Goal: Transaction & Acquisition: Purchase product/service

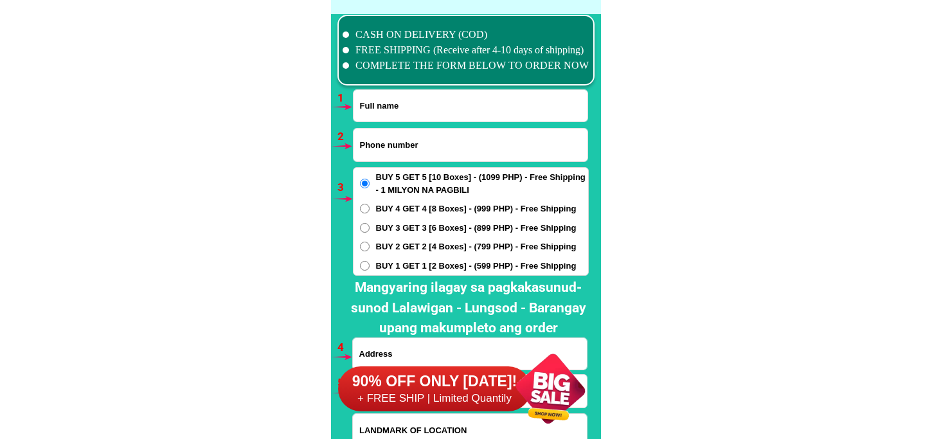
scroll to position [9451, 0]
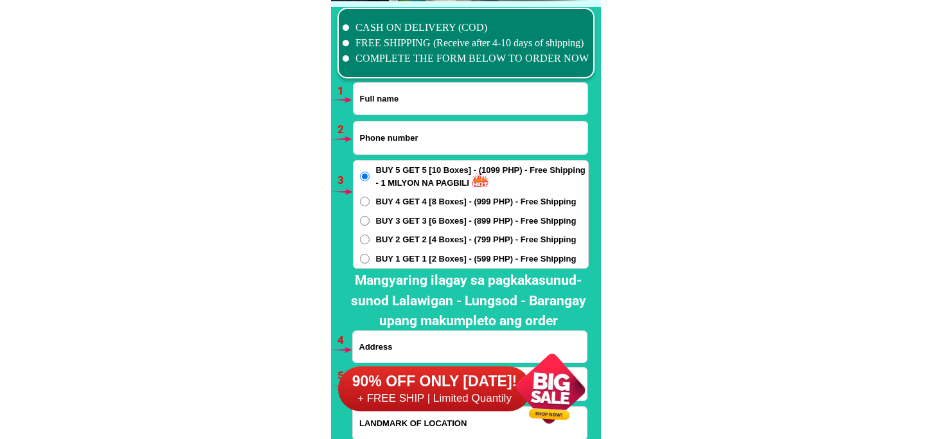
click at [428, 101] on input "Input full_name" at bounding box center [470, 98] width 234 height 31
paste input "Erlinda Suganob"
type input "Erlinda Suganob"
click at [407, 134] on input "Input phone_number" at bounding box center [470, 137] width 234 height 33
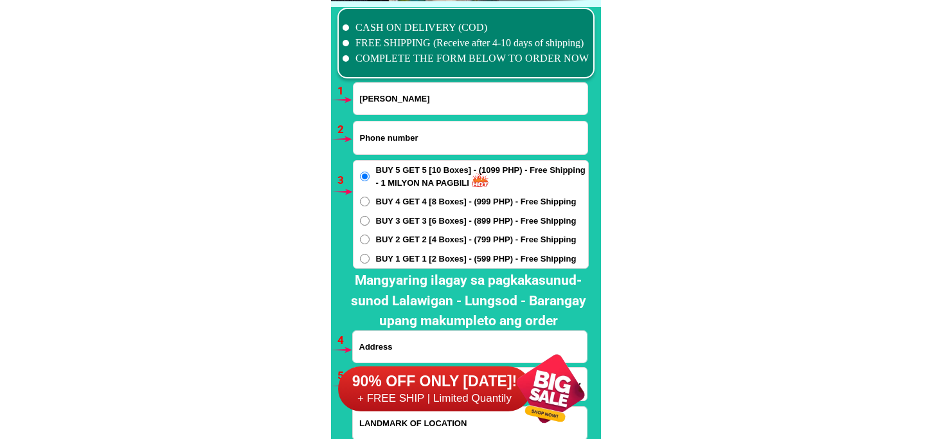
paste input "09103495458"
type input "09103495458"
click at [390, 344] on div "90% OFF ONLY TODAY! + FREE SHIP | Limited Quantily" at bounding box center [469, 388] width 263 height 101
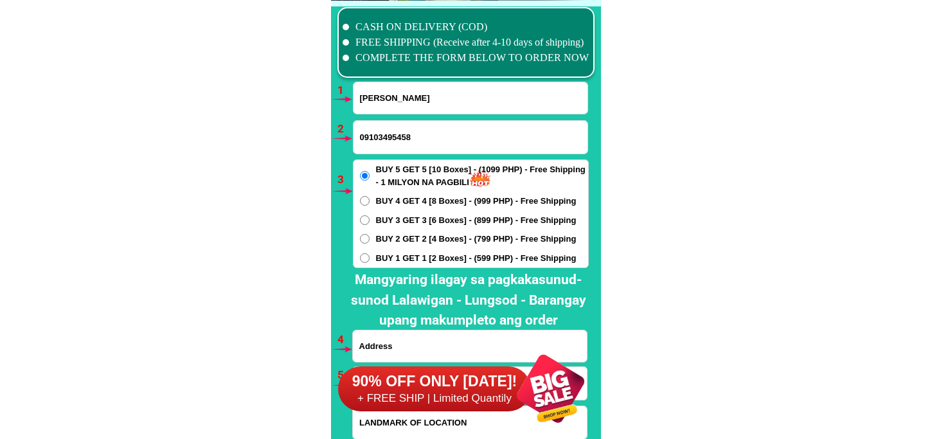
scroll to position [9523, 0]
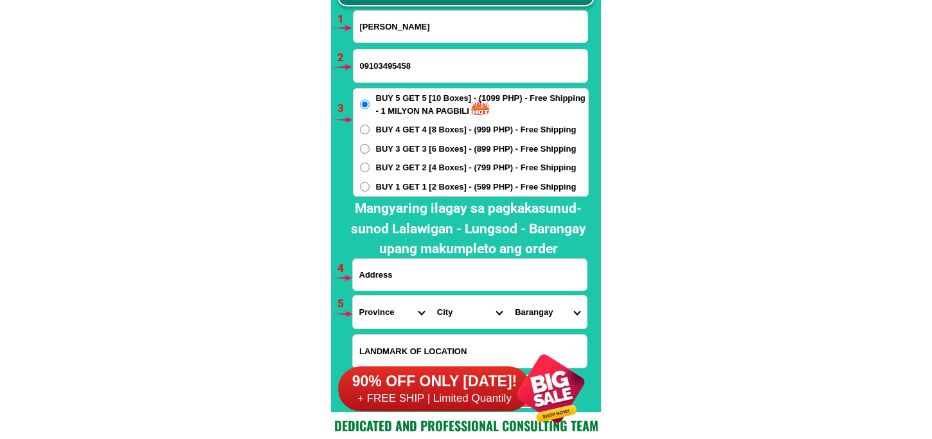
click at [387, 272] on input "Input address" at bounding box center [470, 274] width 234 height 31
paste input "Badiang Pintuyan Southern Leyte"
paste input "Daplin sa highway May waiting shed na may motor Nga Honda click"
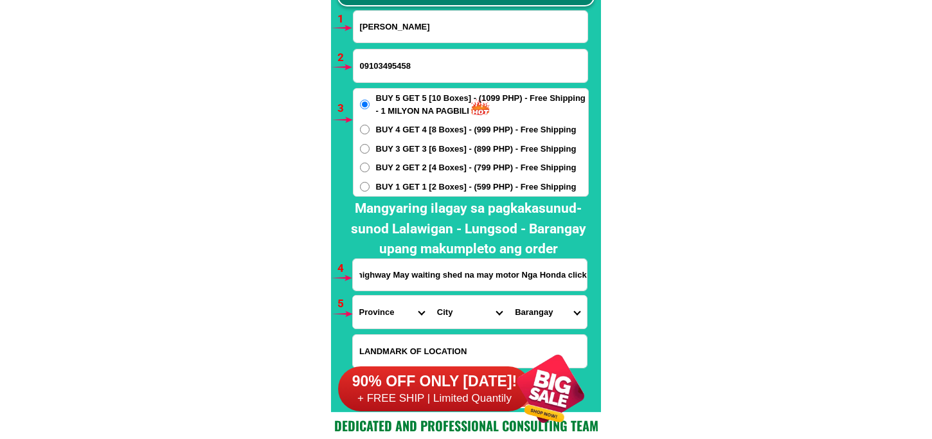
type input "Badiang Pintuyan Southern Leyte Daplin sa highway May waiting shed na may motor…"
click at [378, 304] on select "Province [GEOGRAPHIC_DATA] [GEOGRAPHIC_DATA][PERSON_NAME][GEOGRAPHIC_DATA][GEOG…" at bounding box center [392, 312] width 78 height 33
select select "63_976"
click at [353, 296] on select "Province [GEOGRAPHIC_DATA] [GEOGRAPHIC_DATA][PERSON_NAME][GEOGRAPHIC_DATA][GEOG…" at bounding box center [392, 312] width 78 height 33
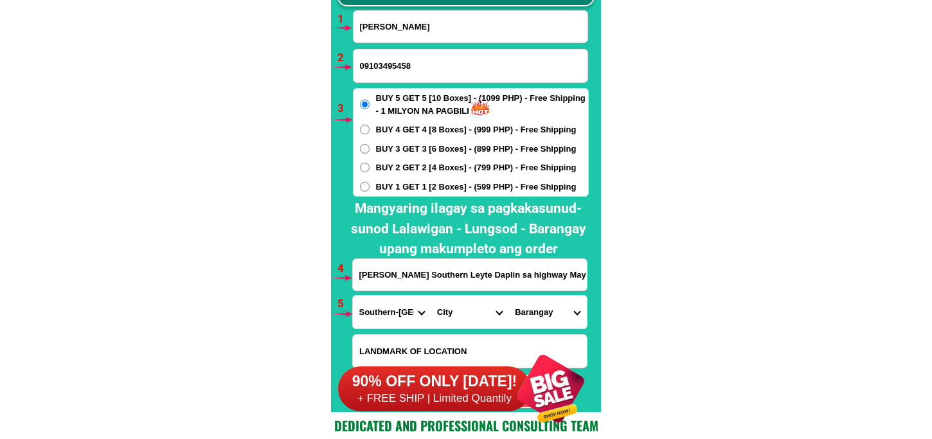
click at [449, 299] on select "City Anahawan Hinunangan Hinundayan Libagon Limasawa Maasin-city Macrohon Pintu…" at bounding box center [470, 312] width 78 height 33
select select "63_9764040"
click at [431, 296] on select "City Anahawan Hinunangan Hinundayan Libagon Limasawa Maasin-city Macrohon Pintu…" at bounding box center [470, 312] width 78 height 33
click at [542, 309] on select "Barangay Badiang Balongbalong Buenavista Bulawan Canlawis Catbawan Caubang Cogo…" at bounding box center [547, 312] width 78 height 33
select select "63_97640406886"
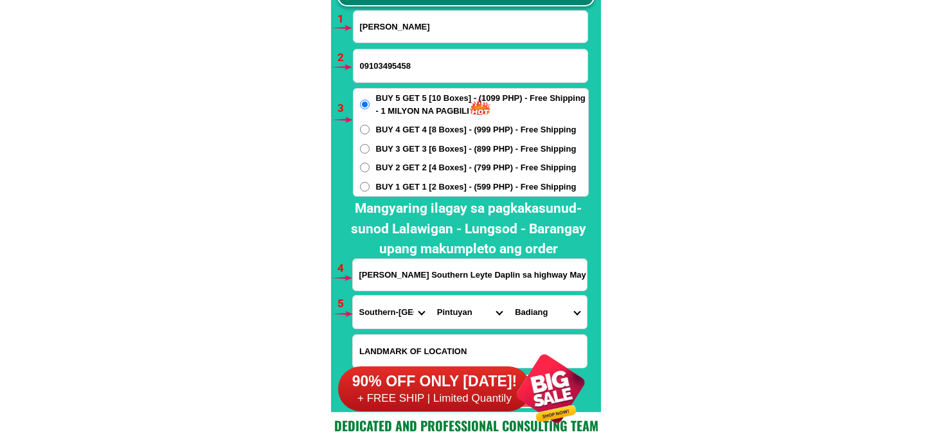
click at [508, 296] on select "Barangay Badiang Balongbalong Buenavista Bulawan Canlawis Catbawan Caubang Cogo…" at bounding box center [547, 312] width 78 height 33
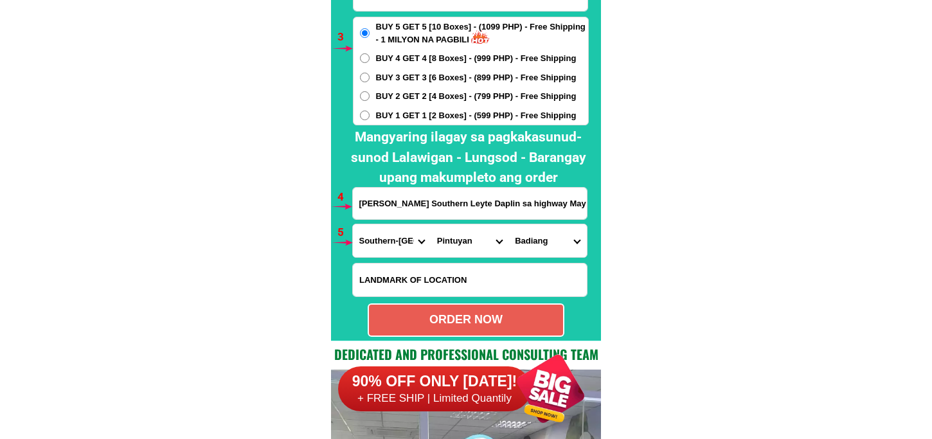
scroll to position [9666, 0]
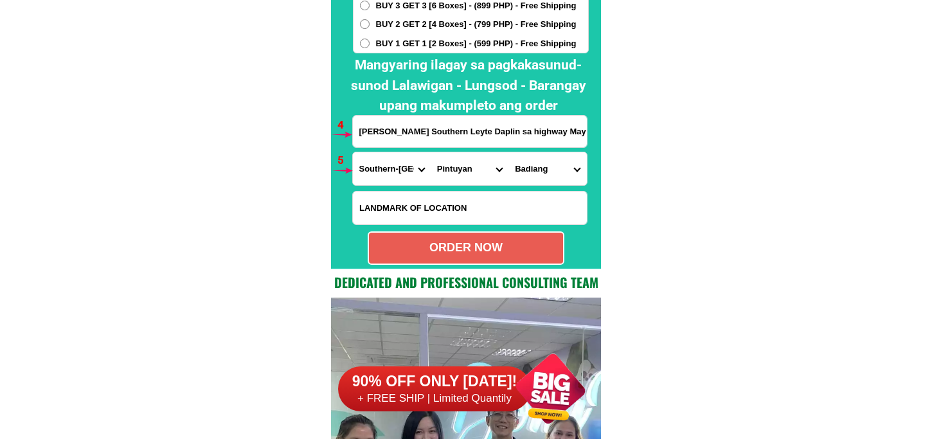
click at [510, 242] on div "ORDER NOW" at bounding box center [466, 247] width 194 height 17
radio input "true"
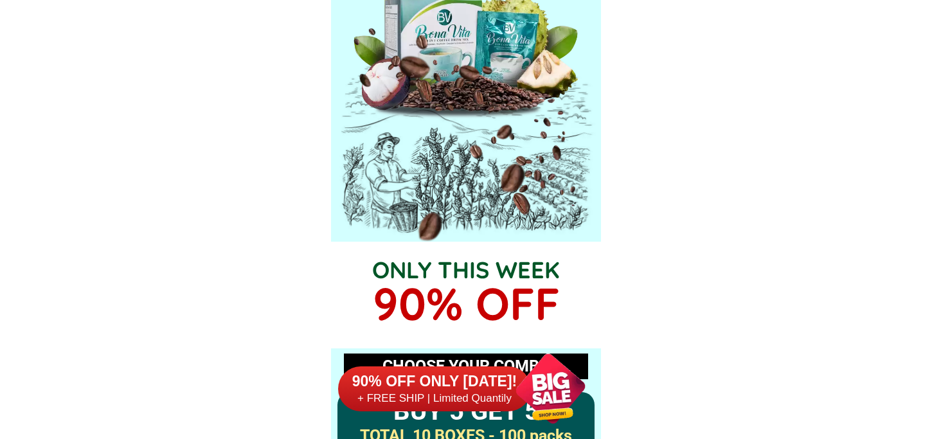
scroll to position [0, 0]
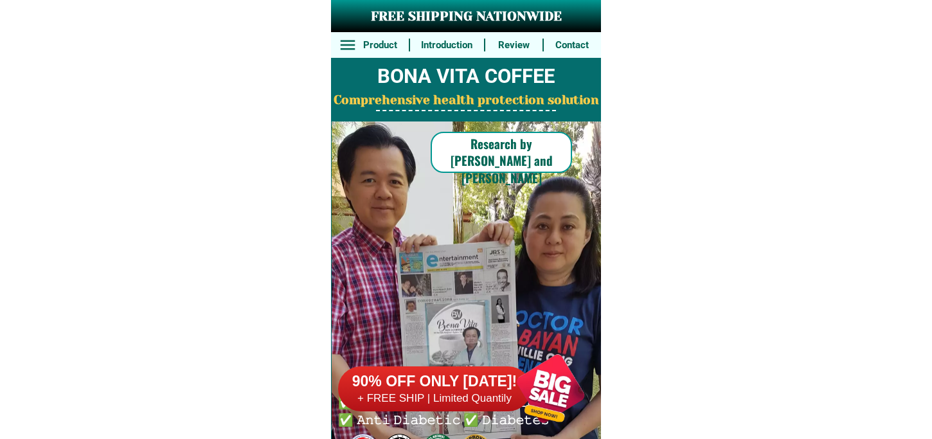
click at [534, 398] on div at bounding box center [550, 388] width 101 height 101
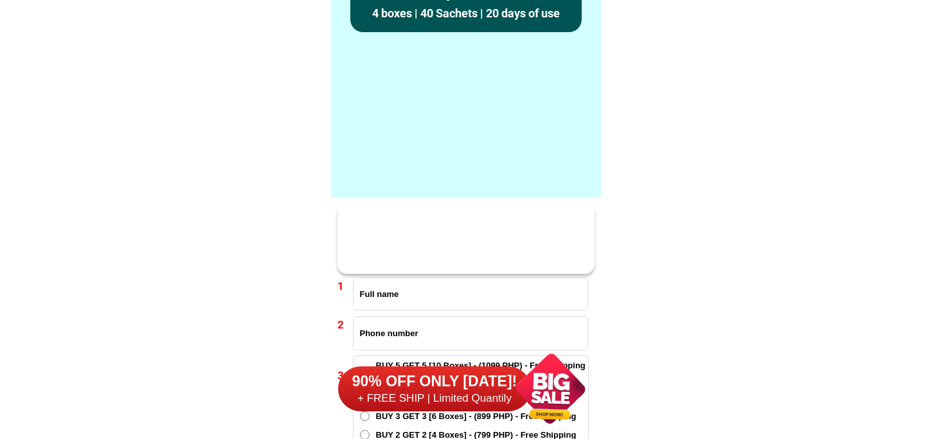
scroll to position [9451, 0]
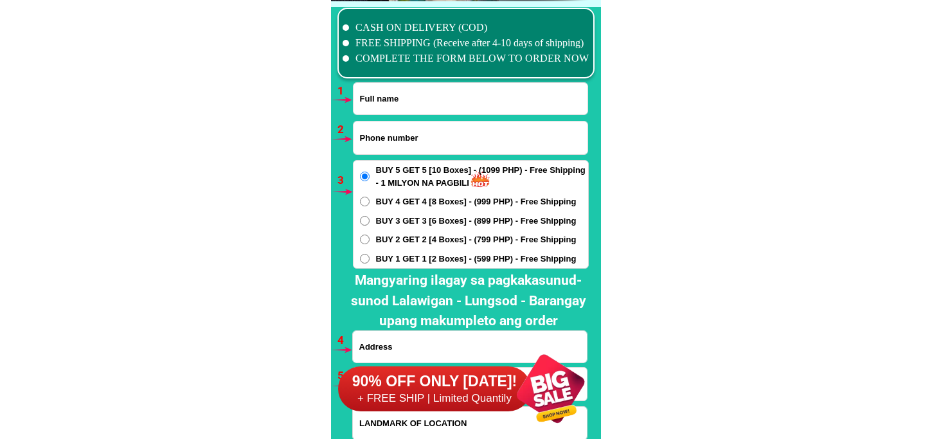
click at [429, 138] on input "Input phone_number" at bounding box center [470, 137] width 234 height 33
paste input "09610781411"
type input "09610781411"
click at [444, 98] on input "Input full_name" at bounding box center [470, 98] width 234 height 31
paste input "Romulo s. regasoi"
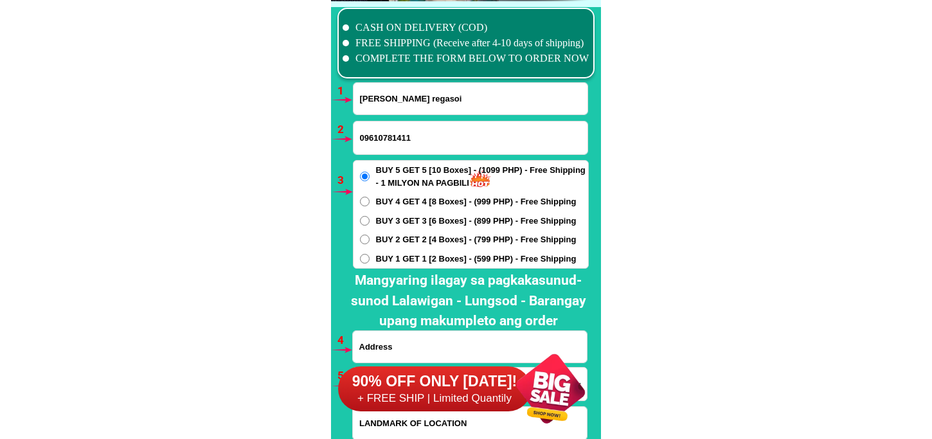
type input "Romulo s. regasoi"
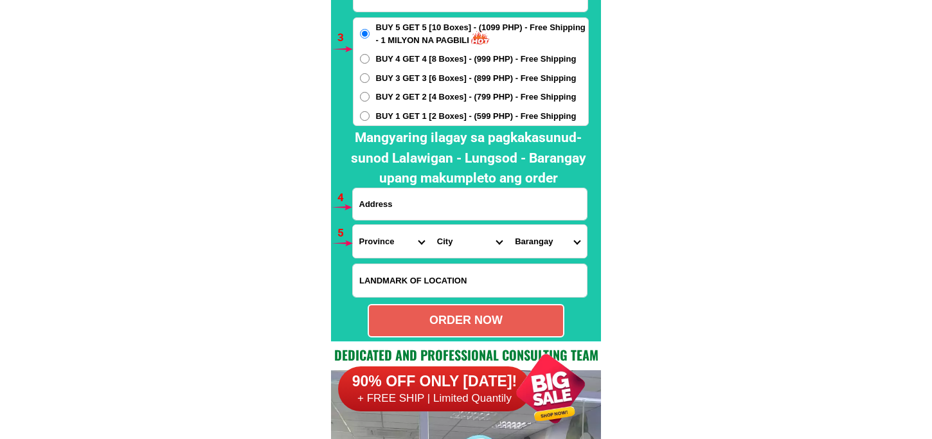
click at [456, 186] on h2 "Mangyaring ilagay sa pagkakasunud-sunod Lalawigan - Lungsod - Barangay upang ma…" at bounding box center [468, 158] width 253 height 61
click at [456, 197] on input "Input address" at bounding box center [470, 203] width 234 height 31
paste input "113-155 ave soldiers vill. Brgys Sta Lucia Pasig city"
type input "113-155 ave soldiers vill. Brgys Sta Lucia Pasig city"
click at [377, 226] on select "Province [GEOGRAPHIC_DATA] [GEOGRAPHIC_DATA] [GEOGRAPHIC_DATA] [GEOGRAPHIC_DATA…" at bounding box center [392, 241] width 78 height 33
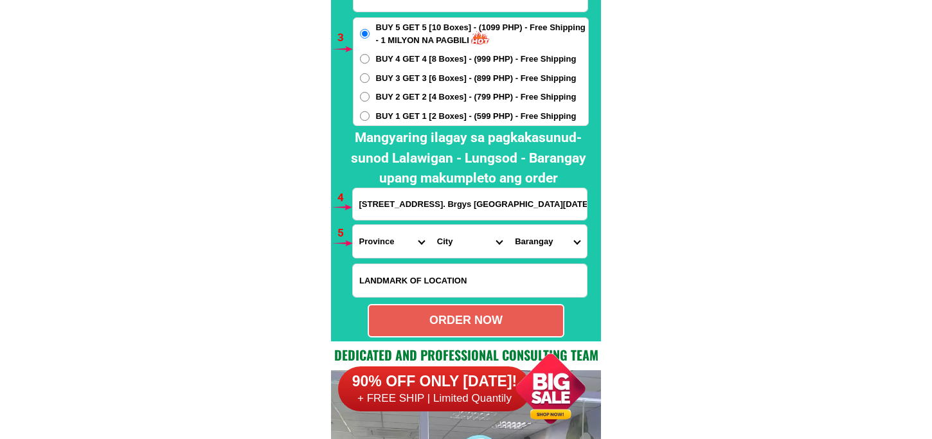
select select "63_219"
click at [353, 225] on select "Province [GEOGRAPHIC_DATA] [GEOGRAPHIC_DATA] [GEOGRAPHIC_DATA] [GEOGRAPHIC_DATA…" at bounding box center [392, 241] width 78 height 33
drag, startPoint x: 452, startPoint y: 236, endPoint x: 455, endPoint y: 227, distance: 9.4
click at [453, 233] on select "City Binondo CALOOCAN Ermita Intramuros Las-pinas Makati Malabon-city Malate Ma…" at bounding box center [470, 241] width 78 height 33
select select "63_2196502"
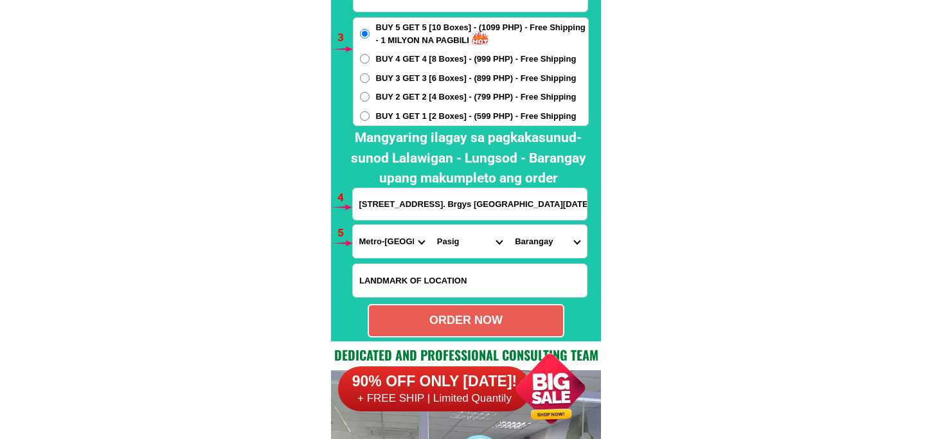
click at [431, 225] on select "City Binondo CALOOCAN Ermita Intramuros Las-pinas Makati Malabon-city Malate Ma…" at bounding box center [470, 241] width 78 height 33
drag, startPoint x: 542, startPoint y: 249, endPoint x: 564, endPoint y: 225, distance: 33.2
click at [547, 247] on select "Barangay Bagong ilog Bagong katipunan Bambang Buting Caniogan Dela paz Kalawaan…" at bounding box center [547, 241] width 78 height 33
select select "63_21965026974"
click at [508, 225] on select "Barangay Bagong ilog Bagong katipunan Bambang Buting Caniogan Dela paz Kalawaan…" at bounding box center [547, 241] width 78 height 33
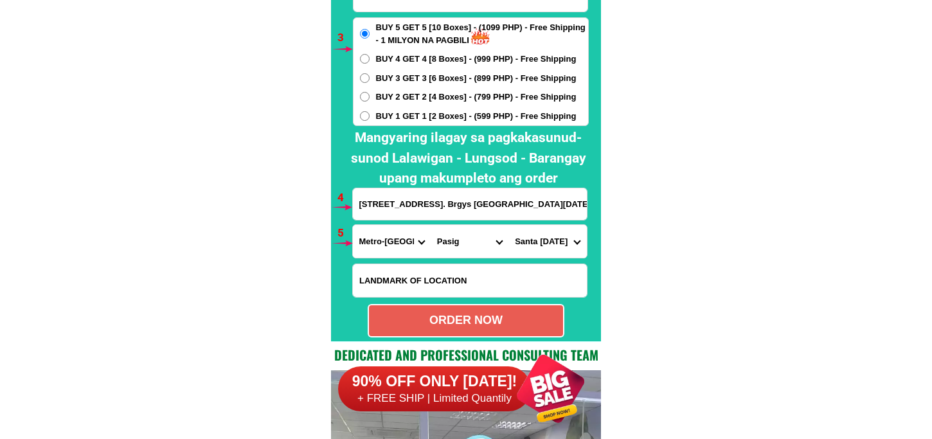
scroll to position [9665, 0]
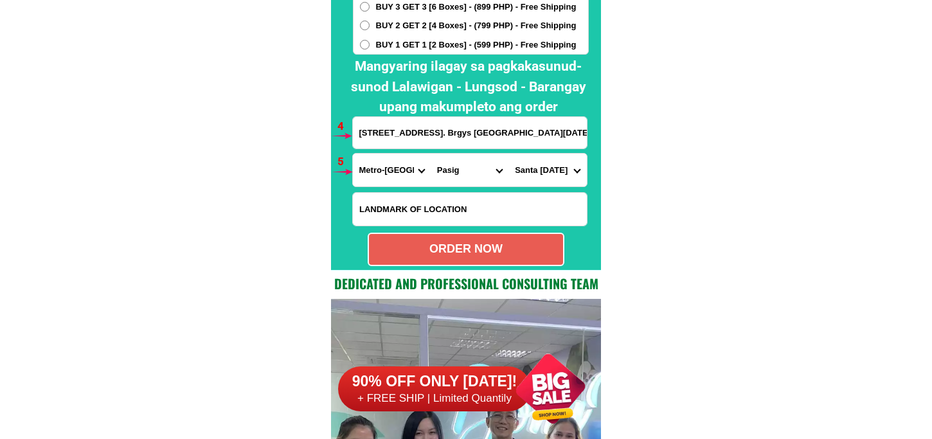
click at [490, 252] on div "ORDER NOW" at bounding box center [466, 248] width 194 height 17
radio input "true"
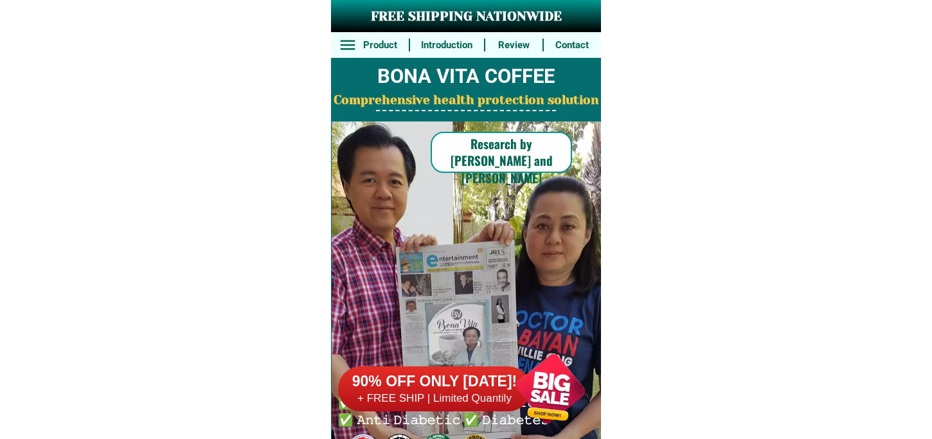
drag, startPoint x: 547, startPoint y: 383, endPoint x: 518, endPoint y: 320, distance: 69.3
click at [546, 384] on div at bounding box center [550, 388] width 101 height 101
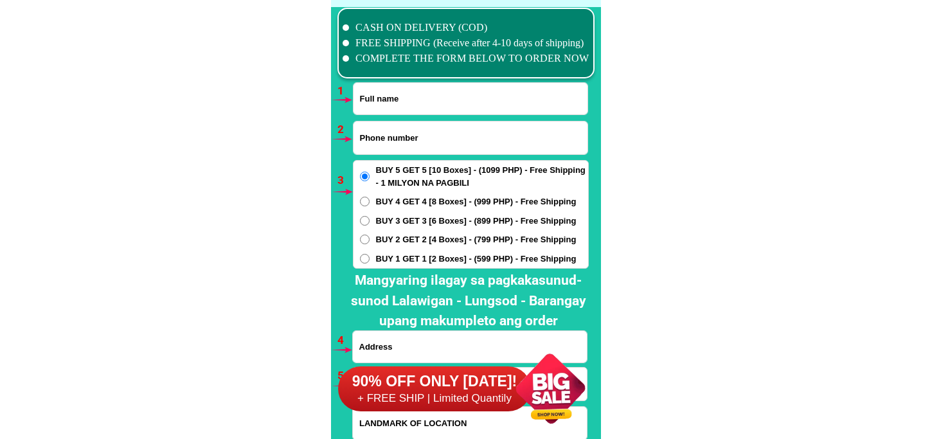
scroll to position [9522, 0]
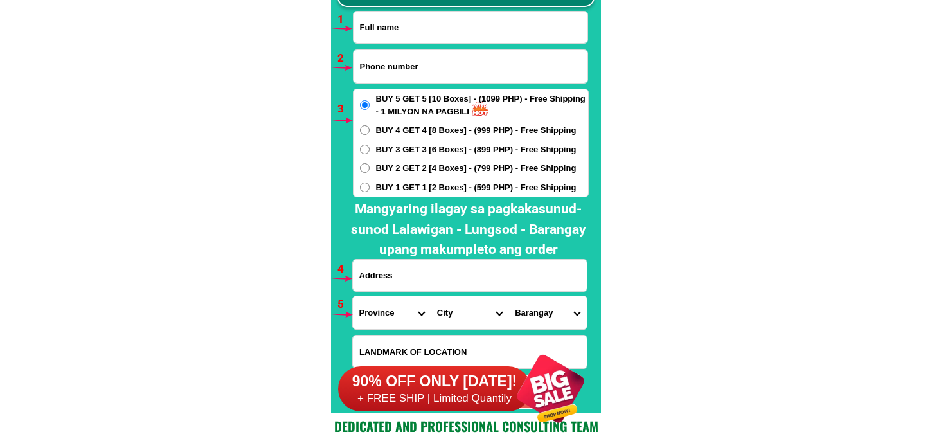
click at [481, 107] on div at bounding box center [480, 109] width 22 height 22
click at [423, 33] on input "Input full_name" at bounding box center [470, 27] width 234 height 31
paste input "Minda Maala"
type input "Minda Maala"
click at [396, 58] on input "Input phone_number" at bounding box center [470, 66] width 234 height 33
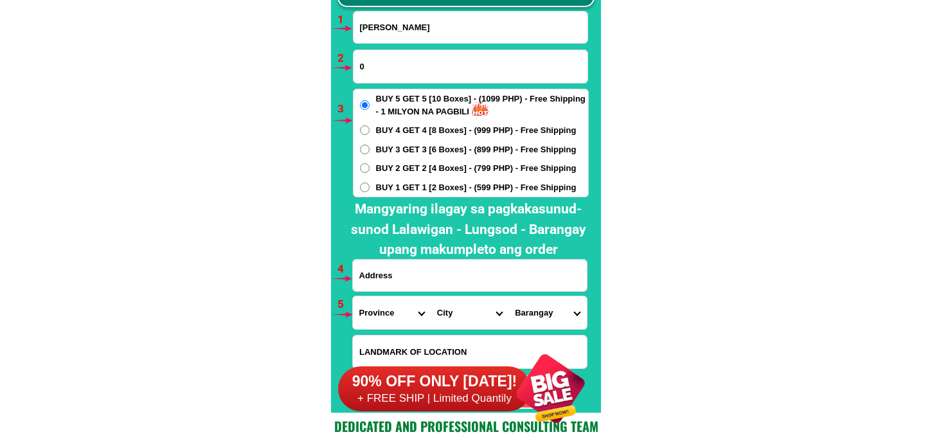
paste input "9647693812"
type input "09647693812"
click at [397, 185] on span "BUY 1 GET 1 [2 Boxes] - (599 PHP) - Free Shipping" at bounding box center [476, 187] width 201 height 13
click at [370, 185] on input "BUY 1 GET 1 [2 Boxes] - (599 PHP) - Free Shipping" at bounding box center [365, 188] width 10 height 10
radio input "true"
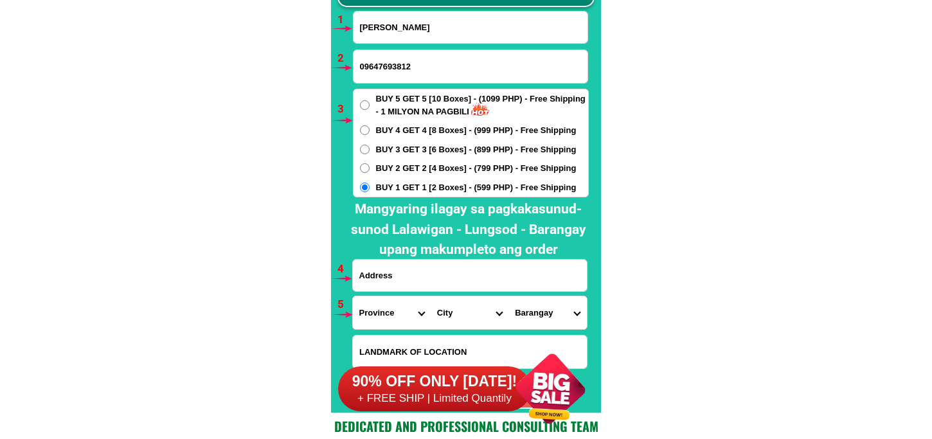
click at [406, 281] on input "Input address" at bounding box center [470, 275] width 234 height 31
paste input "WEST GATE SUBD, BRGY-LAGALAG,TIONG QUEZON STREET - UNANG KANTO, KALIWA NASA COR…"
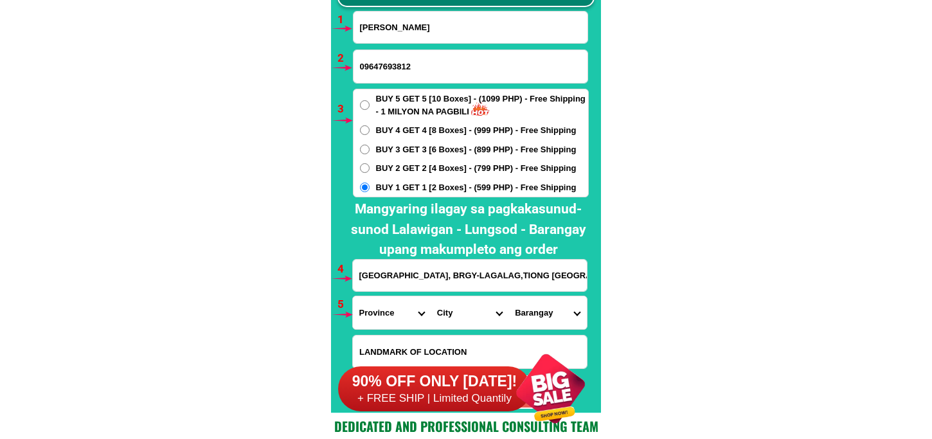
scroll to position [0, 341]
type input "WEST GATE SUBD, BRGY-LAGALAG,TIONG QUEZON STREET - UNANG KANTO, KALIWA NASA COR…"
drag, startPoint x: 388, startPoint y: 309, endPoint x: 386, endPoint y: 300, distance: 9.1
click at [386, 308] on select "Province [GEOGRAPHIC_DATA] [GEOGRAPHIC_DATA][PERSON_NAME][GEOGRAPHIC_DATA][GEOG…" at bounding box center [392, 312] width 78 height 33
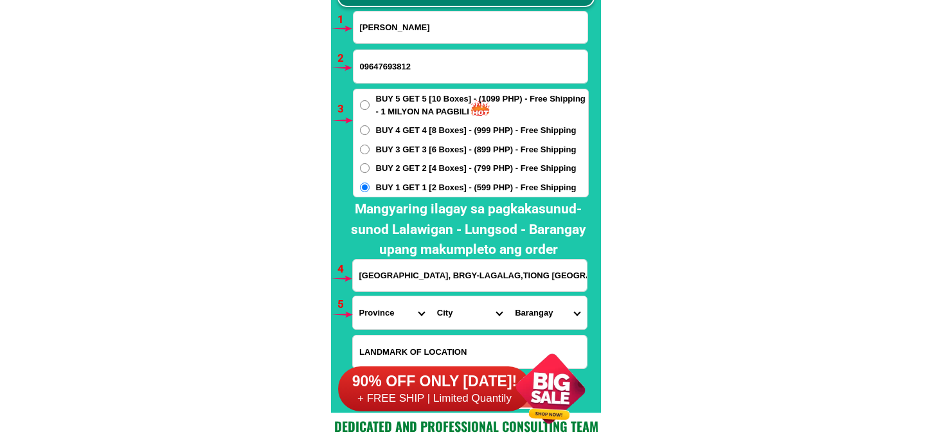
select select "63_397"
click at [353, 296] on select "Province [GEOGRAPHIC_DATA] [GEOGRAPHIC_DATA][PERSON_NAME][GEOGRAPHIC_DATA][GEOG…" at bounding box center [392, 312] width 78 height 33
drag, startPoint x: 442, startPoint y: 305, endPoint x: 452, endPoint y: 297, distance: 13.2
click at [442, 305] on select "City Agdangan Alabat Atimonan Burdeos Calauag Catanauan General-nakar Guinayang…" at bounding box center [470, 312] width 78 height 33
select select "63_397844"
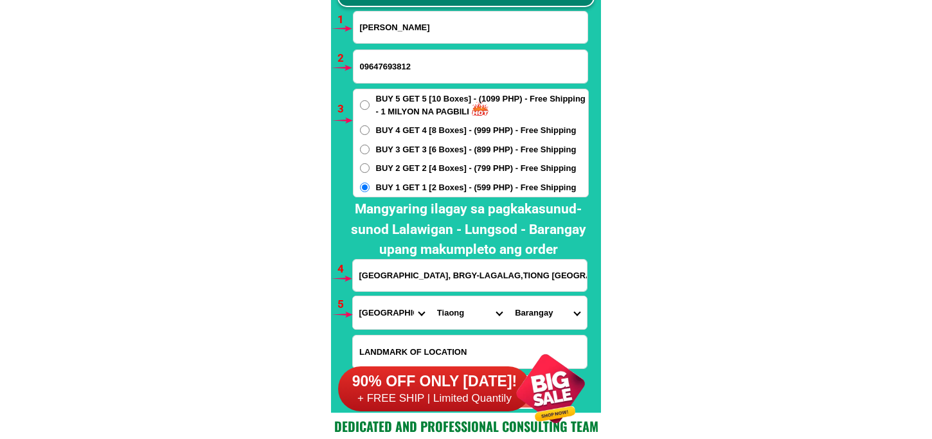
click at [431, 296] on select "City Agdangan Alabat Atimonan Burdeos Calauag Catanauan General-nakar Guinayang…" at bounding box center [470, 312] width 78 height 33
drag, startPoint x: 526, startPoint y: 312, endPoint x: 528, endPoint y: 303, distance: 9.4
click at [526, 312] on select "Barangay Anastacia (tagbak) Aquino Ayusan i Ayusan ii Barangay i (pob.) Baranga…" at bounding box center [547, 312] width 78 height 33
select select "63_3978441167"
click at [508, 296] on select "Barangay Anastacia (tagbak) Aquino Ayusan i Ayusan ii Barangay i (pob.) Baranga…" at bounding box center [547, 312] width 78 height 33
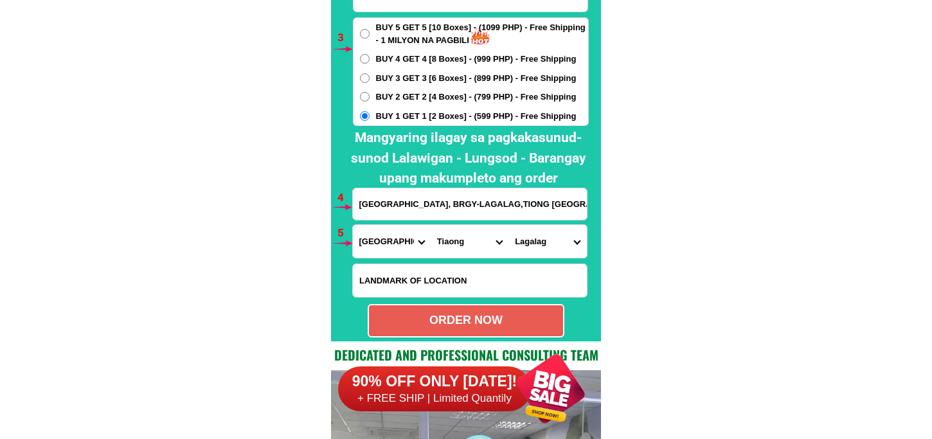
scroll to position [9665, 0]
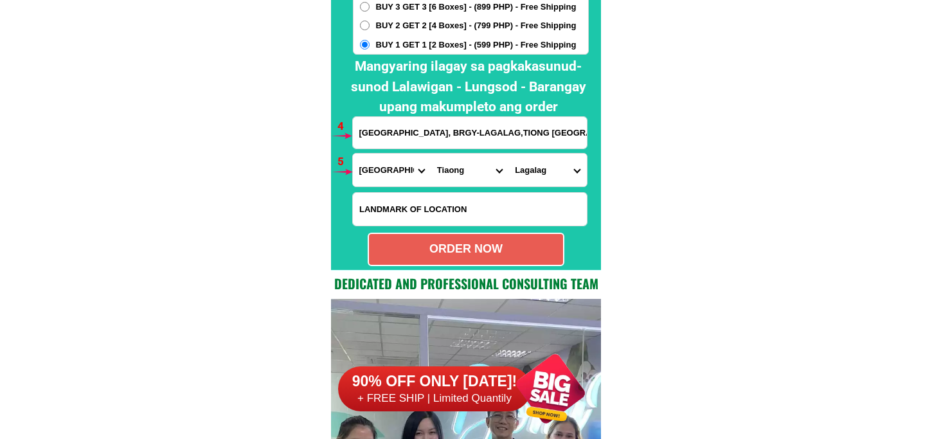
click at [467, 268] on div at bounding box center [466, 31] width 270 height 477
click at [466, 253] on div "ORDER NOW" at bounding box center [466, 248] width 194 height 17
radio input "true"
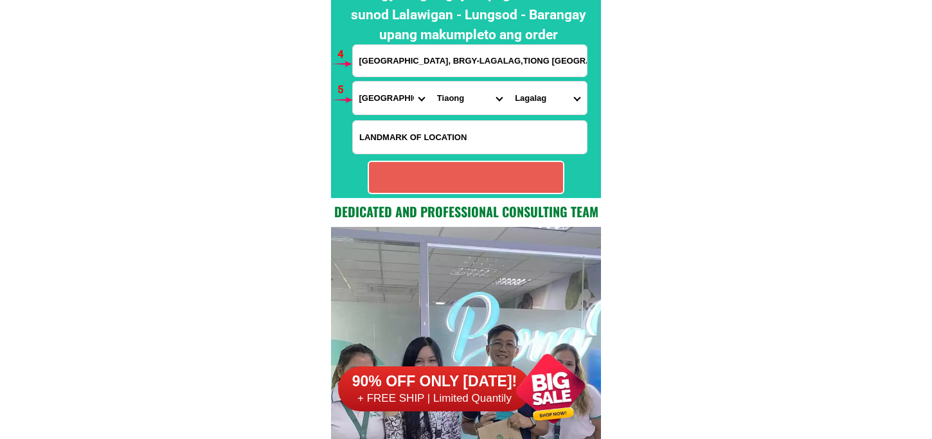
radio input "true"
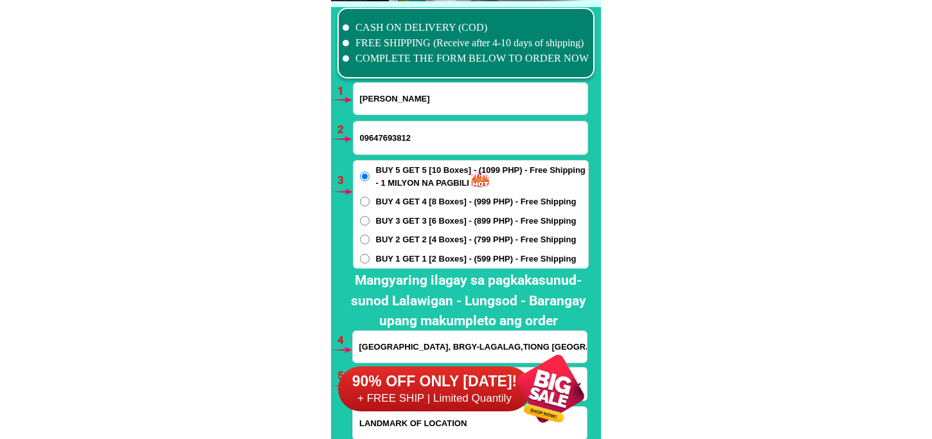
click at [409, 35] on li "CASH ON DELIVERY (COD)" at bounding box center [466, 27] width 247 height 15
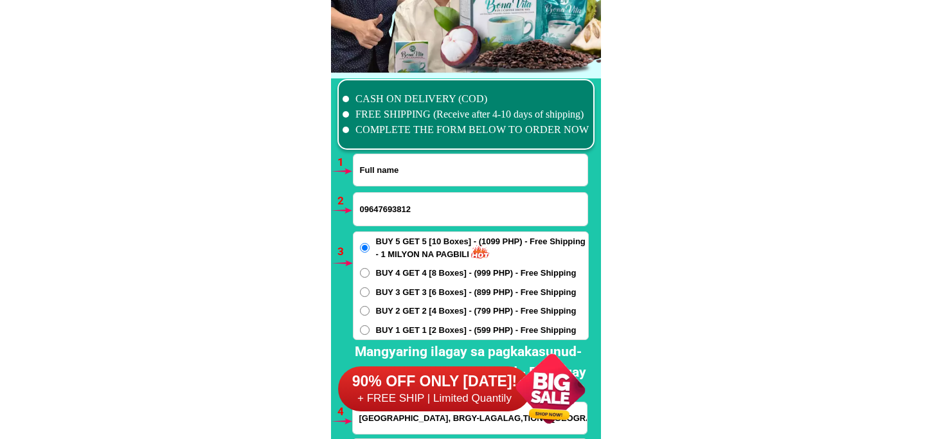
click at [397, 182] on input "Input full_name" at bounding box center [470, 169] width 234 height 31
paste input "Daisy dela Cruz"
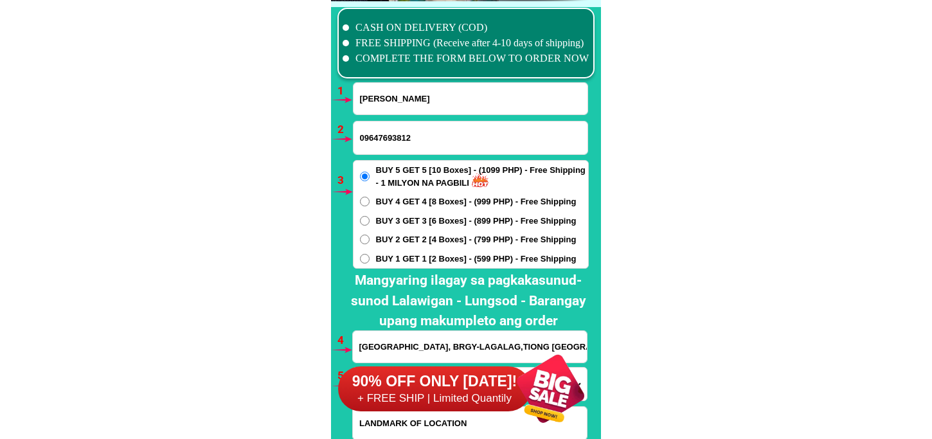
type input "Daisy dela Cruz"
click at [401, 136] on input "09647693812" at bounding box center [470, 137] width 234 height 33
paste input "09811700359"
type input "09811700359"
click at [373, 215] on label "BUY 3 GET 3 [6 Boxes] - (899 PHP) - Free Shipping" at bounding box center [470, 221] width 235 height 13
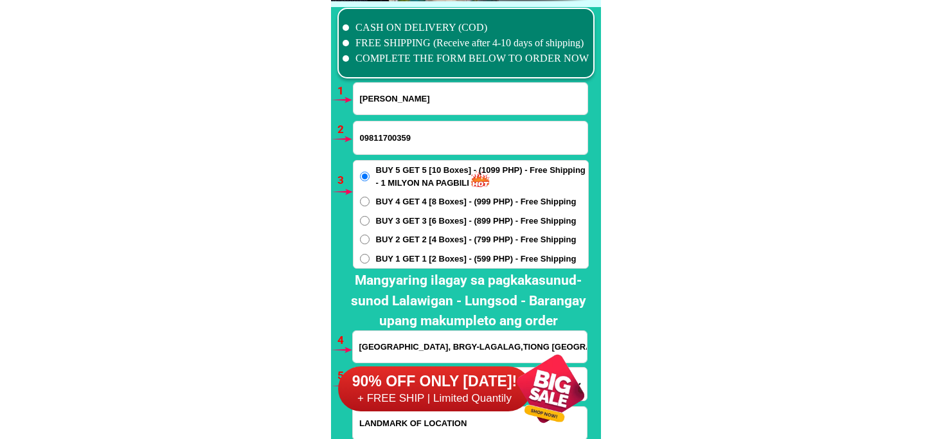
click at [370, 216] on input "BUY 3 GET 3 [6 Boxes] - (899 PHP) - Free Shipping" at bounding box center [365, 221] width 10 height 10
radio input "true"
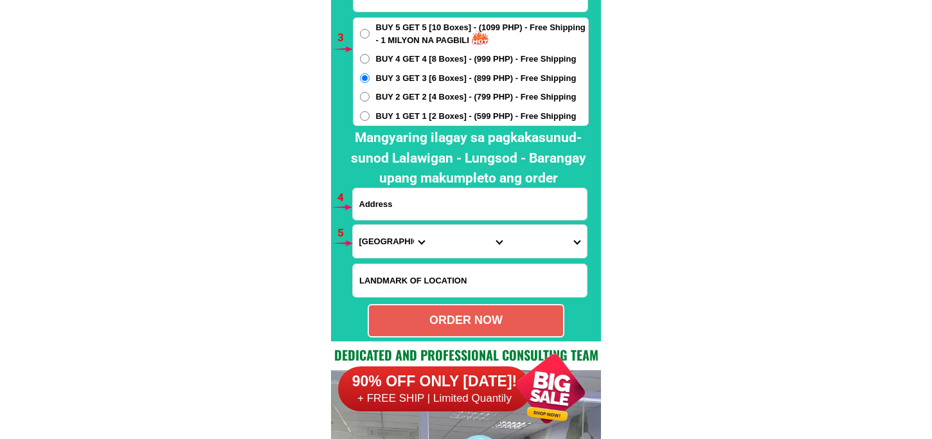
click at [400, 199] on input "Input address" at bounding box center [470, 203] width 234 height 31
paste input "Brgy. Amansabina,Mangaldan Pangasinan, Zone 2"
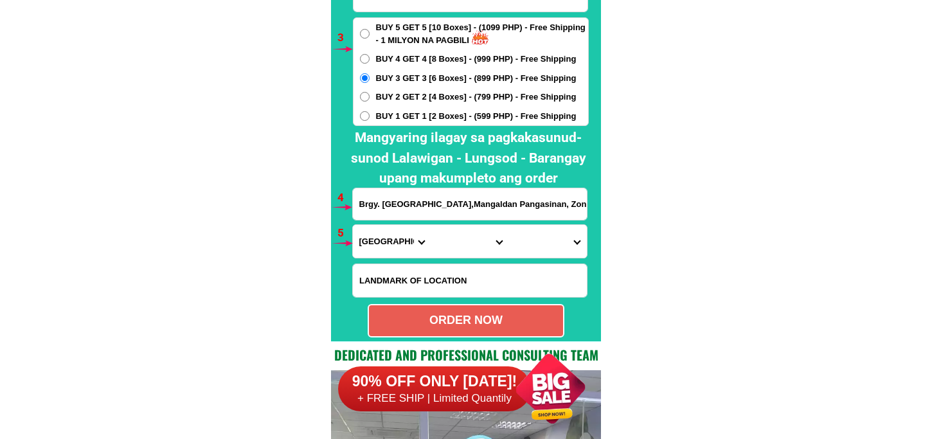
type input "Brgy. Amansabina,Mangaldan Pangasinan, Zone 2"
drag, startPoint x: 391, startPoint y: 240, endPoint x: 399, endPoint y: 226, distance: 16.4
click at [391, 240] on select "Province [GEOGRAPHIC_DATA] [GEOGRAPHIC_DATA] [GEOGRAPHIC_DATA] [GEOGRAPHIC_DATA…" at bounding box center [392, 241] width 78 height 33
select select "63_247"
click at [353, 225] on select "Province [GEOGRAPHIC_DATA] [GEOGRAPHIC_DATA] [GEOGRAPHIC_DATA] [GEOGRAPHIC_DATA…" at bounding box center [392, 241] width 78 height 33
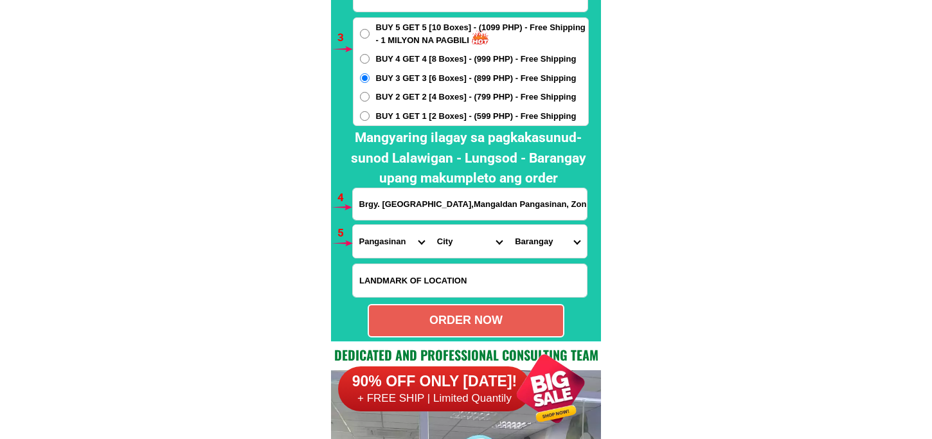
click at [466, 251] on select "City Agno Aguilar Alaminos-city Asingan Balungao Bani Basista Bautista Bayamban…" at bounding box center [470, 241] width 78 height 33
select select "63_2479544"
click at [431, 225] on select "City Agno Aguilar Alaminos-city Asingan Balungao Bani Basista Bautista Bayamban…" at bounding box center [470, 241] width 78 height 33
click at [528, 234] on select "Barangay Alitaya Amansabina Anolid Banaoang Bantayan Bari Bateng Buenlag David …" at bounding box center [547, 241] width 78 height 33
select select "63_24795442168"
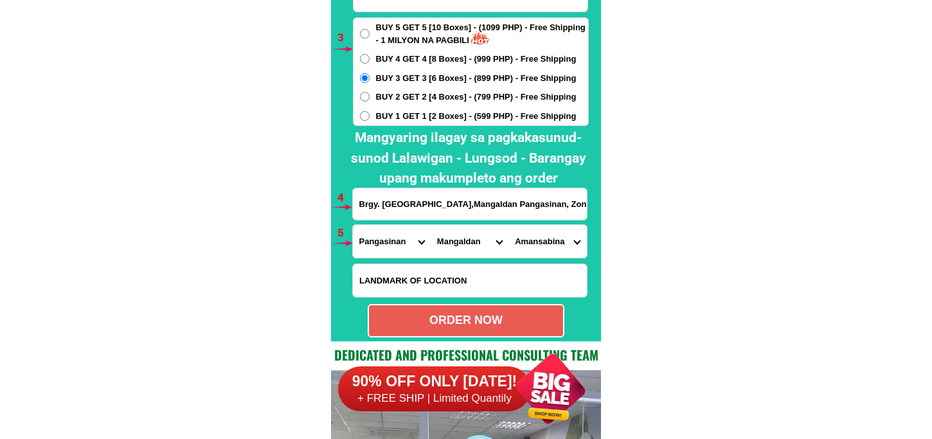
click at [508, 225] on select "Barangay Alitaya Amansabina Anolid Banaoang Bantayan Bari Bateng Buenlag David …" at bounding box center [547, 241] width 78 height 33
click at [476, 311] on div "ORDER NOW" at bounding box center [466, 320] width 197 height 33
radio input "true"
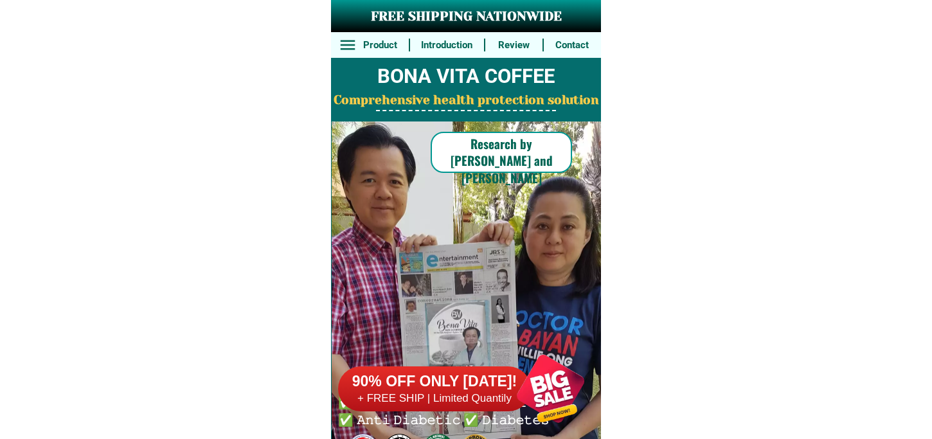
click at [481, 388] on h6 "90% OFF ONLY [DATE]!" at bounding box center [434, 381] width 193 height 19
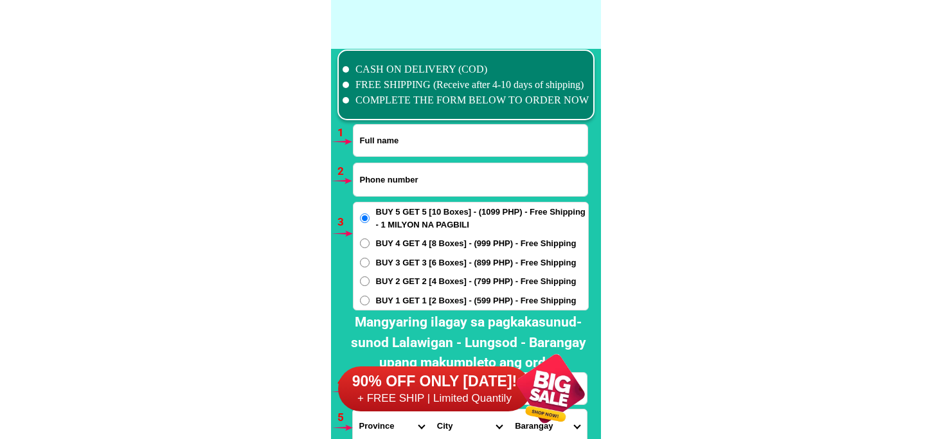
scroll to position [9451, 0]
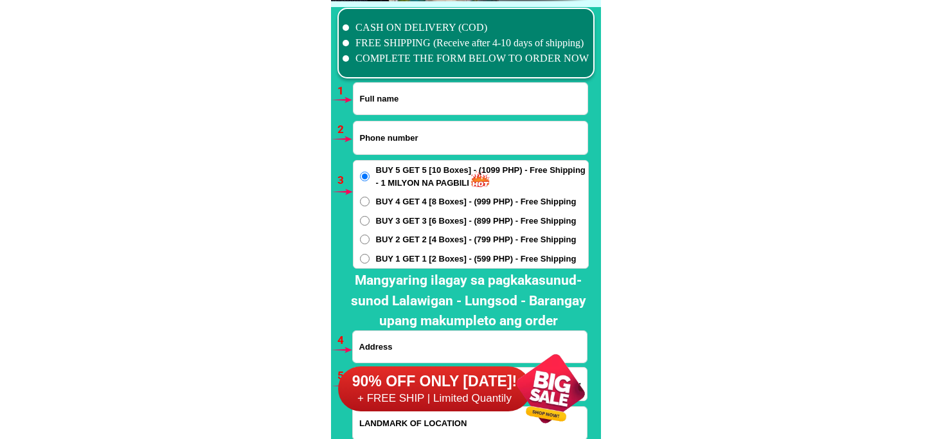
click at [402, 139] on input "Input phone_number" at bounding box center [470, 137] width 234 height 33
click at [402, 107] on input "Input full_name" at bounding box center [470, 98] width 234 height 31
paste input "Virginia Marcos"
type input "Virginia Marcos"
click at [386, 139] on input "Input phone_number" at bounding box center [470, 137] width 234 height 33
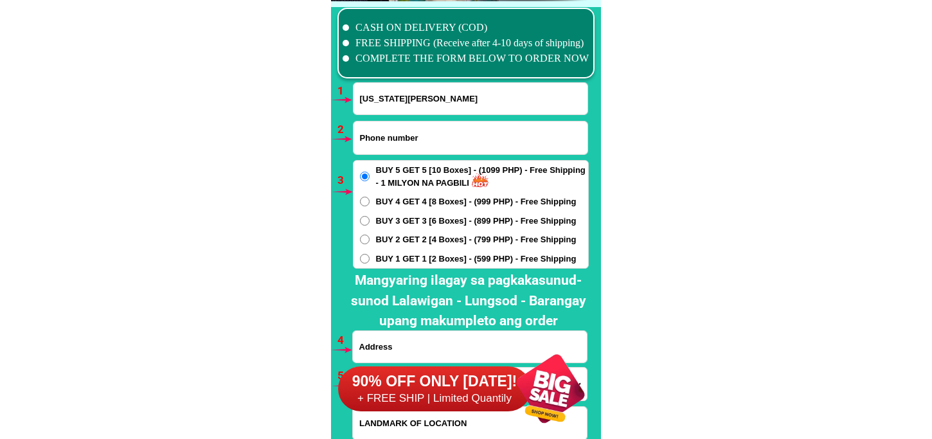
paste input "09453286701"
type input "09453286701"
click at [380, 261] on span "BUY 1 GET 1 [2 Boxes] - (599 PHP) - Free Shipping" at bounding box center [476, 259] width 201 height 13
click at [370, 261] on input "BUY 1 GET 1 [2 Boxes] - (599 PHP) - Free Shipping" at bounding box center [365, 259] width 10 height 10
radio input "true"
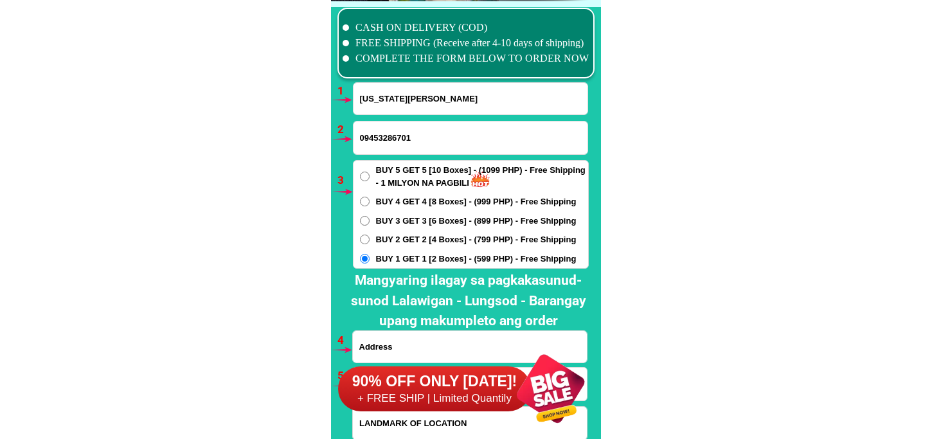
scroll to position [9522, 0]
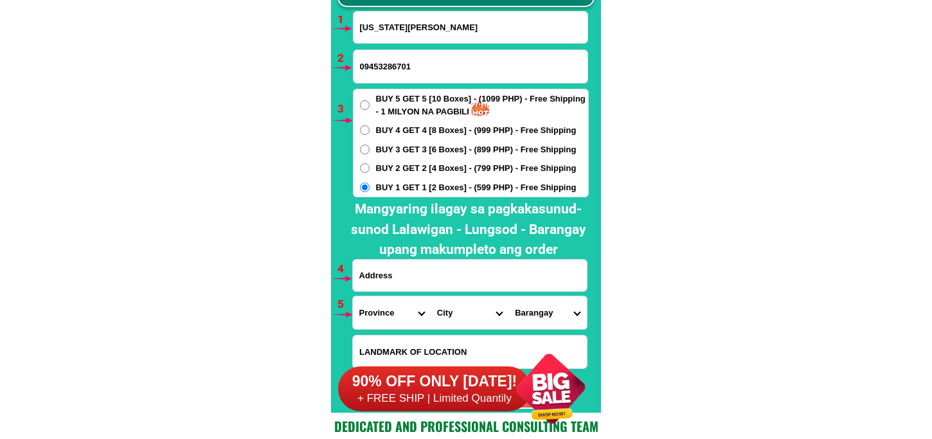
click at [384, 281] on input "Input address" at bounding box center [470, 275] width 234 height 31
paste input "Prk 3b San Francisco, Panabo City, Davao del Norte Near Gas. Station"
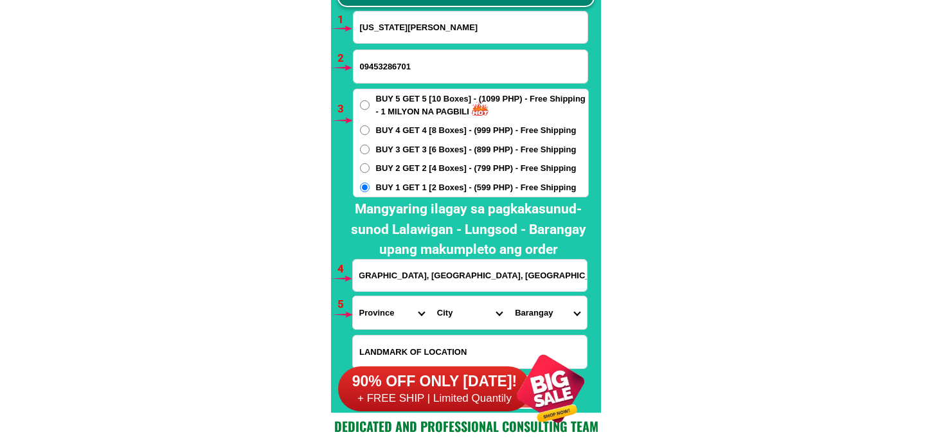
type input "Prk 3b San Francisco, Panabo City, Davao del Norte Near Gas. Station"
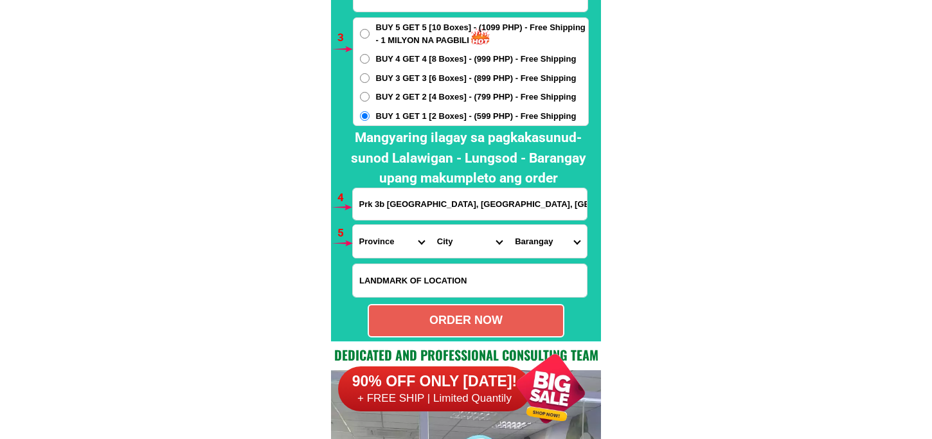
drag, startPoint x: 382, startPoint y: 242, endPoint x: 382, endPoint y: 231, distance: 10.9
click at [382, 242] on select "Province [GEOGRAPHIC_DATA] [GEOGRAPHIC_DATA][PERSON_NAME][GEOGRAPHIC_DATA][GEOG…" at bounding box center [392, 241] width 78 height 33
select select "63_773"
click at [353, 225] on select "Province [GEOGRAPHIC_DATA] [GEOGRAPHIC_DATA][PERSON_NAME][GEOGRAPHIC_DATA][GEOG…" at bounding box center [392, 241] width 78 height 33
click at [460, 252] on select "City Asuncion Braulio-e.-dujali Davao-del-norte-carmen Davao-del-norte-san-isid…" at bounding box center [470, 241] width 78 height 33
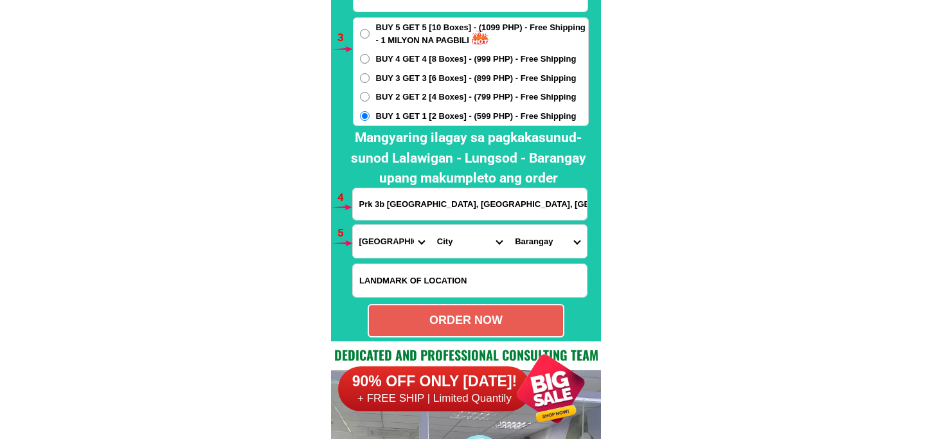
select select "63_7731844"
click at [431, 225] on select "City Asuncion Braulio-e.-dujali Davao-del-norte-carmen Davao-del-norte-san-isid…" at bounding box center [470, 241] width 78 height 33
click at [533, 246] on select "Barangay A. o. floirendo Buenavista Cacao Cagangohan Consolacion Dapco Datu abd…" at bounding box center [547, 241] width 78 height 33
select select "63_77318449399"
click at [508, 225] on select "Barangay A. o. floirendo Buenavista Cacao Cagangohan Consolacion Dapco Datu abd…" at bounding box center [547, 241] width 78 height 33
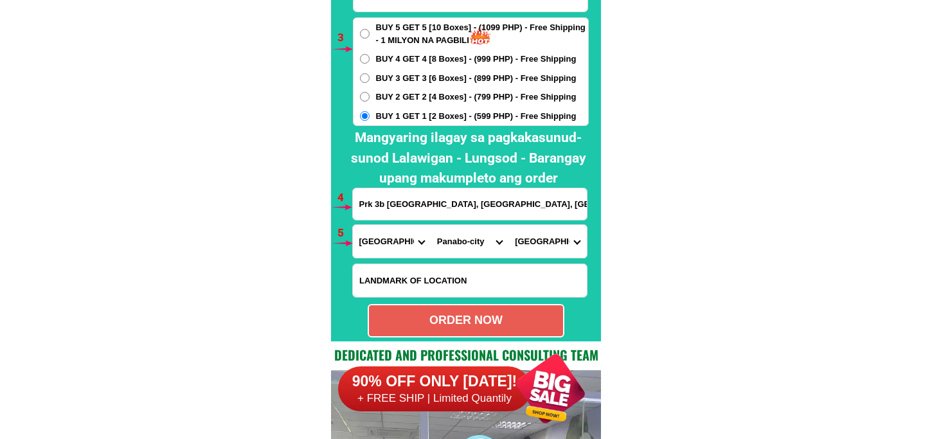
scroll to position [9665, 0]
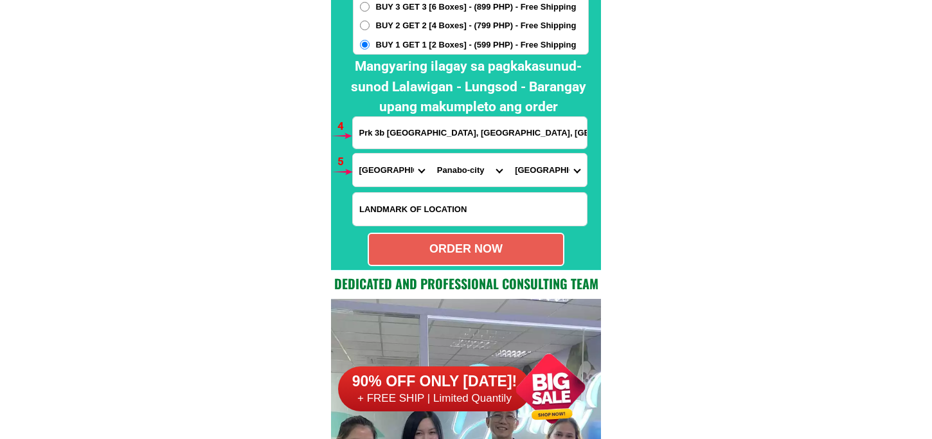
click at [474, 255] on div "ORDER NOW" at bounding box center [466, 248] width 194 height 17
type input "Virginia Marcos"
radio input "true"
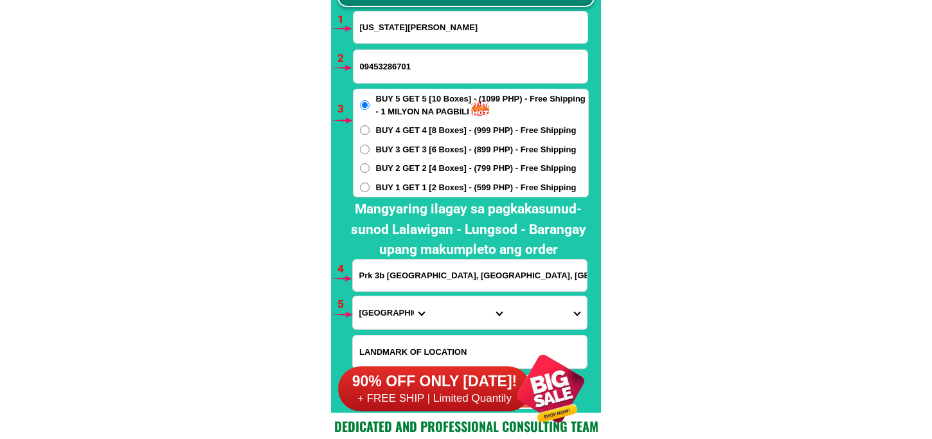
scroll to position [9451, 0]
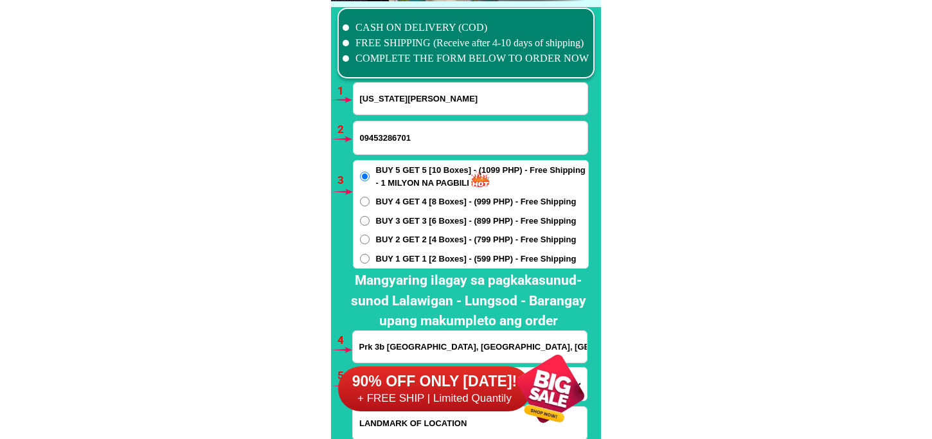
click at [375, 87] on input "Virginia Marcos" at bounding box center [470, 98] width 234 height 31
paste input "Francisca Lapada"
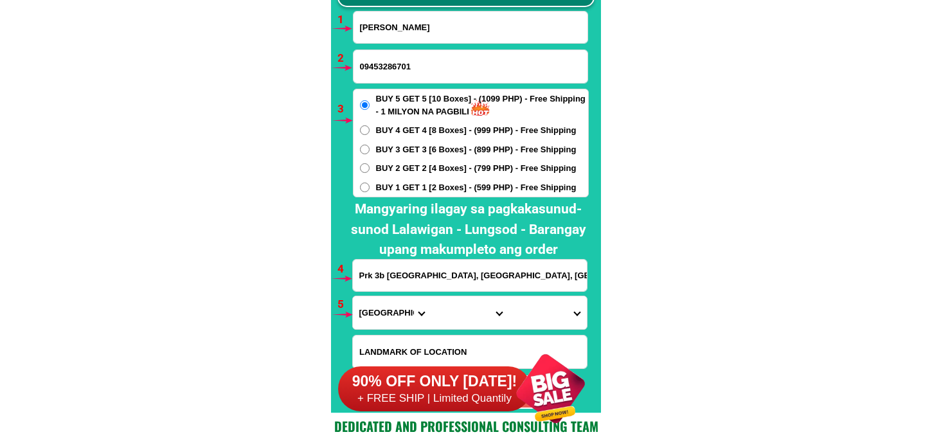
type input "Francisca Lapada"
click at [438, 62] on input "09453286701" at bounding box center [470, 66] width 234 height 33
paste input "09051814286"
type input "09051814286"
click at [398, 187] on span "BUY 1 GET 1 [2 Boxes] - (599 PHP) - Free Shipping" at bounding box center [476, 187] width 201 height 13
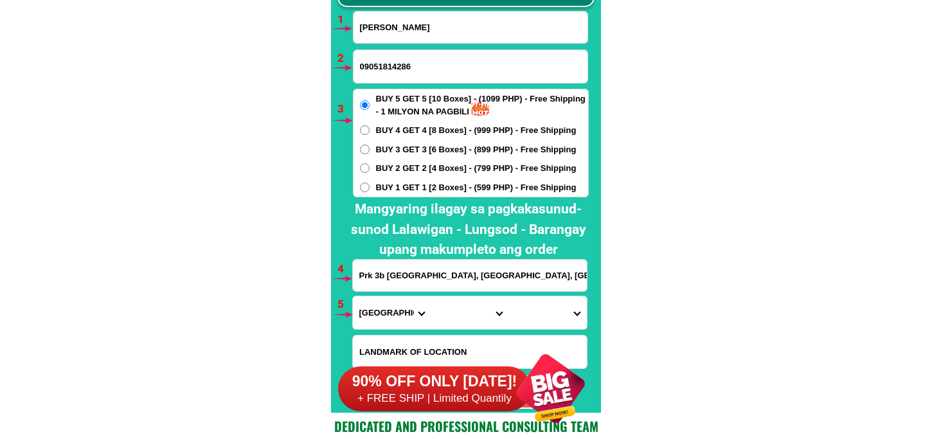
click at [370, 187] on input "BUY 1 GET 1 [2 Boxes] - (599 PHP) - Free Shipping" at bounding box center [365, 188] width 10 height 10
radio input "true"
click at [421, 281] on input "Prk 3b San Francisco, Panabo City, Davao del Norte Near Gas. Station" at bounding box center [470, 275] width 234 height 31
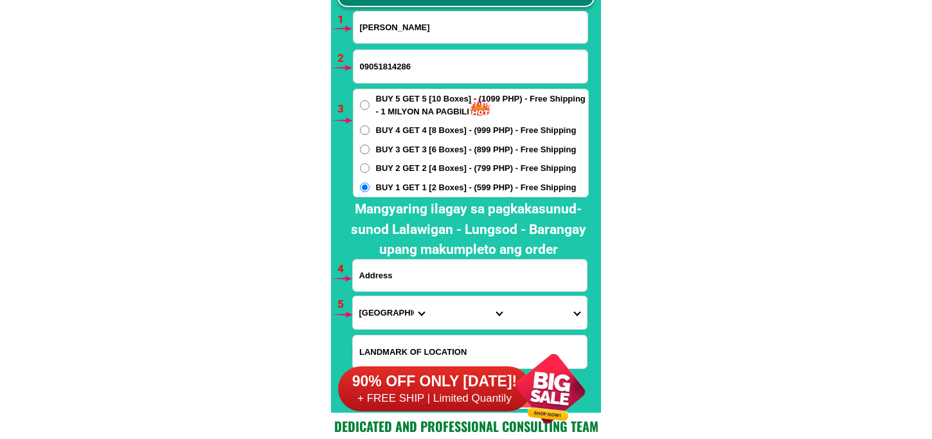
paste input "Magsaysay esperañza sultan kudarat"
type input "Magsaysay esperañza sultan kudarat"
click at [366, 310] on select "Province [GEOGRAPHIC_DATA] [GEOGRAPHIC_DATA] [GEOGRAPHIC_DATA] [GEOGRAPHIC_DATA…" at bounding box center [392, 312] width 78 height 33
select select "63_189"
click at [353, 296] on select "Province [GEOGRAPHIC_DATA] [GEOGRAPHIC_DATA] [GEOGRAPHIC_DATA] [GEOGRAPHIC_DATA…" at bounding box center [392, 312] width 78 height 33
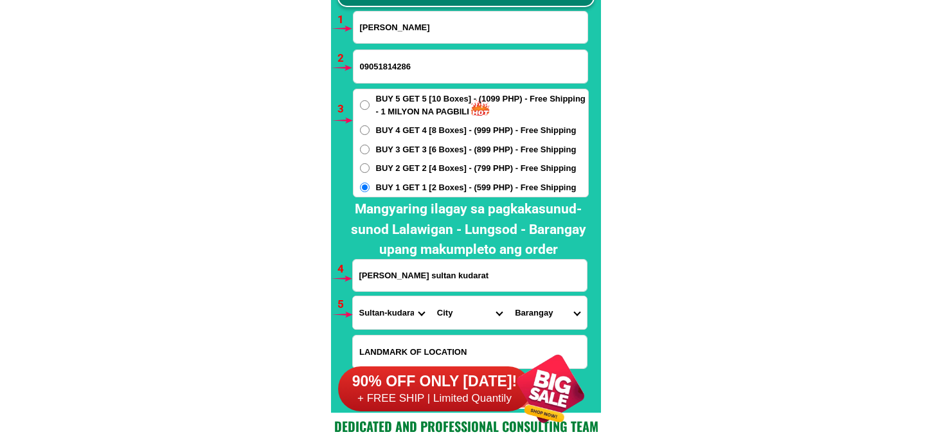
click at [453, 305] on select "City Bagumbayan Columbio Isulan Kalamansig Lambayong Lebak Lutayan Palimbang Pr…" at bounding box center [470, 312] width 78 height 33
select select "63_1896250"
click at [431, 296] on select "City Bagumbayan Columbio Isulan Kalamansig Lambayong Lebak Lutayan Palimbang Pr…" at bounding box center [470, 312] width 78 height 33
click at [459, 318] on select "City Bagumbayan Columbio Isulan Kalamansig Lambayong Lebak Lutayan Palimbang Pr…" at bounding box center [470, 312] width 78 height 33
click at [431, 296] on select "City Bagumbayan Columbio Isulan Kalamansig Lambayong Lebak Lutayan Palimbang Pr…" at bounding box center [470, 312] width 78 height 33
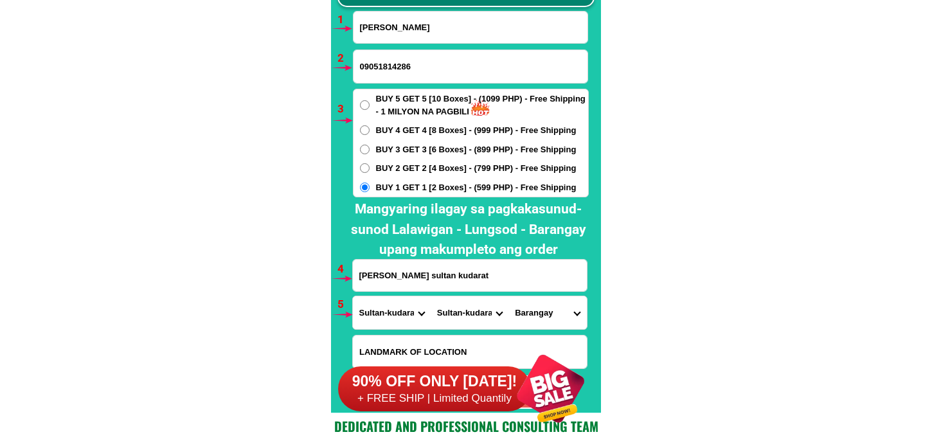
drag, startPoint x: 543, startPoint y: 317, endPoint x: 551, endPoint y: 298, distance: 21.0
click at [543, 317] on select "Barangay Ala Daladap Dukay Guiamalia Ilian Kangkong Laguinding Magsaysay Margue…" at bounding box center [547, 312] width 78 height 33
select select "63_18962504125"
click at [508, 296] on select "Barangay Ala Daladap Dukay Guiamalia Ilian Kangkong Laguinding Magsaysay Margue…" at bounding box center [547, 312] width 78 height 33
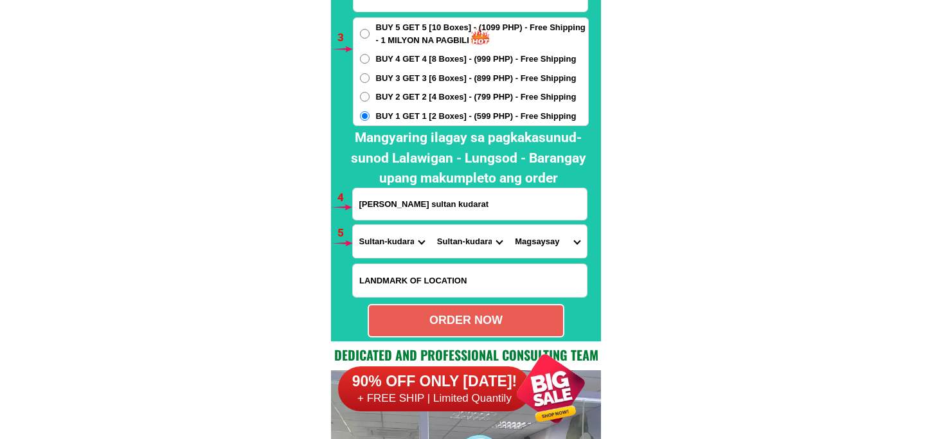
click at [474, 335] on div "ORDER NOW" at bounding box center [466, 320] width 197 height 33
type input "09051814286"
type input "Magsaysay esperañza sultan kudarat"
click at [476, 323] on div "ORDER NOW" at bounding box center [466, 320] width 197 height 33
radio input "true"
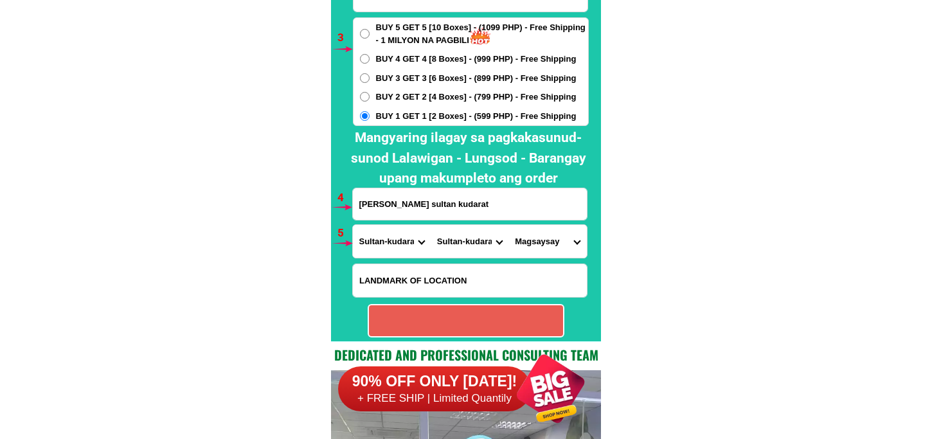
radio input "true"
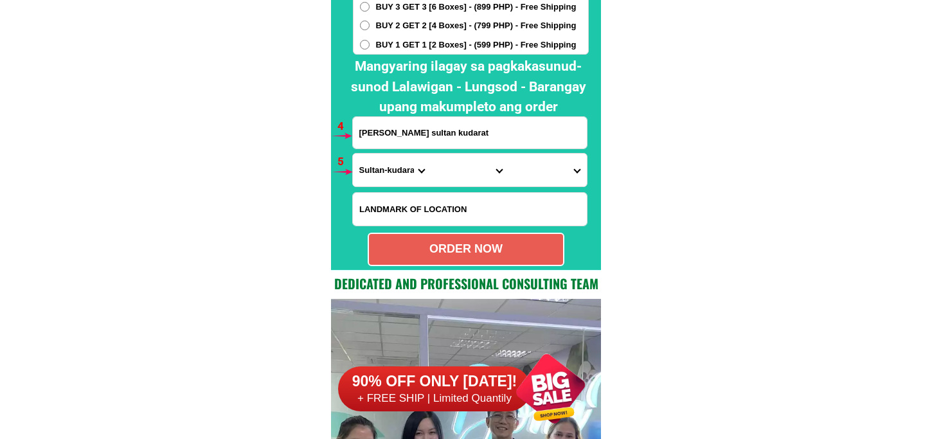
scroll to position [9522, 0]
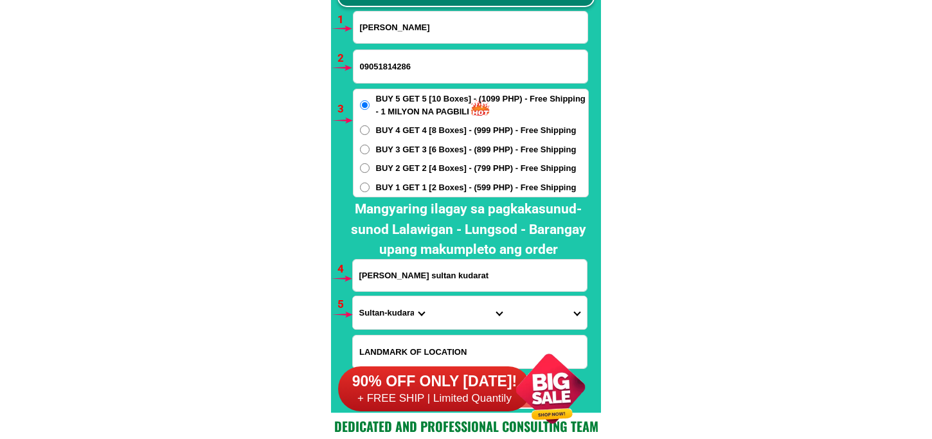
click at [388, 28] on input "Francisca Lapada" at bounding box center [470, 27] width 234 height 31
paste input "Jeselyn Fernandez Cubelo"
type input "Jeselyn Fernandez Cubelo"
click at [406, 74] on input "09051814286" at bounding box center [470, 66] width 234 height 33
paste input "09122915048"
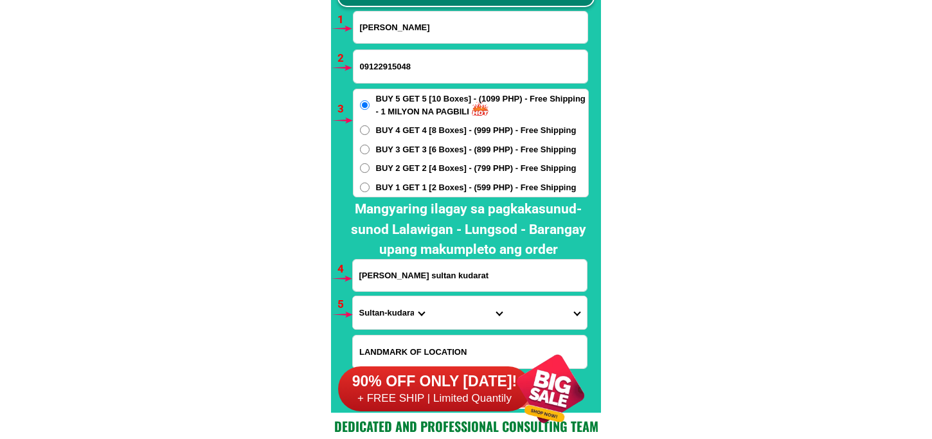
type input "09122915048"
click at [390, 265] on input "Magsaysay esperañza sultan kudarat" at bounding box center [470, 275] width 234 height 31
paste input "Brgy. 6 Dapa Surigao del Norte"
type input "Brgy. 6 Dapa Surigao del Norte"
click at [452, 251] on h2 "Mangyaring ilagay sa pagkakasunud-sunod Lalawigan - Lungsod - Barangay upang ma…" at bounding box center [468, 229] width 253 height 61
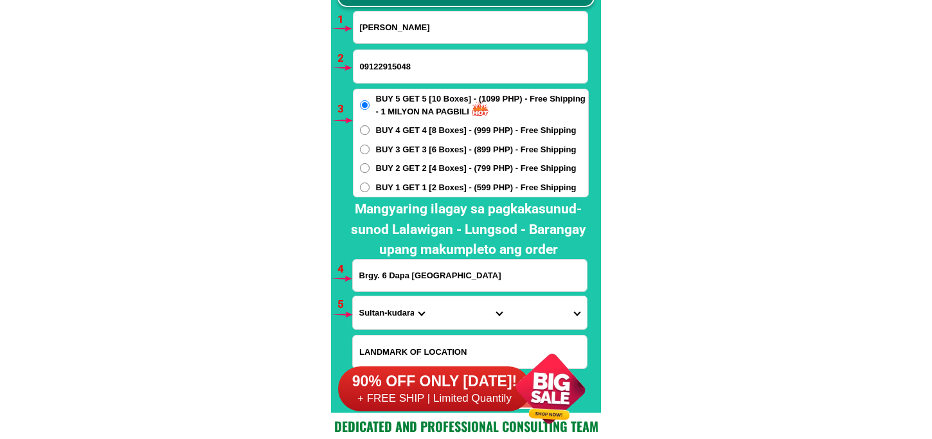
scroll to position [9593, 0]
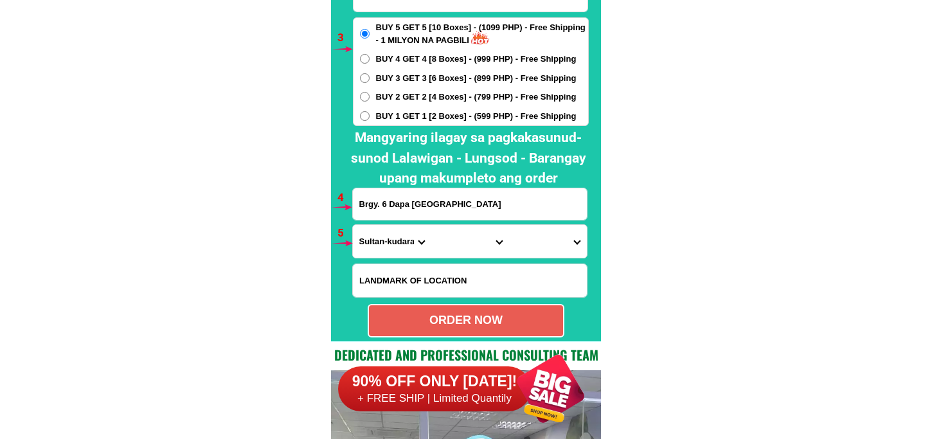
drag, startPoint x: 376, startPoint y: 245, endPoint x: 389, endPoint y: 224, distance: 25.1
click at [378, 242] on select "Province [GEOGRAPHIC_DATA] [GEOGRAPHIC_DATA] [GEOGRAPHIC_DATA] [GEOGRAPHIC_DATA…" at bounding box center [392, 241] width 78 height 33
select select "63_829"
click at [353, 225] on select "Province [GEOGRAPHIC_DATA] [GEOGRAPHIC_DATA] [GEOGRAPHIC_DATA] [GEOGRAPHIC_DATA…" at bounding box center [392, 241] width 78 height 33
click at [441, 251] on select "City Bacuag Claver Dapa Del-carmen Gigaquit Mainit Malimono San-benito San-fran…" at bounding box center [470, 241] width 78 height 33
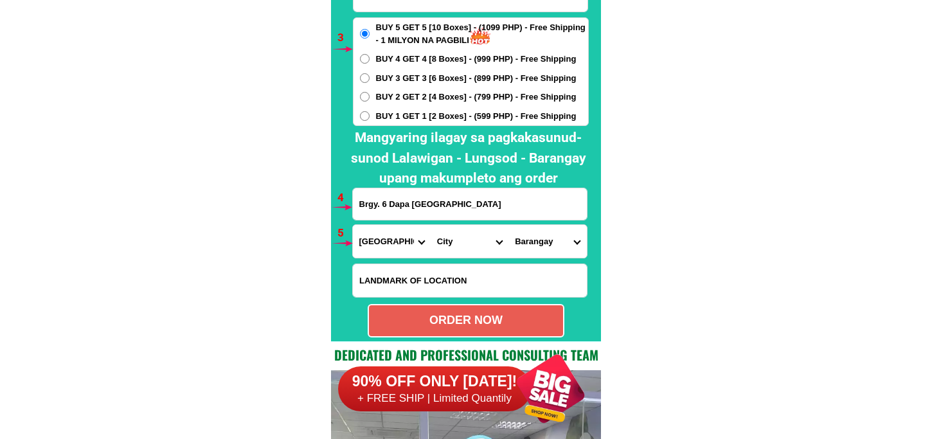
select select "63_829594"
click at [431, 225] on select "City Bacuag Claver Dapa Del-carmen Gigaquit Mainit Malimono San-benito San-fran…" at bounding box center [470, 241] width 78 height 33
drag, startPoint x: 553, startPoint y: 234, endPoint x: 555, endPoint y: 228, distance: 6.7
click at [553, 234] on select "Barangay Bagakay Barangay 1 (pob.) Barangay 10 (pob.) Barangay 11 (pob.) Barang…" at bounding box center [547, 241] width 78 height 33
select select "63_8295946052"
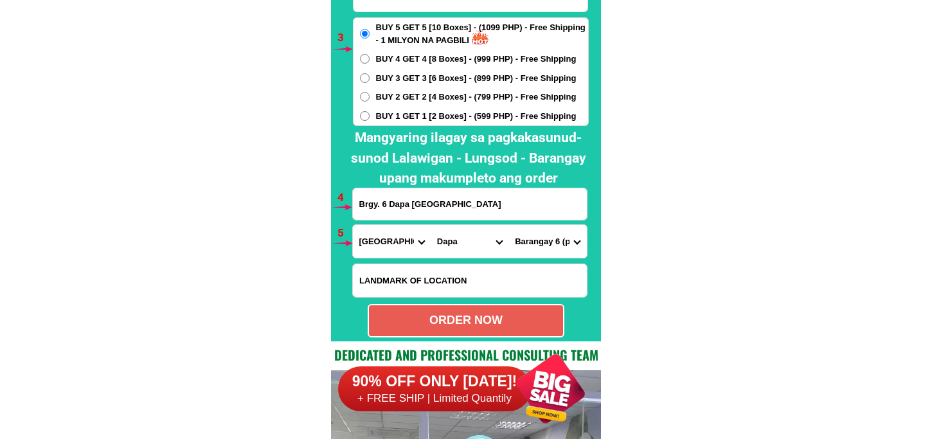
click at [508, 225] on select "Barangay Bagakay Barangay 1 (pob.) Barangay 10 (pob.) Barangay 11 (pob.) Barang…" at bounding box center [547, 241] width 78 height 33
drag, startPoint x: 474, startPoint y: 320, endPoint x: 471, endPoint y: 303, distance: 17.6
click at [473, 322] on div "ORDER NOW" at bounding box center [466, 320] width 194 height 17
radio input "true"
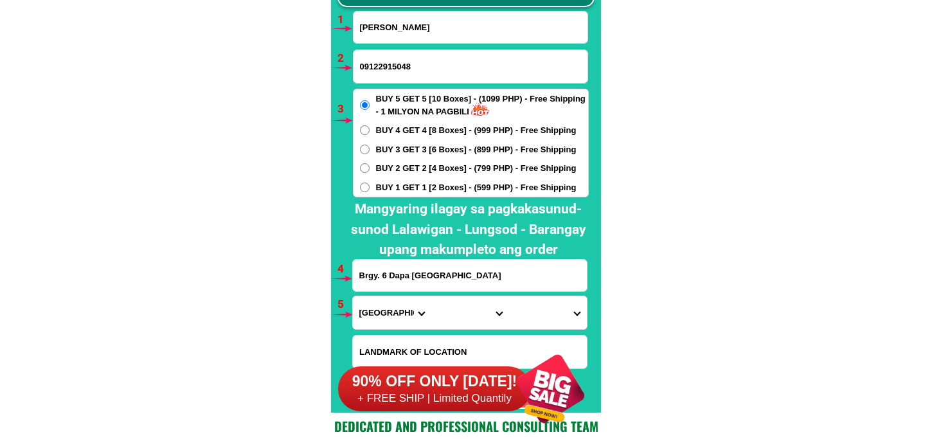
scroll to position [9451, 0]
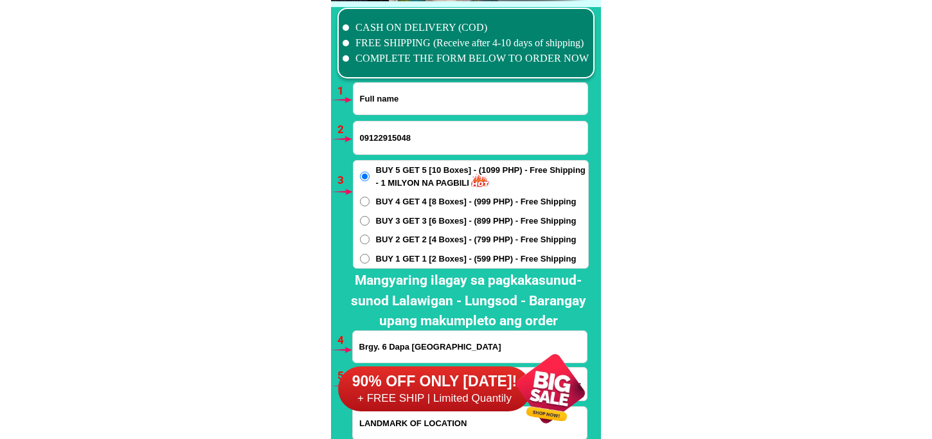
click at [416, 100] on input "Input full_name" at bounding box center [470, 98] width 234 height 31
paste input "Carmelita San Gabriel Samson"
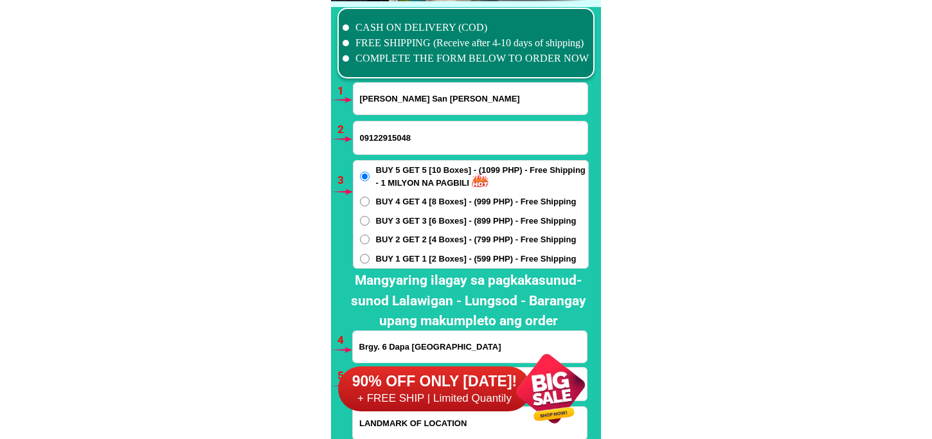
type input "Carmelita San Gabriel Samson"
click at [405, 147] on input "09122915048" at bounding box center [470, 137] width 234 height 33
paste input "09176357633"
type input "09176357633"
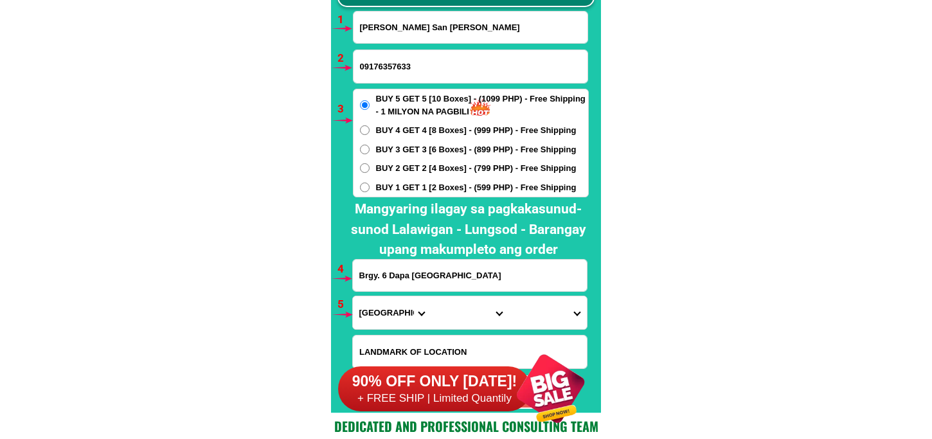
scroll to position [9593, 0]
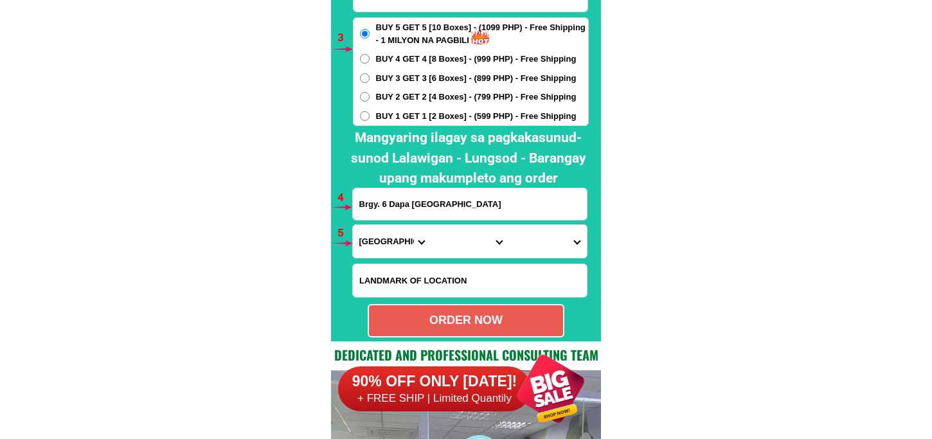
click at [400, 217] on input "Brgy. 6 Dapa Surigao del Norte" at bounding box center [470, 203] width 234 height 31
click at [402, 206] on input "Input address" at bounding box center [470, 203] width 234 height 31
paste input "c. lawis ext. san luis antipolo city before carwash/ steve 3"
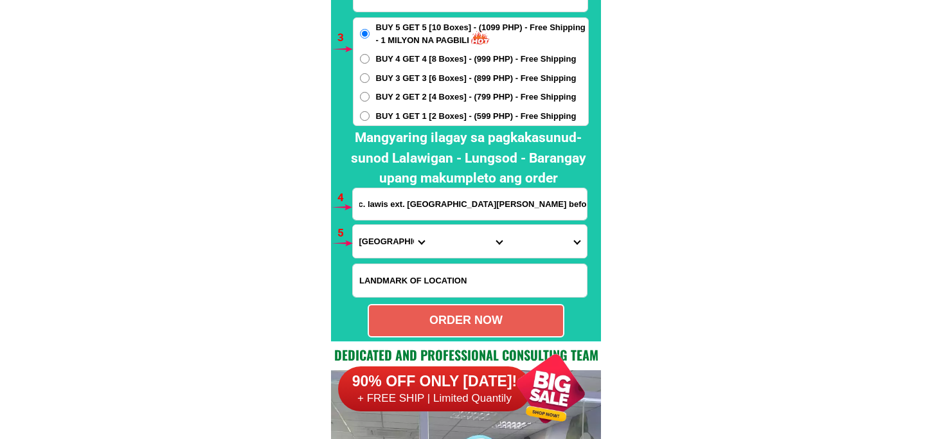
type input "c. lawis ext. san luis antipolo city before carwash/ steve 3"
click at [395, 249] on select "Province [GEOGRAPHIC_DATA] [GEOGRAPHIC_DATA] [GEOGRAPHIC_DATA] [GEOGRAPHIC_DATA…" at bounding box center [392, 241] width 78 height 33
select select "63_993"
click at [353, 225] on select "Province [GEOGRAPHIC_DATA] [GEOGRAPHIC_DATA] [GEOGRAPHIC_DATA] [GEOGRAPHIC_DATA…" at bounding box center [392, 241] width 78 height 33
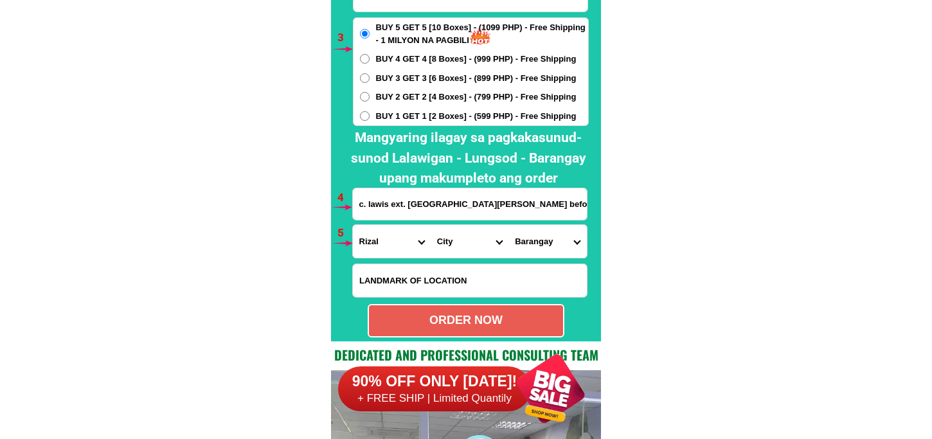
click at [451, 242] on select "City Angono Antipolo-city Binangonan Cainta Cardona Jala-jala Pililla Rizal-bar…" at bounding box center [470, 241] width 78 height 33
select select "63_993568"
click at [431, 225] on select "City Angono Antipolo-city Binangonan Cainta Cardona Jala-jala Pililla Rizal-bar…" at bounding box center [470, 241] width 78 height 33
click at [521, 251] on select "Barangay Bagong nayon Beverly hills Calawis Cupang Dalig Dela paz (pob.) Inaraw…" at bounding box center [547, 241] width 78 height 33
select select "63_9935684021"
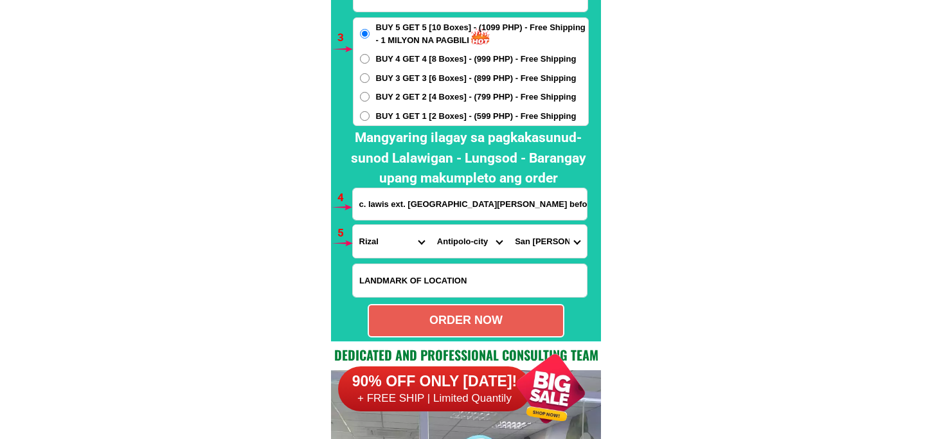
click at [508, 225] on select "Barangay Bagong nayon Beverly hills Calawis Cupang Dalig Dela paz (pob.) Inaraw…" at bounding box center [547, 241] width 78 height 33
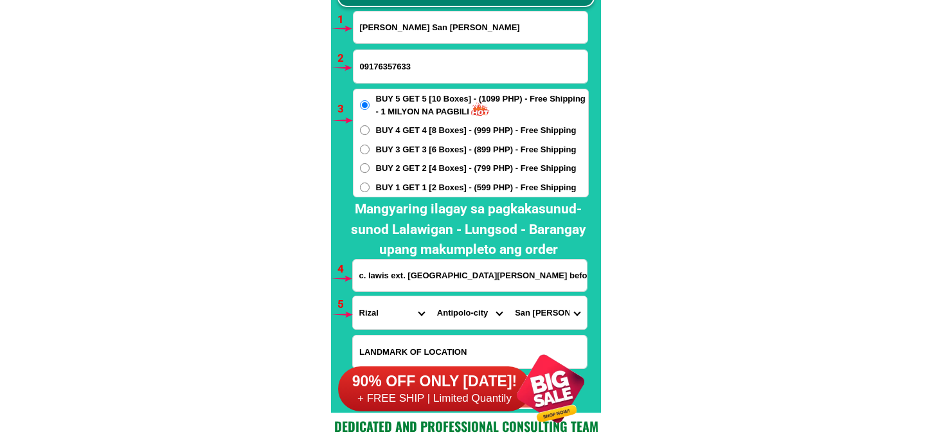
scroll to position [9593, 0]
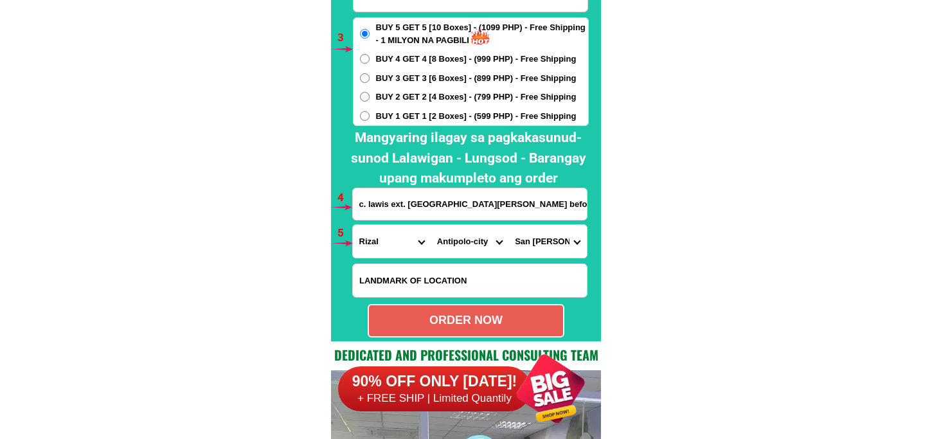
click at [483, 329] on div "ORDER NOW" at bounding box center [466, 320] width 197 height 33
radio input "true"
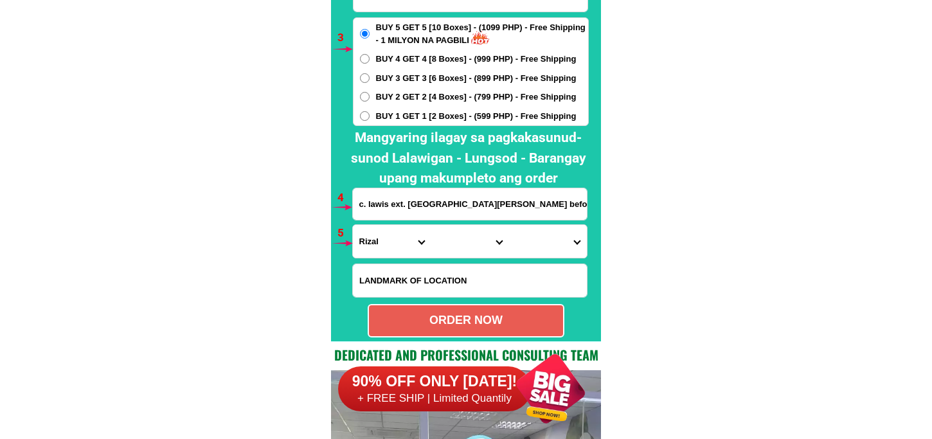
scroll to position [9522, 0]
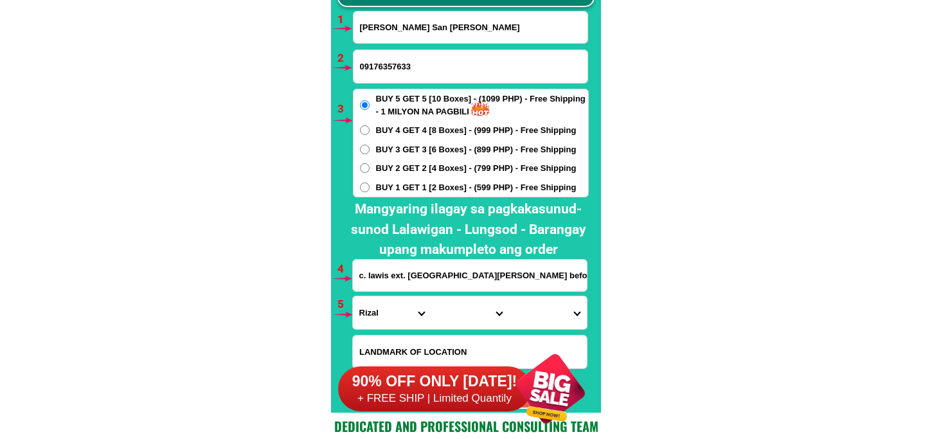
click at [411, 37] on input "Carmelita San Gabriel Samson" at bounding box center [470, 27] width 234 height 31
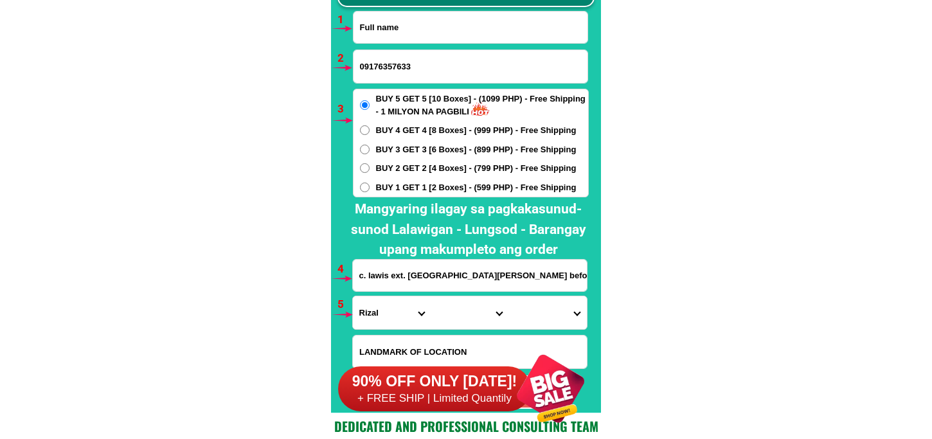
paste input "Inonog Urgel"
type input "Inonog Urgel"
click at [412, 64] on input "09176357633" at bounding box center [470, 66] width 234 height 33
paste input "09128683460"
type input "09128683460"
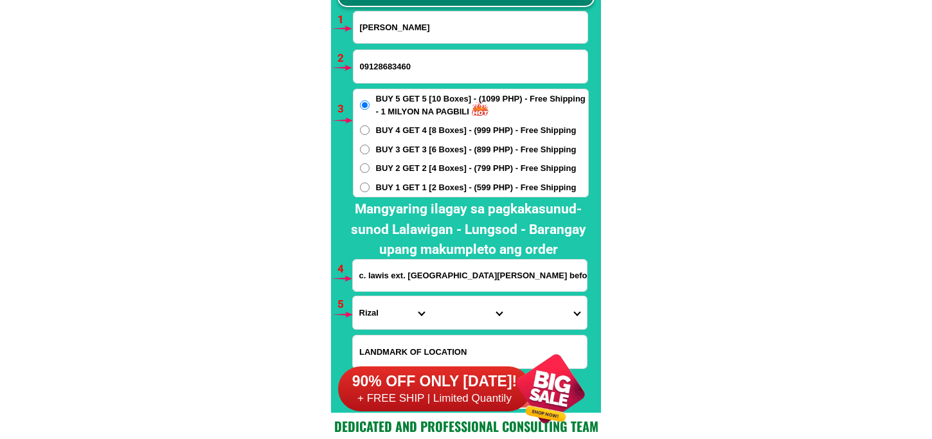
click at [393, 190] on span "BUY 1 GET 1 [2 Boxes] - (599 PHP) - Free Shipping" at bounding box center [476, 187] width 201 height 13
click at [370, 190] on input "BUY 1 GET 1 [2 Boxes] - (599 PHP) - Free Shipping" at bounding box center [365, 188] width 10 height 10
radio input "true"
click at [403, 278] on input "Input address" at bounding box center [470, 275] width 234 height 31
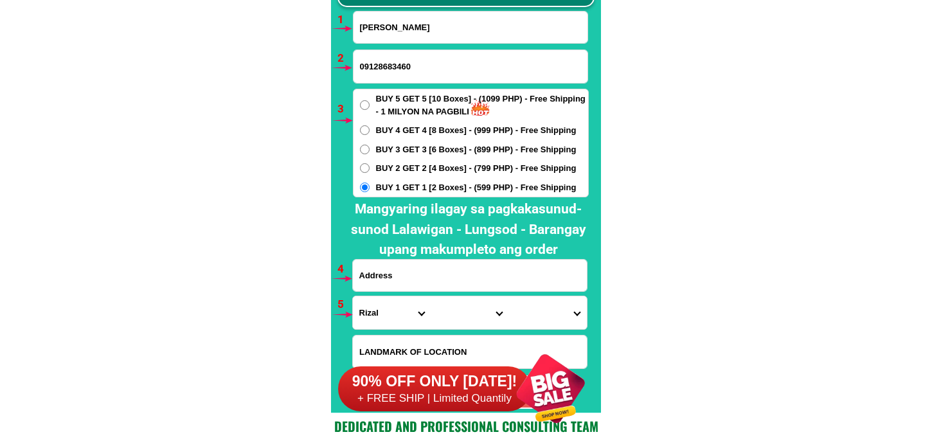
paste input "maagay 2.barangay inarawan antipolo.city bago k makarating sa.tulay n malaki. w…"
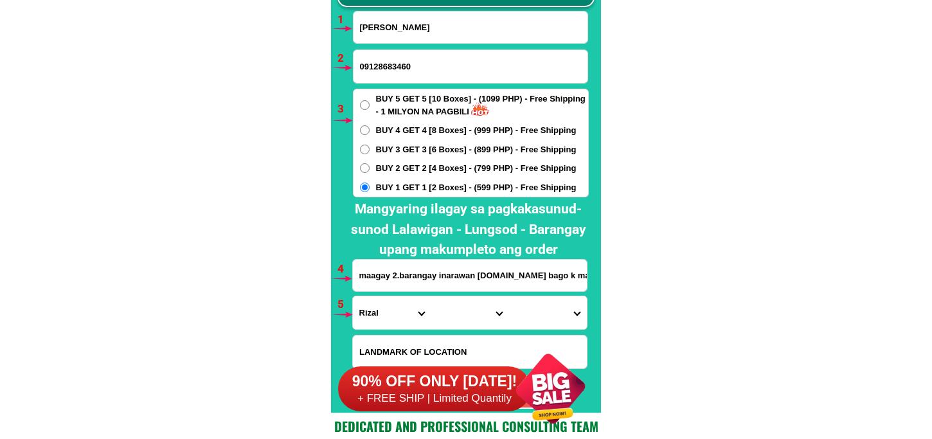
scroll to position [0, 183]
type input "maagay 2.barangay inarawan antipolo.city bago k makarating sa.tulay n malaki. w…"
click at [384, 310] on select "Province [GEOGRAPHIC_DATA] [GEOGRAPHIC_DATA] [GEOGRAPHIC_DATA] [GEOGRAPHIC_DATA…" at bounding box center [392, 312] width 78 height 33
select select "63_993"
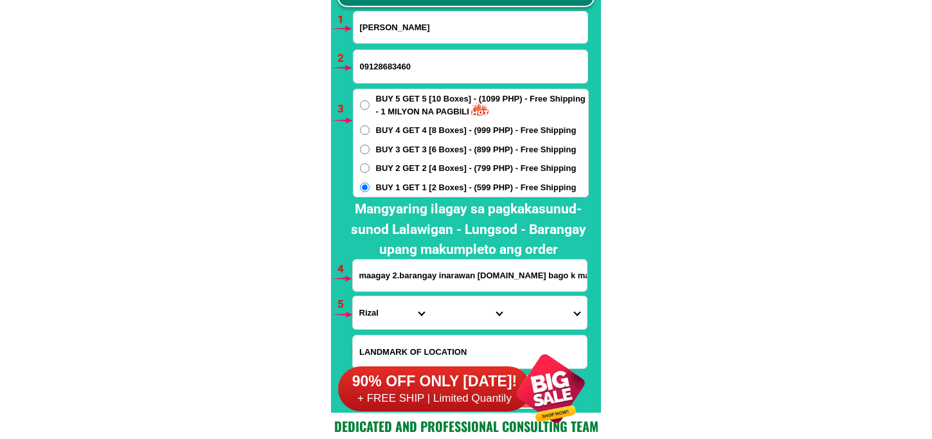
click at [353, 296] on select "Province [GEOGRAPHIC_DATA] [GEOGRAPHIC_DATA] [GEOGRAPHIC_DATA] [GEOGRAPHIC_DATA…" at bounding box center [392, 312] width 78 height 33
click at [463, 312] on select "City Angono Antipolo-city Binangonan Cainta Cardona Jala-jala Pililla Rizal-bar…" at bounding box center [470, 312] width 78 height 33
select select "63_993568"
click at [431, 296] on select "City Angono Antipolo-city Binangonan Cainta Cardona Jala-jala Pililla Rizal-bar…" at bounding box center [470, 312] width 78 height 33
click at [556, 313] on select "Barangay Bagong nayon Beverly hills Calawis Cupang Dalig Dela paz (pob.) Inaraw…" at bounding box center [547, 312] width 78 height 33
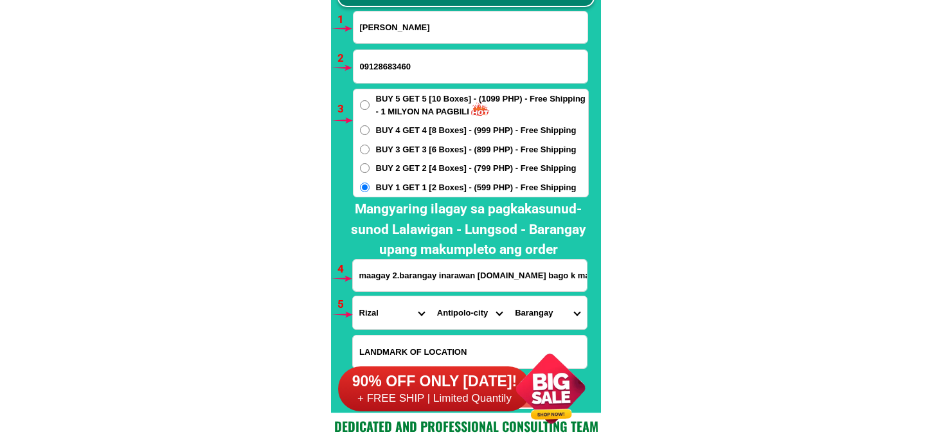
click at [545, 307] on select "Barangay Bagong nayon Beverly hills Calawis Cupang Dalig Dela paz (pob.) Inaraw…" at bounding box center [547, 312] width 78 height 33
select select "63_9935683796"
click at [508, 296] on select "Barangay Bagong nayon Beverly hills Calawis Cupang Dalig Dela paz (pob.) Inaraw…" at bounding box center [547, 312] width 78 height 33
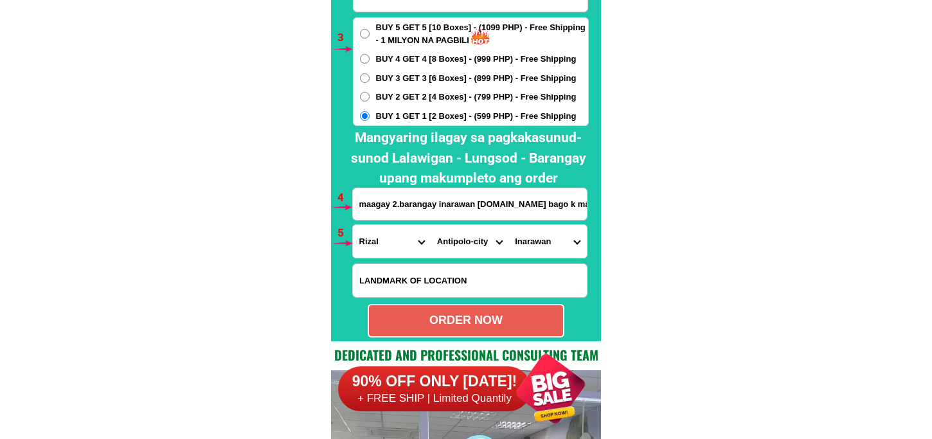
drag, startPoint x: 485, startPoint y: 315, endPoint x: 400, endPoint y: 193, distance: 148.3
click at [484, 315] on div "ORDER NOW" at bounding box center [466, 320] width 194 height 17
radio input "true"
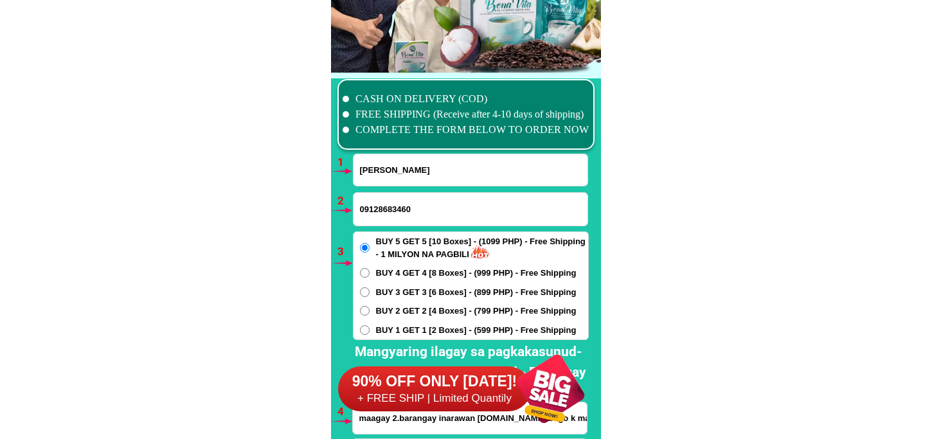
click at [420, 164] on input "Inonog Urgel" at bounding box center [470, 169] width 234 height 31
paste input "Brenda casipong"
type input "Brenda casipong"
click at [397, 204] on input "09128683460" at bounding box center [470, 209] width 234 height 33
paste input "09483124070"
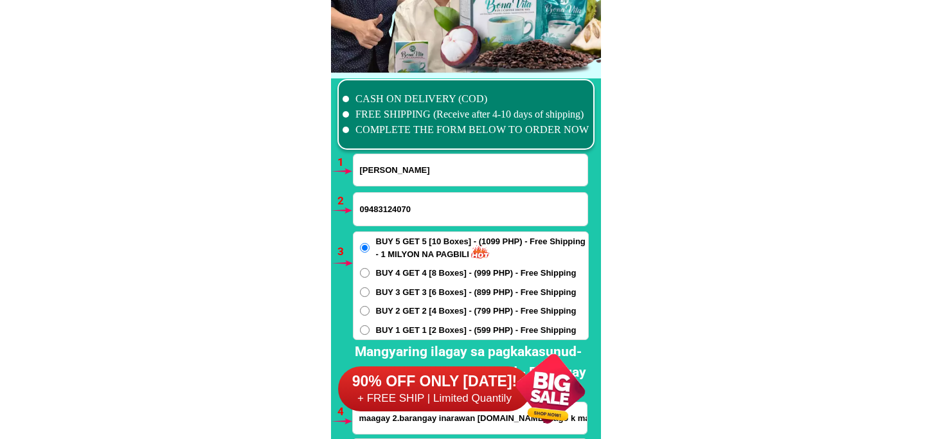
type input "09483124070"
click at [371, 332] on label "BUY 1 GET 1 [2 Boxes] - (599 PHP) - Free Shipping" at bounding box center [470, 330] width 235 height 13
click at [370, 332] on input "BUY 1 GET 1 [2 Boxes] - (599 PHP) - Free Shipping" at bounding box center [365, 330] width 10 height 10
radio input "true"
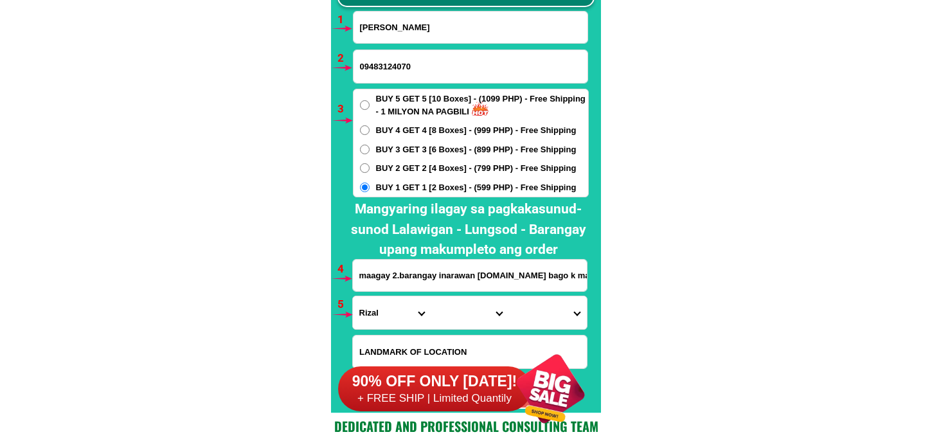
scroll to position [9593, 0]
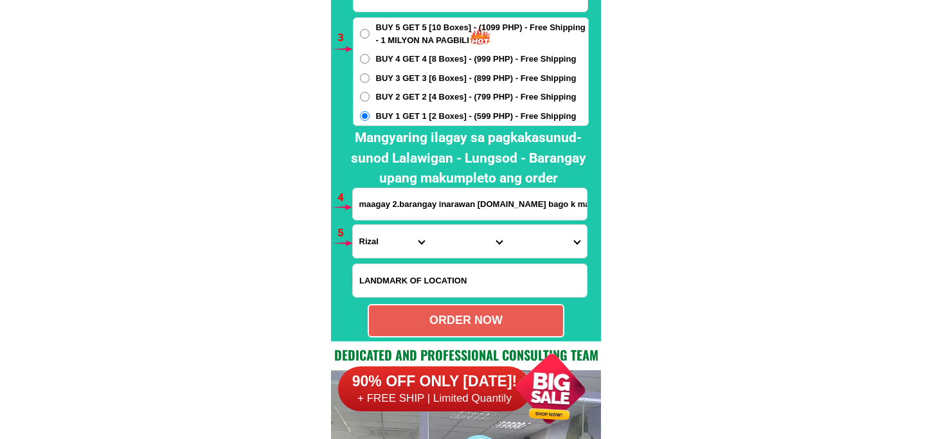
click at [418, 207] on input "maagay 2.barangay inarawan antipolo.city bago k makarating sa.tulay n malaki. w…" at bounding box center [470, 203] width 234 height 31
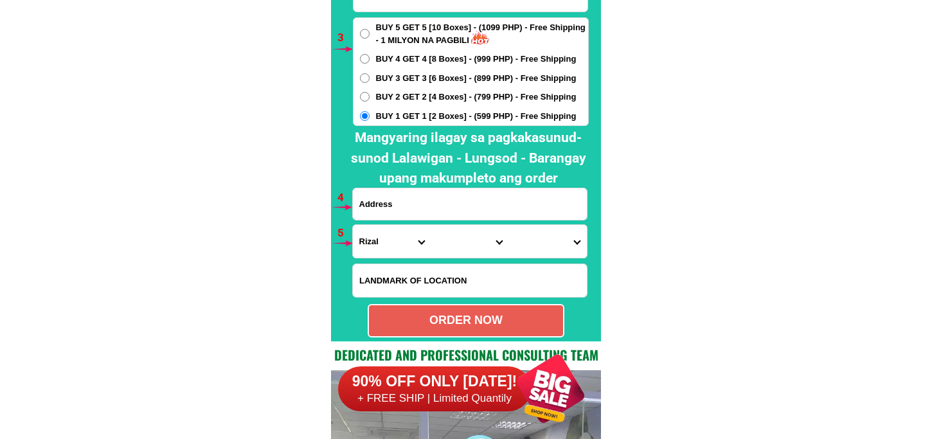
paste input "sepvohai blk 4 lot 10 daang manunuso ibayo tipas taguig city"
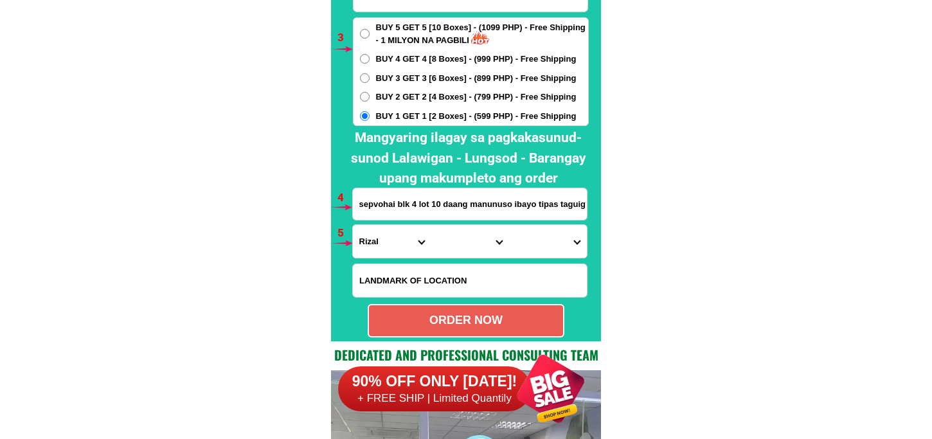
scroll to position [0, 15]
type input "sepvohai blk 4 lot 10 daang manunuso ibayo tipas taguig city"
drag, startPoint x: 384, startPoint y: 238, endPoint x: 387, endPoint y: 225, distance: 13.2
click at [384, 238] on select "Province [GEOGRAPHIC_DATA] [GEOGRAPHIC_DATA] [GEOGRAPHIC_DATA] [GEOGRAPHIC_DATA…" at bounding box center [392, 241] width 78 height 33
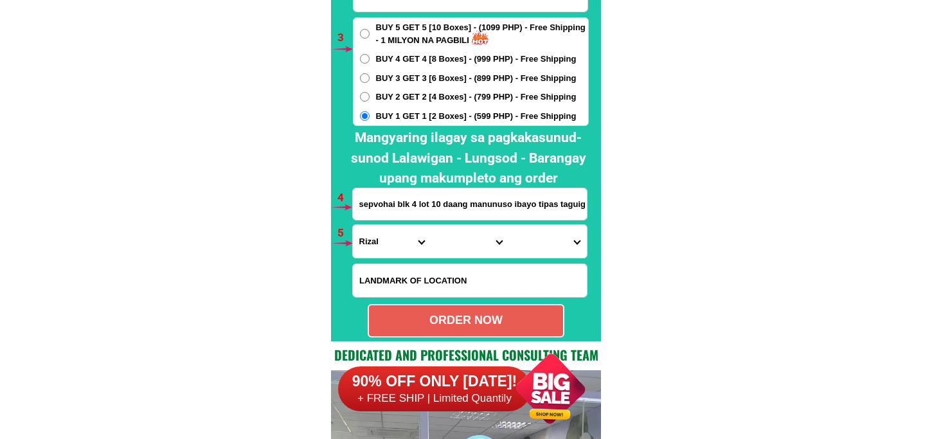
select select "63_219"
click at [353, 225] on select "Province [GEOGRAPHIC_DATA] [GEOGRAPHIC_DATA] [GEOGRAPHIC_DATA] [GEOGRAPHIC_DATA…" at bounding box center [392, 241] width 78 height 33
drag, startPoint x: 461, startPoint y: 234, endPoint x: 460, endPoint y: 224, distance: 10.3
click at [460, 234] on select "City Binondo CALOOCAN Ermita Intramuros Las-pinas Makati Malabon-city Malate Ma…" at bounding box center [470, 241] width 78 height 33
select select "63_2191611"
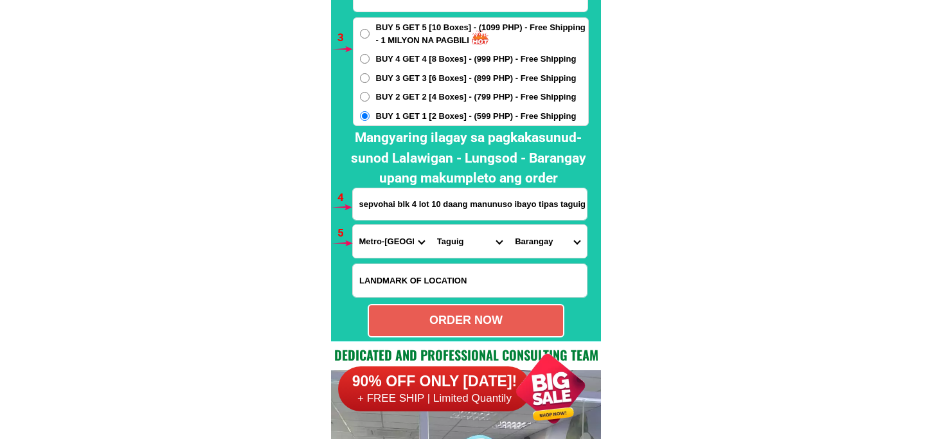
click at [431, 225] on select "City Binondo CALOOCAN Ermita Intramuros Las-pinas Makati Malabon-city Malate Ma…" at bounding box center [470, 241] width 78 height 33
click at [553, 238] on select "Barangay Bagumbayan Bambang Calzada Central bicutan Central signal village Fort…" at bounding box center [547, 241] width 78 height 33
select select "63_21916117997"
click at [508, 225] on select "Barangay Bagumbayan Bambang Calzada Central bicutan Central signal village Fort…" at bounding box center [547, 241] width 78 height 33
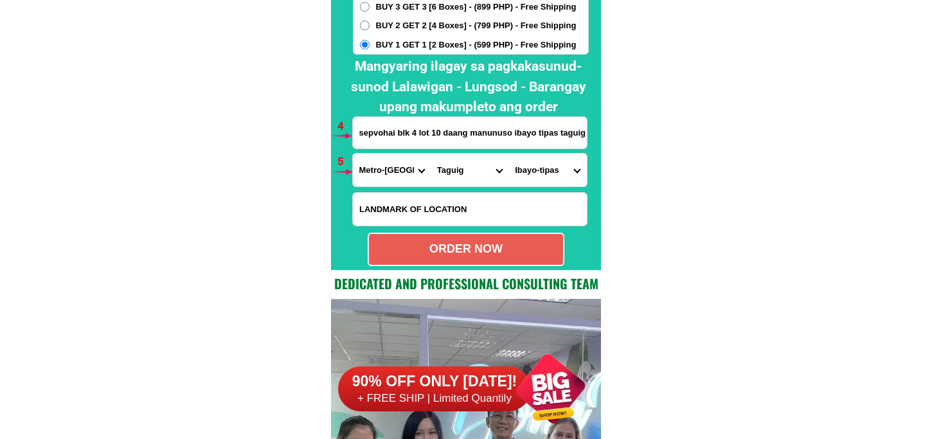
drag, startPoint x: 492, startPoint y: 242, endPoint x: 488, endPoint y: 253, distance: 11.0
click at [492, 244] on div "ORDER NOW" at bounding box center [466, 248] width 194 height 17
radio input "true"
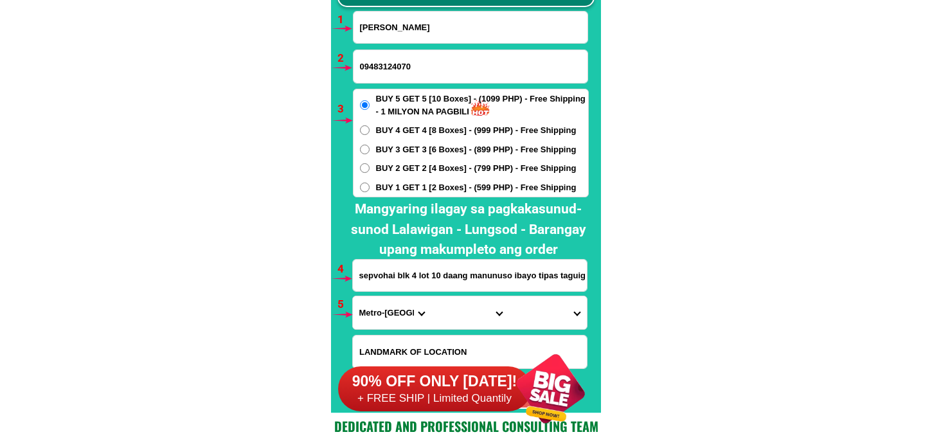
click at [409, 29] on input "Brenda casipong" at bounding box center [470, 27] width 234 height 31
paste input "Marietta Jardin Gecale"
type input "Marietta Jardin Gecale"
click at [391, 66] on input "09483124070" at bounding box center [470, 66] width 234 height 33
paste input "o9273444031"
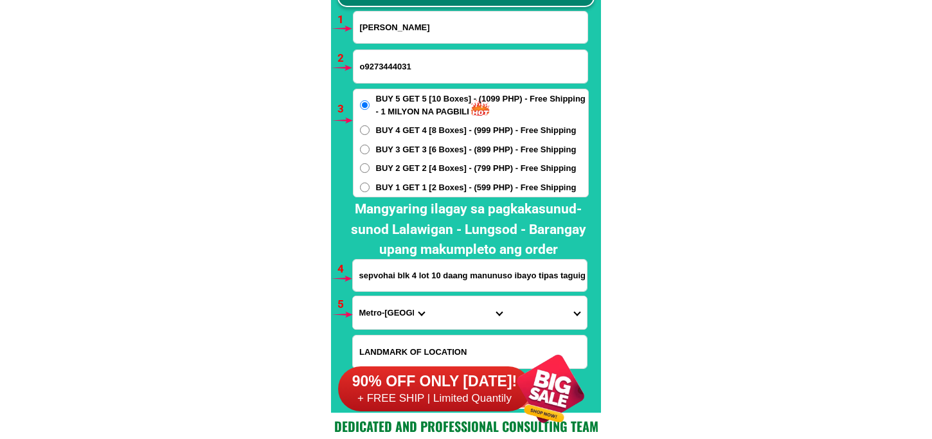
drag, startPoint x: 367, startPoint y: 64, endPoint x: 349, endPoint y: 66, distance: 18.1
click at [349, 66] on div "CASH ON DELIVERY (COD) FREE SHIPPING (Receive after 4-10 days of shipping) COMP…" at bounding box center [466, 171] width 270 height 483
type input "09273444031"
click at [339, 230] on div at bounding box center [466, 174] width 270 height 477
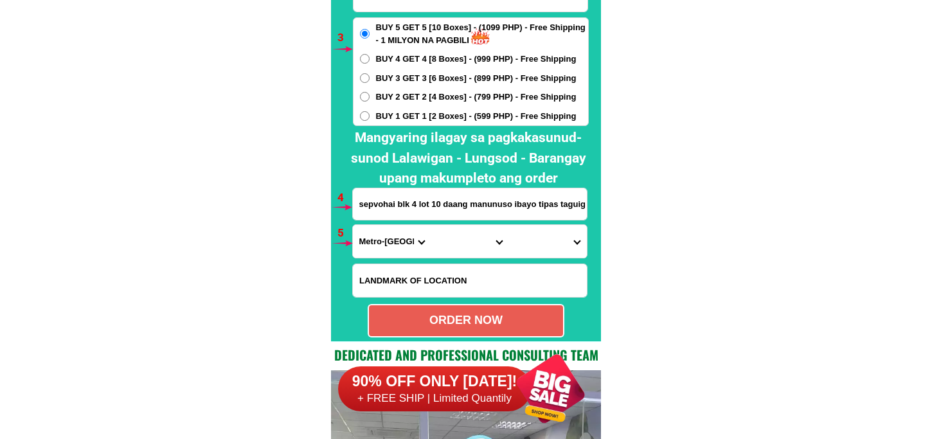
click at [443, 201] on input "sepvohai blk 4 lot 10 daang manunuso ibayo tipas taguig city" at bounding box center [470, 203] width 234 height 31
paste input "phase 3 blk 11lot 17 mt claire village san rafael sto tomas batangas"
type input "phase 3 blk 11lot 17 mt claire village san rafael sto tomas batangas"
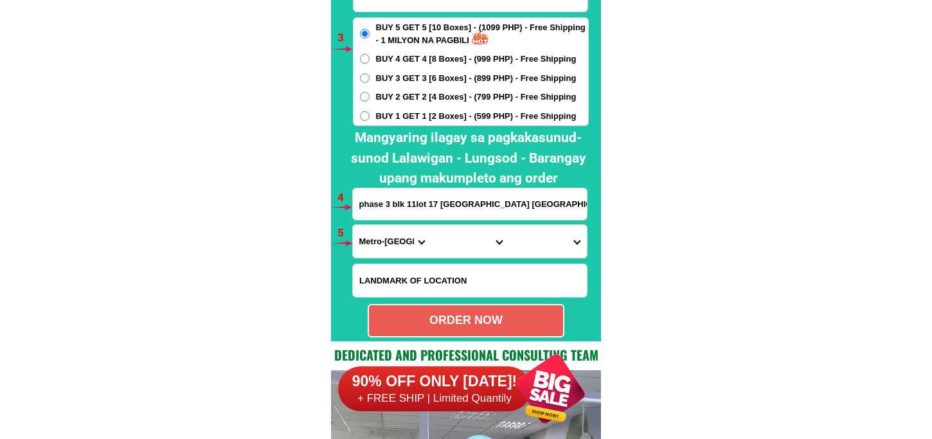
click at [411, 114] on span "BUY 1 GET 1 [2 Boxes] - (599 PHP) - Free Shipping" at bounding box center [476, 116] width 201 height 13
click at [370, 114] on input "BUY 1 GET 1 [2 Boxes] - (599 PHP) - Free Shipping" at bounding box center [365, 116] width 10 height 10
radio input "true"
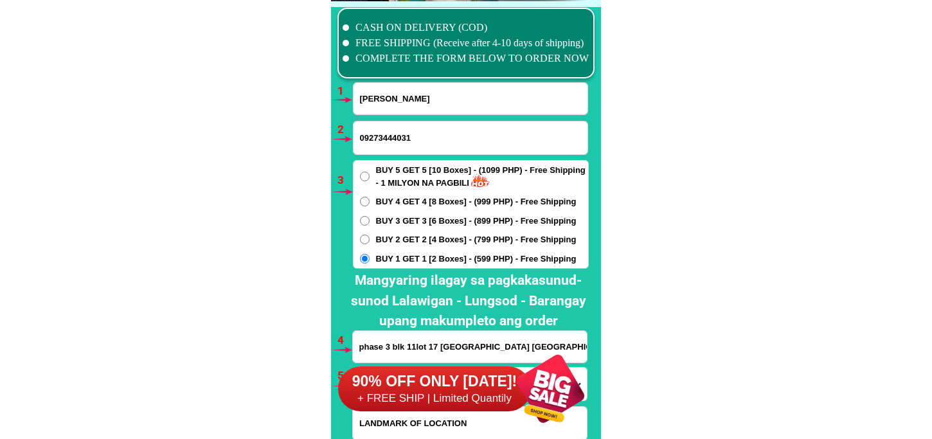
scroll to position [9522, 0]
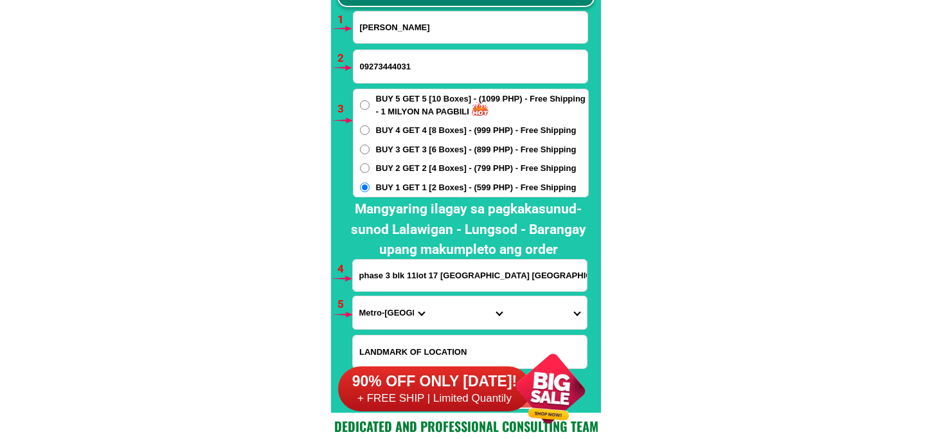
drag, startPoint x: 388, startPoint y: 319, endPoint x: 392, endPoint y: 302, distance: 17.3
click at [388, 317] on select "Province [GEOGRAPHIC_DATA] [GEOGRAPHIC_DATA] [GEOGRAPHIC_DATA] [GEOGRAPHIC_DATA…" at bounding box center [392, 312] width 78 height 33
select select "63_108"
click at [353, 296] on select "Province [GEOGRAPHIC_DATA] [GEOGRAPHIC_DATA] [GEOGRAPHIC_DATA] [GEOGRAPHIC_DATA…" at bounding box center [392, 312] width 78 height 33
drag, startPoint x: 451, startPoint y: 310, endPoint x: 454, endPoint y: 302, distance: 8.6
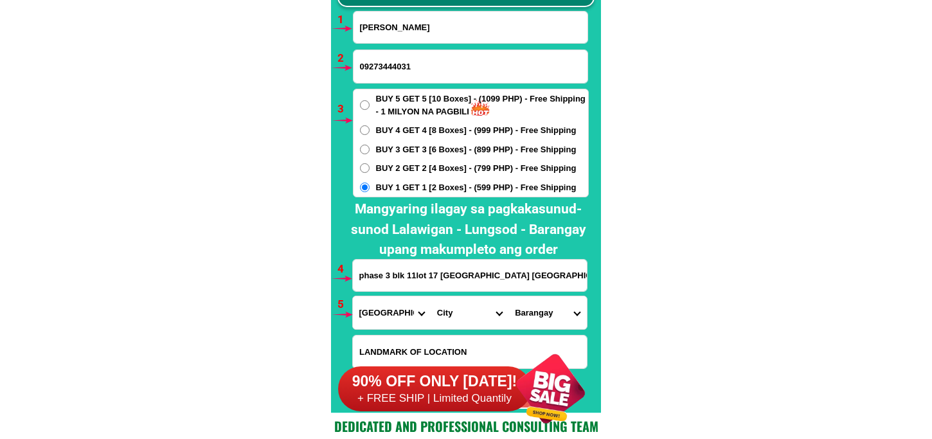
click at [452, 305] on select "City Agoncillo Alitagtag Allacapan [GEOGRAPHIC_DATA] [GEOGRAPHIC_DATA]-balete […" at bounding box center [470, 312] width 78 height 33
select select "63_1089652"
click at [431, 296] on select "City Agoncillo Alitagtag Allacapan [GEOGRAPHIC_DATA] [GEOGRAPHIC_DATA]-balete […" at bounding box center [470, 312] width 78 height 33
drag, startPoint x: 540, startPoint y: 321, endPoint x: 540, endPoint y: 305, distance: 16.1
click at [540, 316] on select "Barangay Barangay i (pob.) Barangay ii (pob.) Barangay iii (pob.) Barangay iv (…" at bounding box center [547, 312] width 78 height 33
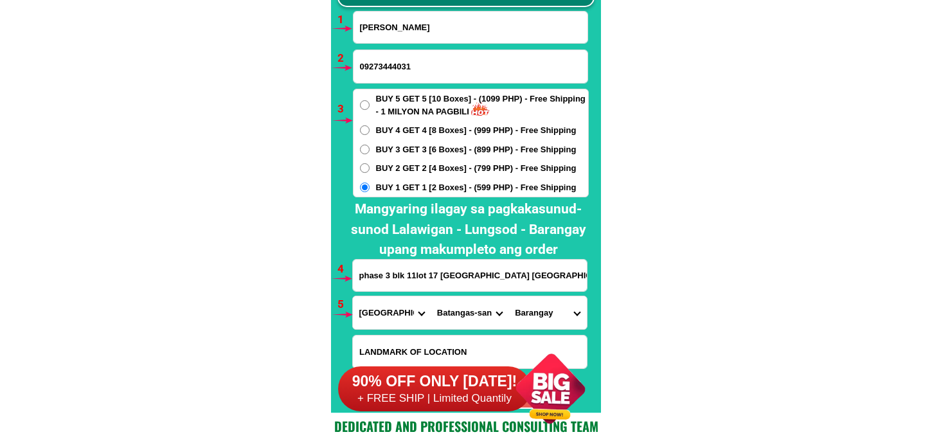
click at [461, 303] on select "City Agoncillo Alitagtag Allacapan [GEOGRAPHIC_DATA] [GEOGRAPHIC_DATA]-balete […" at bounding box center [470, 312] width 78 height 33
click at [431, 296] on select "City Agoncillo Alitagtag Allacapan [GEOGRAPHIC_DATA] [GEOGRAPHIC_DATA]-balete […" at bounding box center [470, 312] width 78 height 33
drag, startPoint x: 540, startPoint y: 319, endPoint x: 540, endPoint y: 300, distance: 18.6
click at [540, 319] on select "Barangay Barangay i (pob.) Barangay ii (pob.) Barangay iii (pob.) Barangay iv (…" at bounding box center [547, 312] width 78 height 33
select select "63_10896522935"
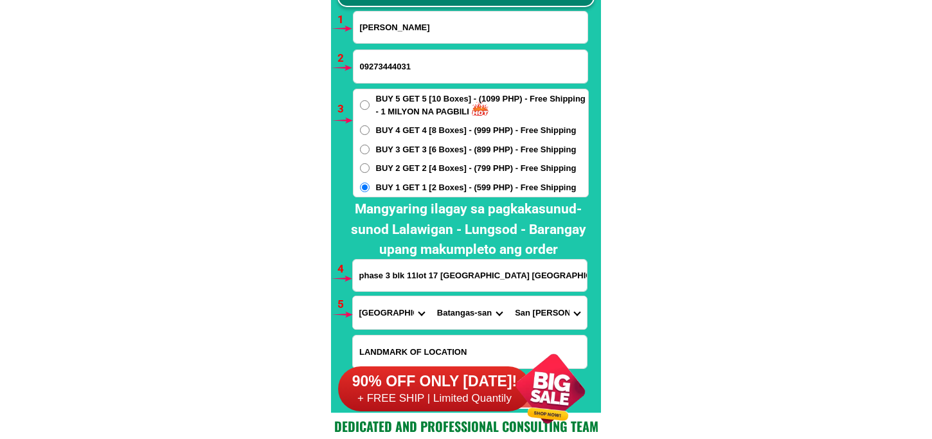
click at [508, 296] on select "Barangay Barangay i (pob.) Barangay ii (pob.) Barangay iii (pob.) Barangay iv (…" at bounding box center [547, 312] width 78 height 33
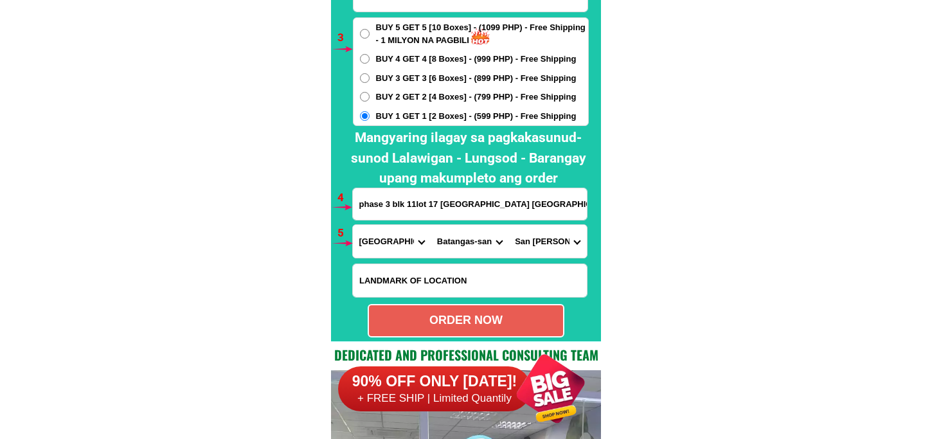
click at [477, 330] on div "ORDER NOW" at bounding box center [466, 320] width 197 height 33
radio input "true"
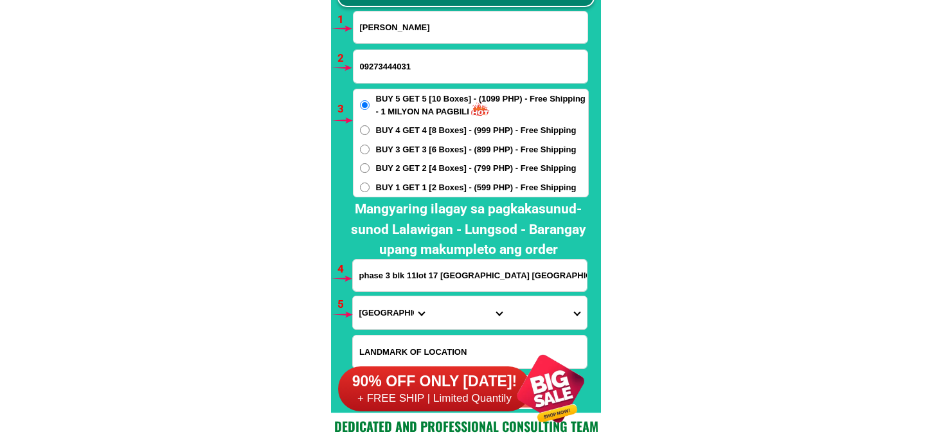
click at [415, 35] on input "Marietta Jardin Gecale" at bounding box center [470, 27] width 234 height 31
paste input "Anele Orazal"
type input "Anele Orazal"
click at [380, 69] on input "09273444031" at bounding box center [470, 66] width 234 height 33
paste input "09700982937"
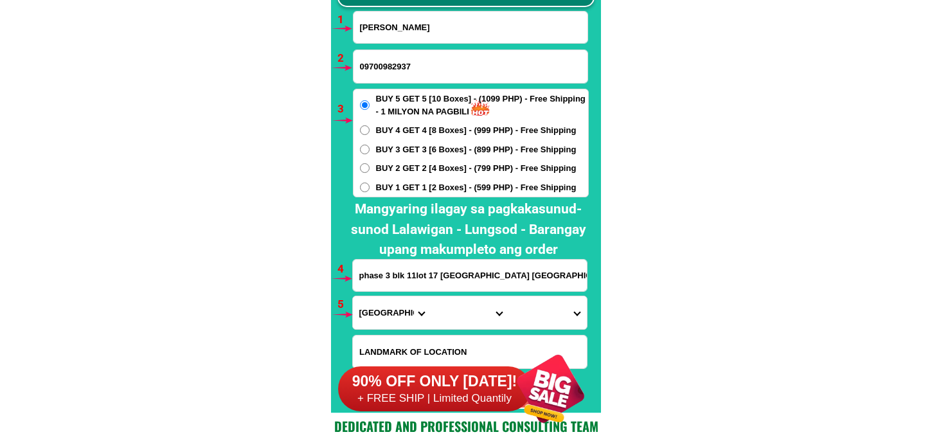
type input "09700982937"
click at [373, 183] on label "BUY 1 GET 1 [2 Boxes] - (599 PHP) - Free Shipping" at bounding box center [470, 187] width 235 height 13
click at [370, 183] on input "BUY 1 GET 1 [2 Boxes] - (599 PHP) - Free Shipping" at bounding box center [365, 188] width 10 height 10
radio input "true"
click at [393, 283] on input "phase 3 blk 11lot 17 mt claire village san rafael sto tomas batangas" at bounding box center [470, 275] width 234 height 31
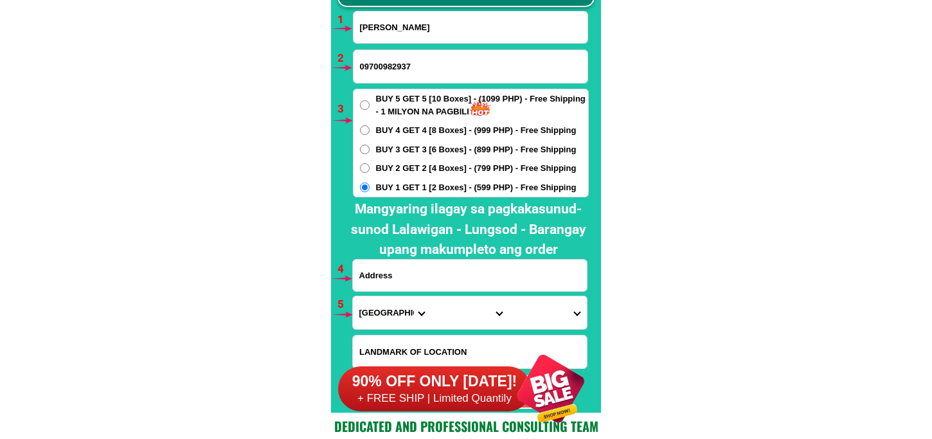
paste input "#22 sampaguita st timbang pasong tamo Quezon city malapit po sa simbahan kmi"
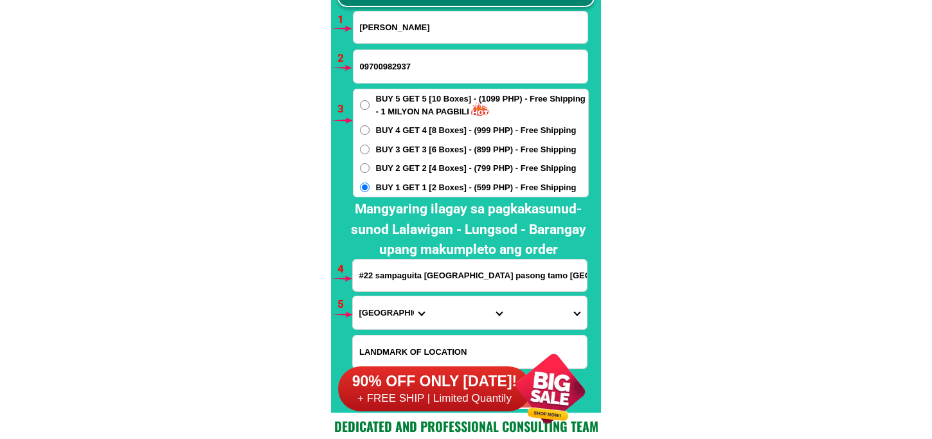
scroll to position [0, 98]
type input "#22 sampaguita st timbang pasong tamo Quezon city malapit po sa simbahan kmi"
click at [463, 277] on input "#22 sampaguita st timbang pasong tamo Quezon city malapit po sa simbahan kmi" at bounding box center [470, 275] width 234 height 31
drag, startPoint x: 382, startPoint y: 310, endPoint x: 382, endPoint y: 298, distance: 12.9
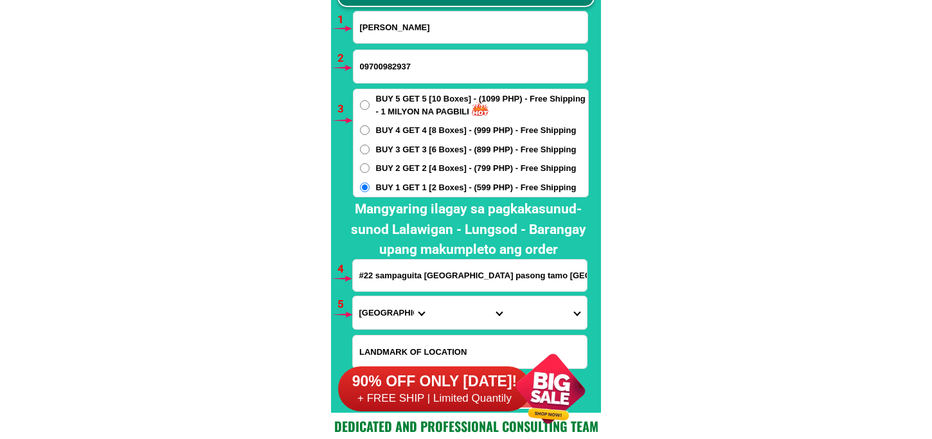
click at [382, 310] on select "Province [GEOGRAPHIC_DATA] [GEOGRAPHIC_DATA] [GEOGRAPHIC_DATA] [GEOGRAPHIC_DATA…" at bounding box center [392, 312] width 78 height 33
select select "63_219"
click at [353, 296] on select "Province [GEOGRAPHIC_DATA] [GEOGRAPHIC_DATA] [GEOGRAPHIC_DATA] [GEOGRAPHIC_DATA…" at bounding box center [392, 312] width 78 height 33
click at [450, 310] on select "City Binondo CALOOCAN Ermita Intramuros Las-pinas Makati Malabon-city Malate Ma…" at bounding box center [470, 312] width 78 height 33
select select "63_2194070"
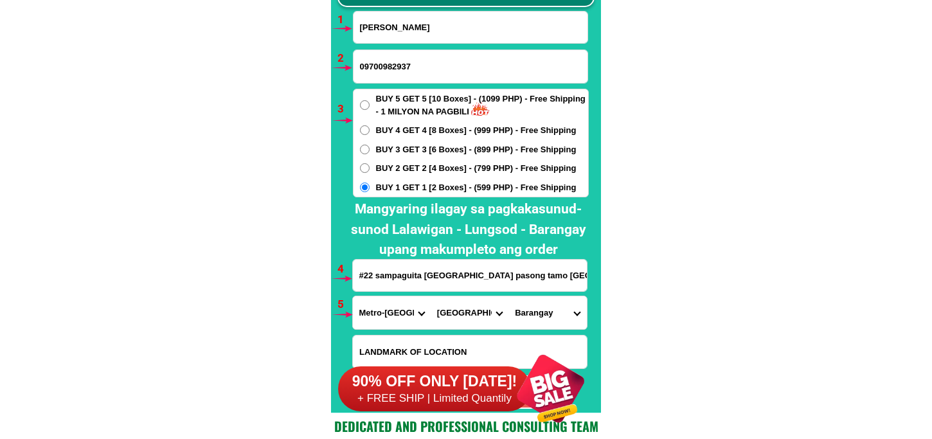
click at [431, 296] on select "City Binondo CALOOCAN Ermita Intramuros Las-pinas Makati Malabon-city Malate Ma…" at bounding box center [470, 312] width 78 height 33
click at [562, 298] on select "Barangay Alicia Amihan Apolonio samson Aurora Baesa Bagbag Bago bantay Bagong l…" at bounding box center [547, 312] width 78 height 33
select select "63_21940702508"
click at [508, 296] on select "Barangay Alicia Amihan Apolonio samson Aurora Baesa Bagbag Bago bantay Bagong l…" at bounding box center [547, 312] width 78 height 33
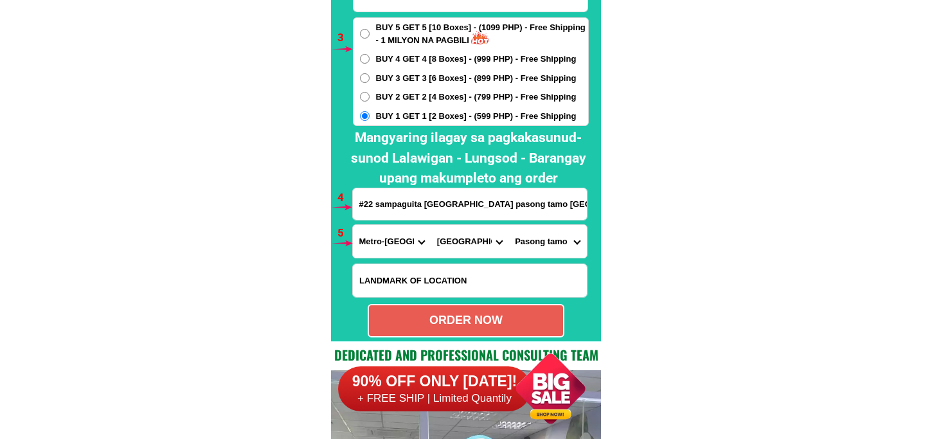
drag, startPoint x: 463, startPoint y: 320, endPoint x: 466, endPoint y: 313, distance: 7.8
click at [465, 319] on div "ORDER NOW" at bounding box center [466, 320] width 194 height 17
radio input "true"
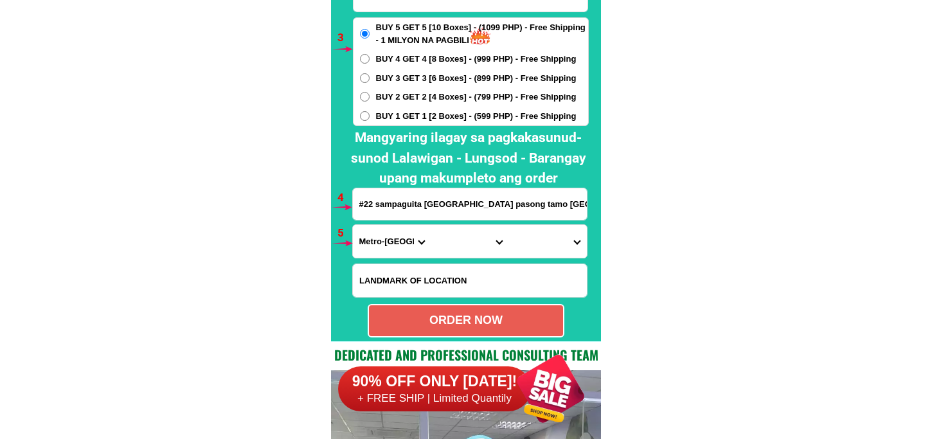
scroll to position [0, 0]
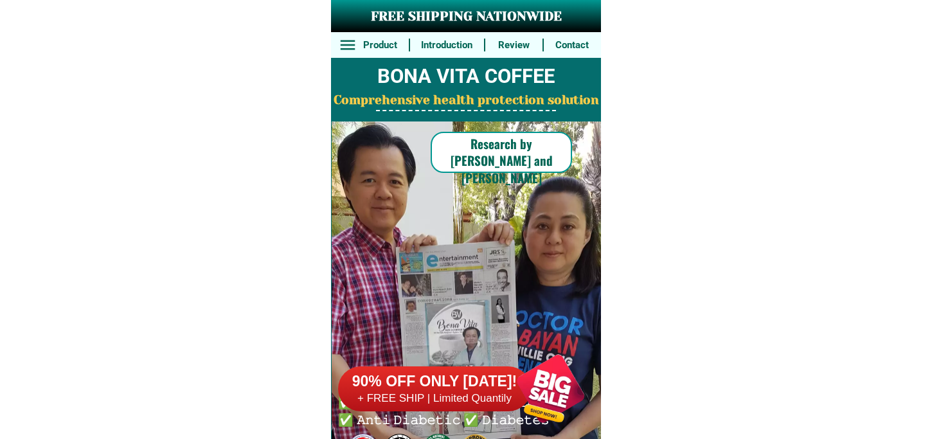
drag, startPoint x: 0, startPoint y: 0, endPoint x: 569, endPoint y: 402, distance: 697.2
click at [569, 402] on div at bounding box center [550, 388] width 101 height 101
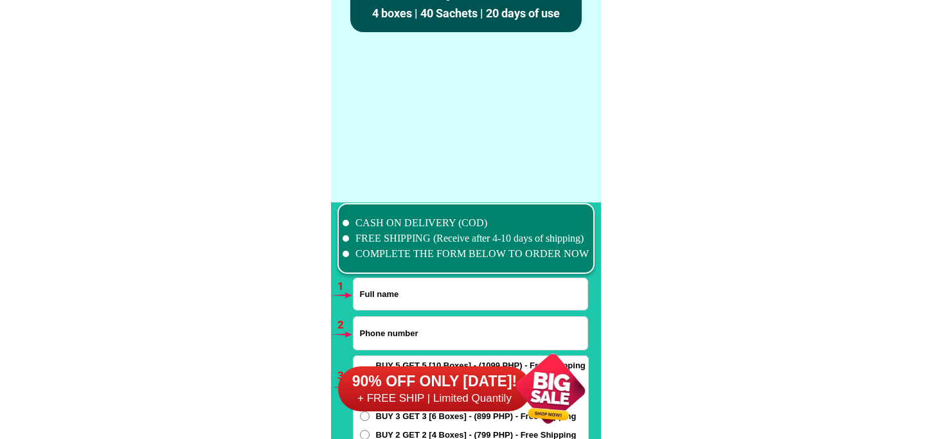
scroll to position [9451, 0]
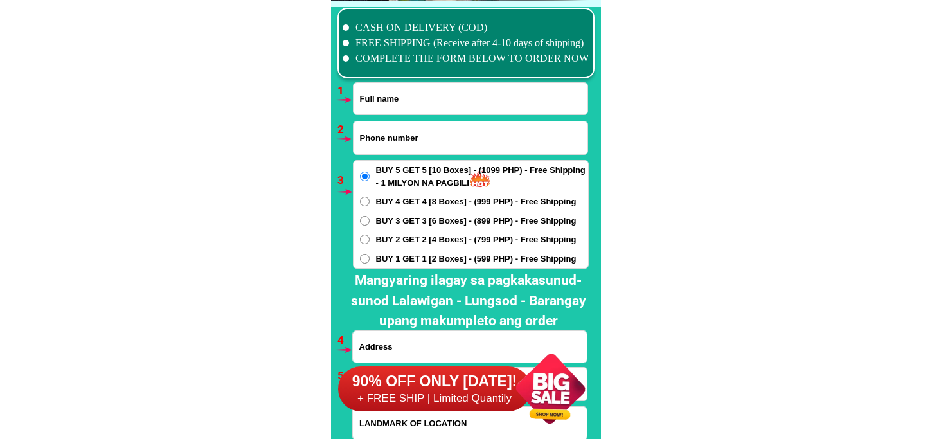
click at [422, 105] on input "Input full_name" at bounding box center [470, 98] width 234 height 31
paste input "[PERSON_NAME]"
type input "[PERSON_NAME]"
click at [425, 134] on input "Input phone_number" at bounding box center [470, 137] width 234 height 33
paste input "09264533729"
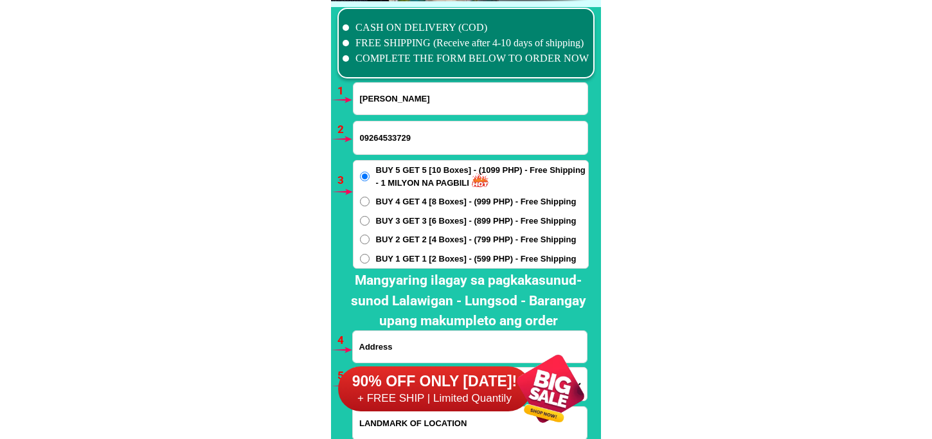
type input "09264533729"
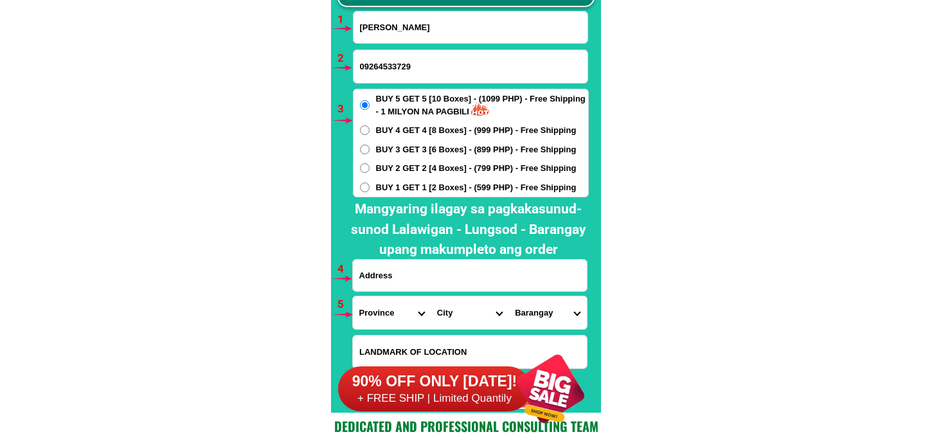
click at [425, 275] on input "Input address" at bounding box center [470, 275] width 234 height 31
paste input "[PERSON_NAME] bitalo national hi way brgy 6 sanJulian [GEOGRAPHIC_DATA]"
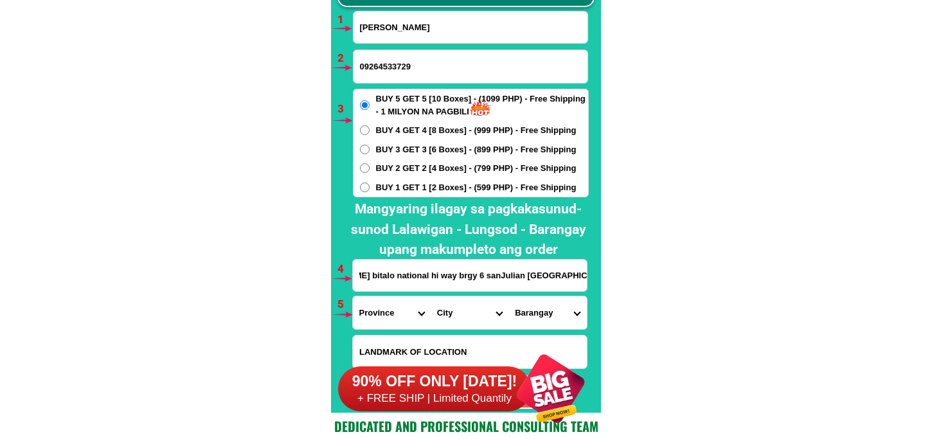
type input "[PERSON_NAME] bitalo national hi way brgy 6 sanJulian [GEOGRAPHIC_DATA]"
click at [381, 314] on select "Province [GEOGRAPHIC_DATA] [GEOGRAPHIC_DATA] [GEOGRAPHIC_DATA] [GEOGRAPHIC_DATA…" at bounding box center [392, 312] width 78 height 33
select select "63_791"
click at [353, 296] on select "Province [GEOGRAPHIC_DATA] [GEOGRAPHIC_DATA] [GEOGRAPHIC_DATA] [GEOGRAPHIC_DATA…" at bounding box center [392, 312] width 78 height 33
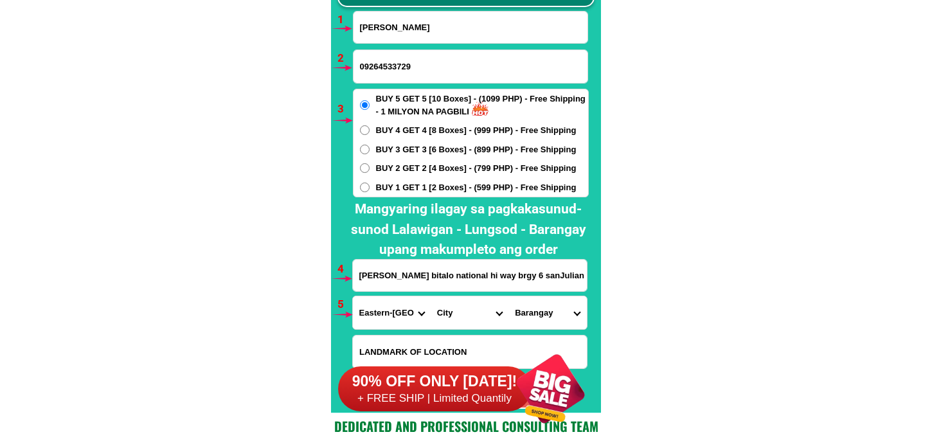
drag, startPoint x: 442, startPoint y: 303, endPoint x: 445, endPoint y: 296, distance: 7.8
click at [442, 303] on select "City Arteche Balangiga Balangkayan Borongan-city Can-[GEOGRAPHIC_DATA] Eastern-…" at bounding box center [470, 312] width 78 height 33
select select "63_791365"
click at [431, 296] on select "City Arteche Balangiga Balangkayan Borongan-city Can-[GEOGRAPHIC_DATA] Eastern-…" at bounding box center [470, 312] width 78 height 33
click at [530, 309] on select "[GEOGRAPHIC_DATA]. [STREET_ADDRESS] 2 poblacion Barangay no. [STREET_ADDRESS] 4…" at bounding box center [547, 312] width 78 height 33
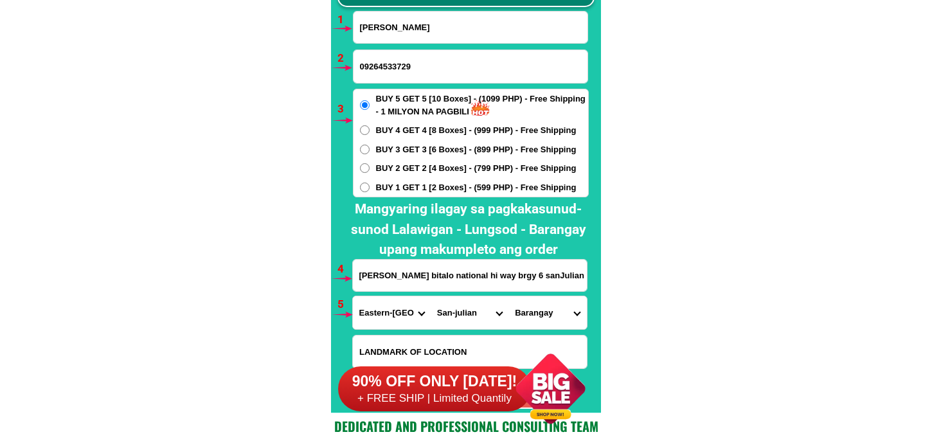
select select "63_7913654140"
click at [508, 296] on select "[GEOGRAPHIC_DATA]. [STREET_ADDRESS] 2 poblacion Barangay no. [STREET_ADDRESS] 4…" at bounding box center [547, 312] width 78 height 33
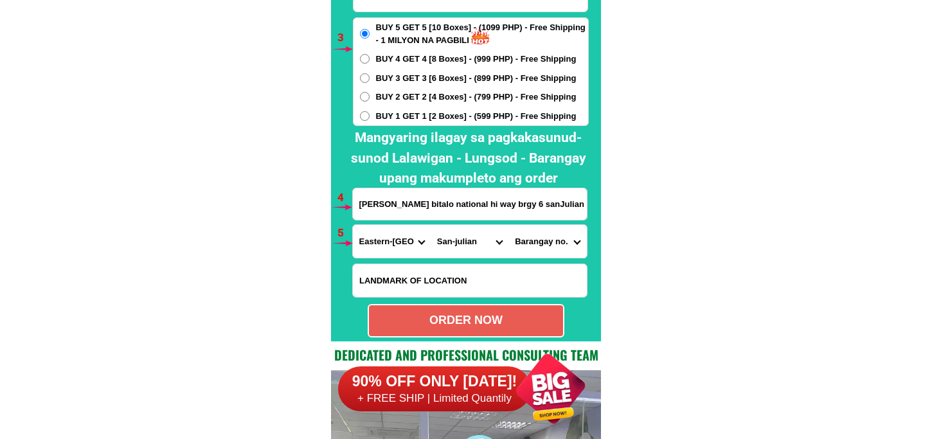
click at [540, 249] on select "[GEOGRAPHIC_DATA]. [STREET_ADDRESS] 2 poblacion Barangay no. [STREET_ADDRESS] 4…" at bounding box center [547, 241] width 78 height 33
click at [508, 225] on select "[GEOGRAPHIC_DATA]. [STREET_ADDRESS] 2 poblacion Barangay no. [STREET_ADDRESS] 4…" at bounding box center [547, 241] width 78 height 33
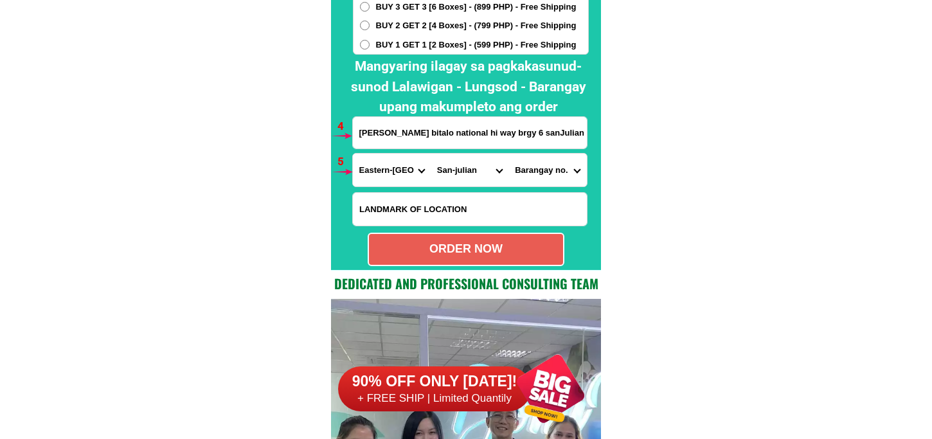
drag, startPoint x: 511, startPoint y: 247, endPoint x: 765, endPoint y: 275, distance: 255.4
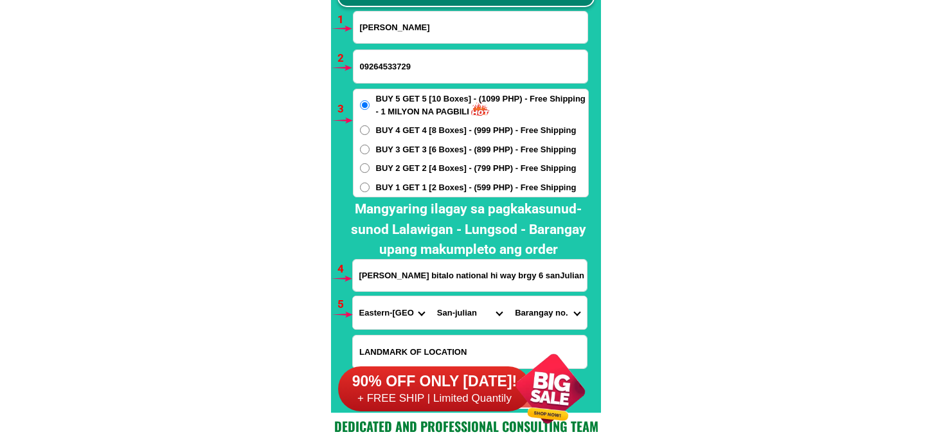
click at [435, 162] on span "BUY 2 GET 2 [4 Boxes] - (799 PHP) - Free Shipping" at bounding box center [476, 168] width 201 height 13
click at [370, 163] on input "BUY 2 GET 2 [4 Boxes] - (799 PHP) - Free Shipping" at bounding box center [365, 168] width 10 height 10
radio input "true"
click at [374, 181] on label "BUY 1 GET 1 [2 Boxes] - (599 PHP) - Free Shipping" at bounding box center [470, 187] width 235 height 13
click at [370, 183] on input "BUY 1 GET 1 [2 Boxes] - (599 PHP) - Free Shipping" at bounding box center [365, 188] width 10 height 10
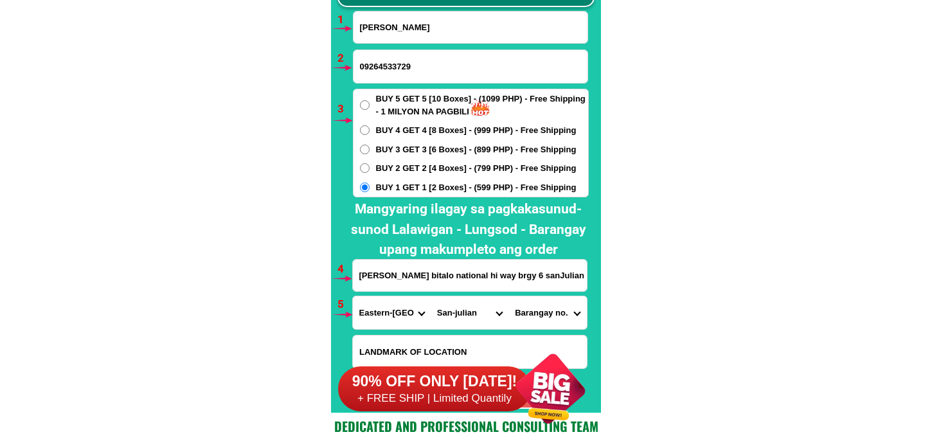
scroll to position [9665, 0]
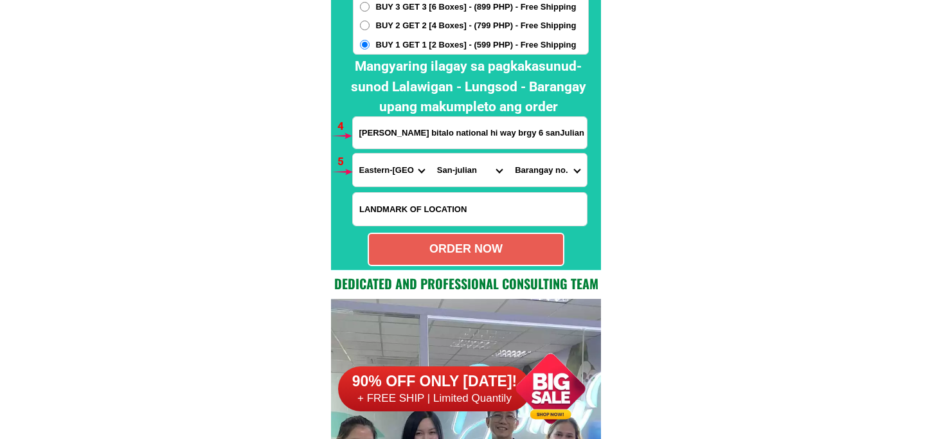
click at [461, 247] on div "ORDER NOW" at bounding box center [466, 248] width 194 height 17
radio input "true"
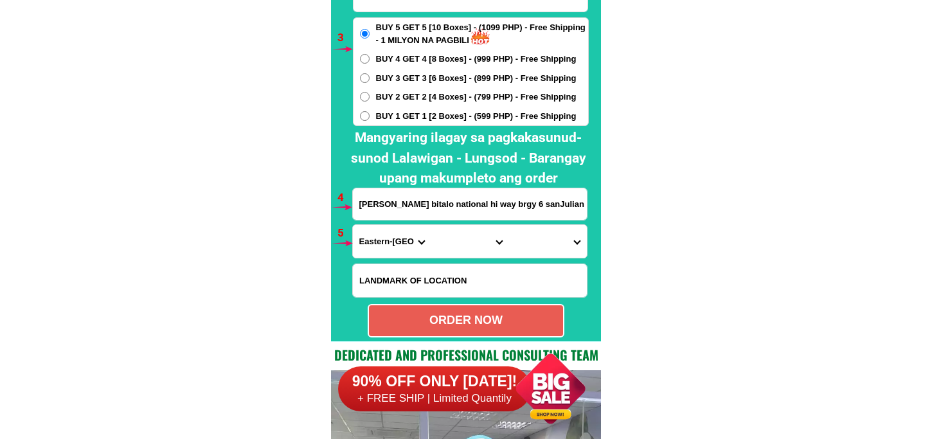
scroll to position [9522, 0]
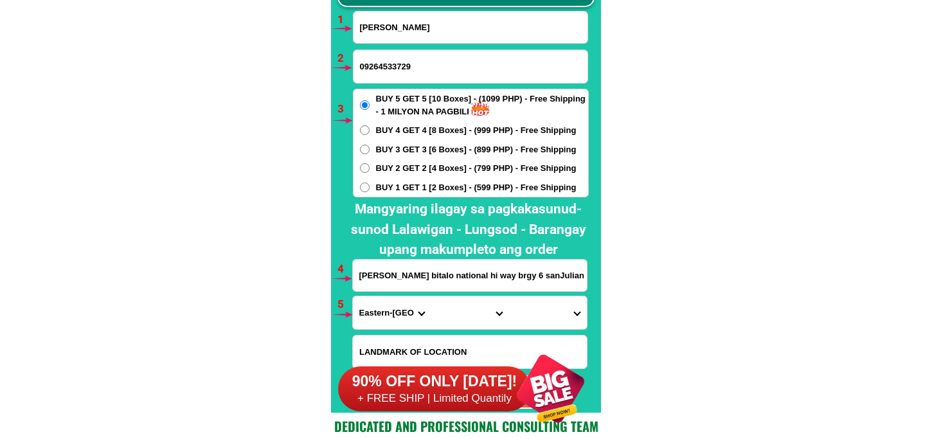
click at [412, 34] on input "Input full_name" at bounding box center [470, 27] width 234 height 31
paste input "Lita Capanay"
type input "Lita Capanay"
click at [396, 50] on input "Input phone_number" at bounding box center [470, 66] width 234 height 33
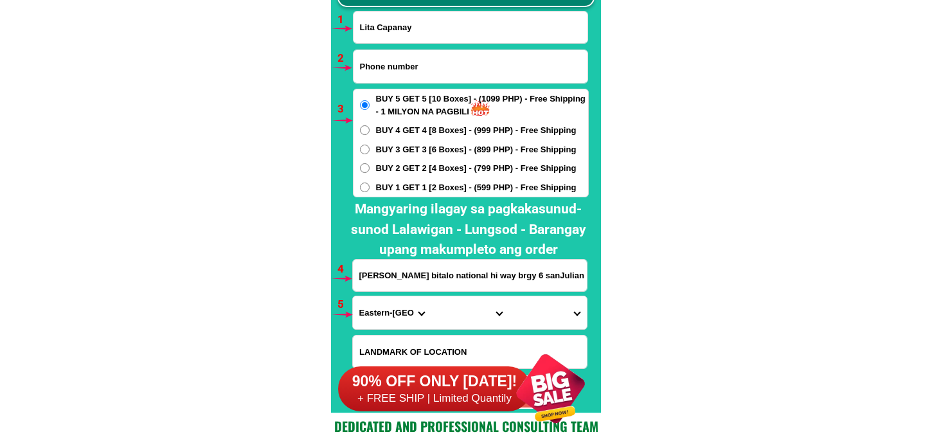
paste input "09509945899"
type input "09509945899"
click at [429, 186] on span "BUY 1 GET 1 [2 Boxes] - (599 PHP) - Free Shipping" at bounding box center [476, 187] width 201 height 13
click at [370, 186] on input "BUY 1 GET 1 [2 Boxes] - (599 PHP) - Free Shipping" at bounding box center [365, 188] width 10 height 10
radio input "true"
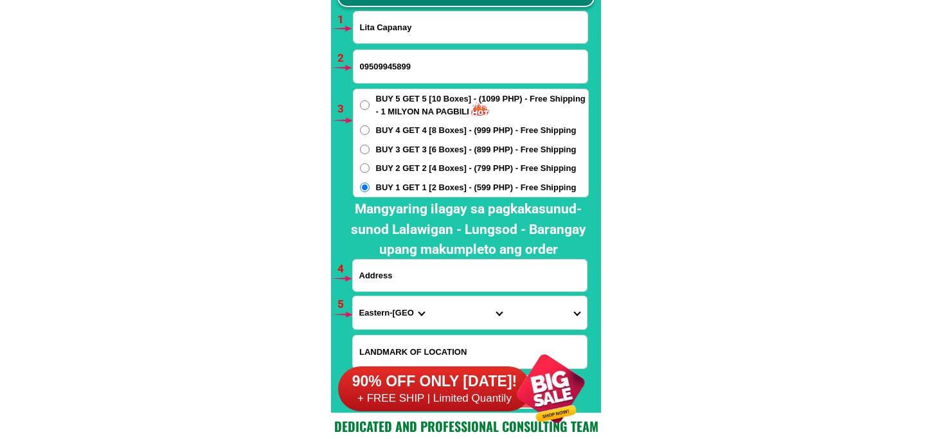
click at [415, 272] on input "Input address" at bounding box center [470, 275] width 234 height 31
paste input "168 Brgy. [GEOGRAPHIC_DATA][PERSON_NAME] [GEOGRAPHIC_DATA] Katapat ng [DEMOGRAP…"
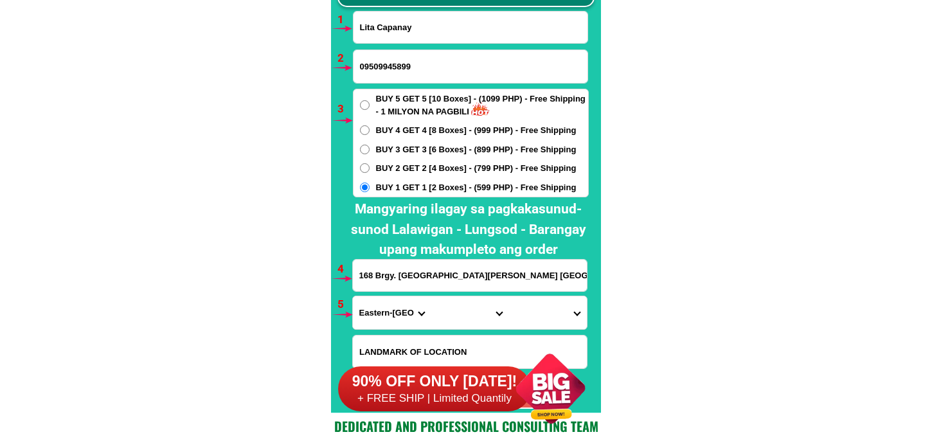
scroll to position [0, 80]
type input "168 Brgy. [GEOGRAPHIC_DATA][PERSON_NAME] [GEOGRAPHIC_DATA] Katapat ng [DEMOGRAP…"
click at [373, 315] on select "Province [GEOGRAPHIC_DATA] [GEOGRAPHIC_DATA] [GEOGRAPHIC_DATA] [GEOGRAPHIC_DATA…" at bounding box center [392, 312] width 78 height 33
select select "63_108"
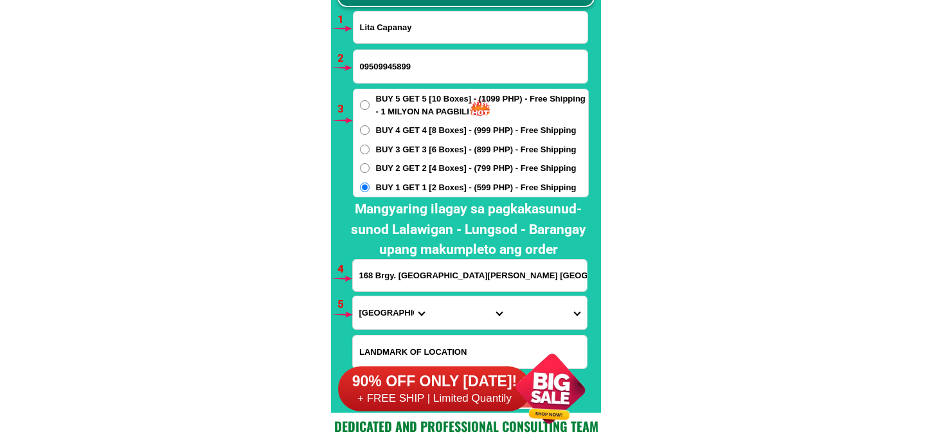
click at [353, 296] on select "Province [GEOGRAPHIC_DATA] [GEOGRAPHIC_DATA] [GEOGRAPHIC_DATA] [GEOGRAPHIC_DATA…" at bounding box center [392, 312] width 78 height 33
click at [438, 310] on select "City Agoncillo Alitagtag Allacapan [GEOGRAPHIC_DATA] [GEOGRAPHIC_DATA]-balete […" at bounding box center [470, 312] width 78 height 33
select select "63_1082314"
click at [431, 296] on select "City Agoncillo Alitagtag Allacapan [GEOGRAPHIC_DATA] [GEOGRAPHIC_DATA]-balete […" at bounding box center [470, 312] width 78 height 33
drag, startPoint x: 544, startPoint y: 307, endPoint x: 543, endPoint y: 299, distance: 7.8
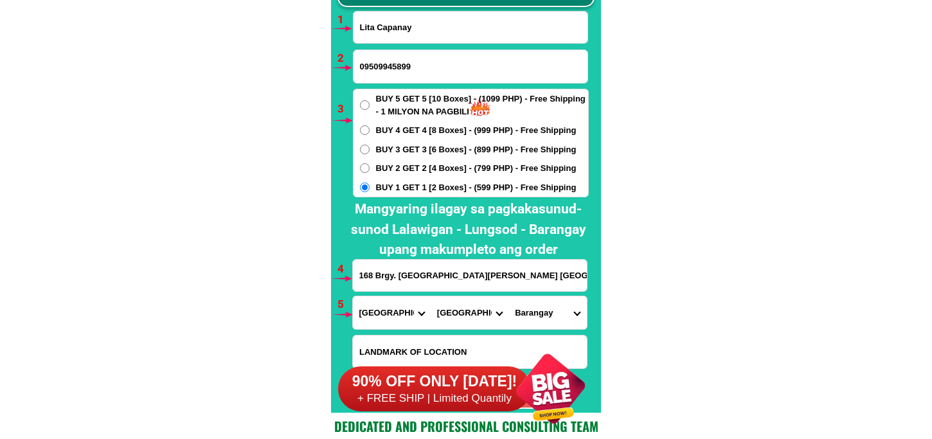
click at [543, 303] on select "Barangay Alupay Antipolo Bagong pook Balibago Barangay a (pob.) [GEOGRAPHIC_DAT…" at bounding box center [547, 312] width 78 height 33
select select "63_10823142197"
click at [508, 296] on select "Barangay Alupay Antipolo Bagong pook Balibago Barangay a (pob.) [GEOGRAPHIC_DAT…" at bounding box center [547, 312] width 78 height 33
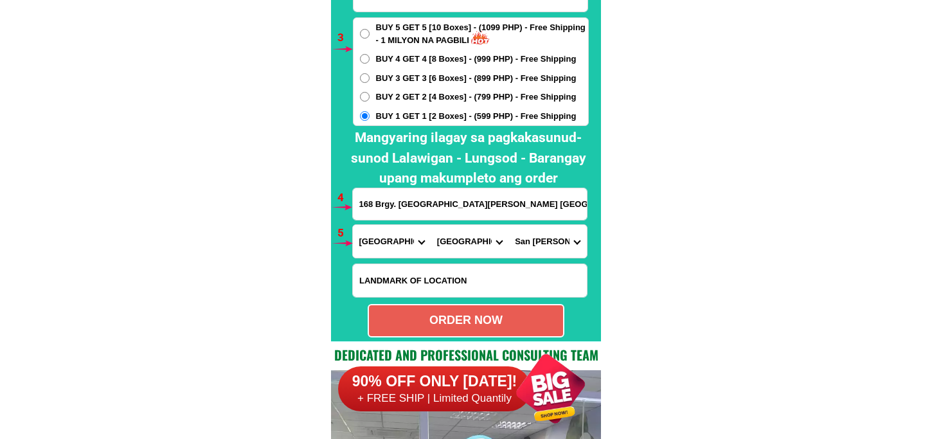
click at [453, 325] on div "ORDER NOW" at bounding box center [466, 320] width 194 height 17
type input "168 Brgy. [GEOGRAPHIC_DATA][PERSON_NAME] [GEOGRAPHIC_DATA] Katapat ng [DEMOGRAP…"
radio input "true"
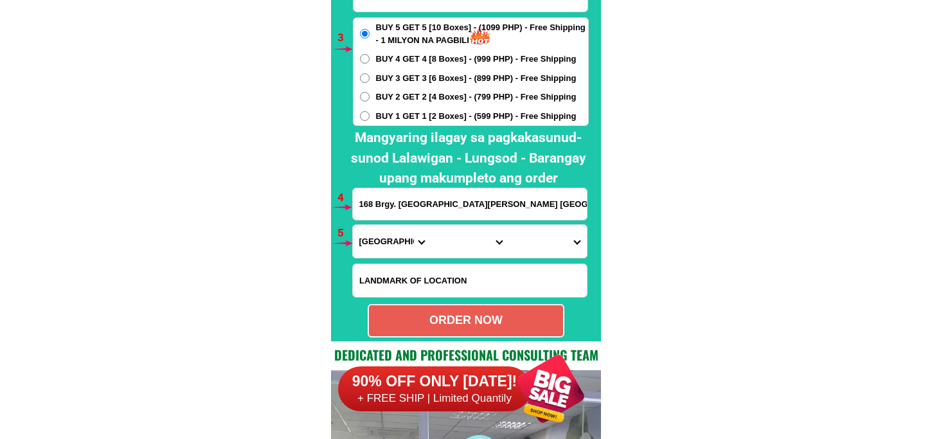
scroll to position [9451, 0]
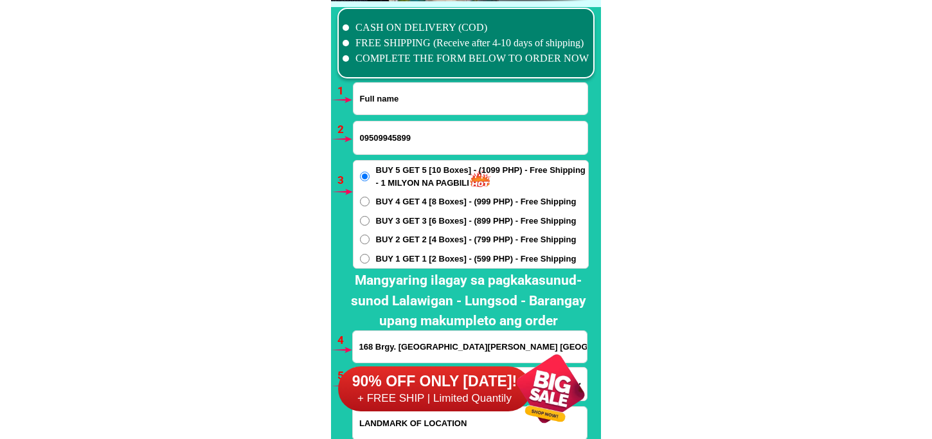
click at [393, 98] on input "Input full_name" at bounding box center [470, 98] width 234 height 31
paste input "[US_STATE][PERSON_NAME]"
type input "[US_STATE][PERSON_NAME]"
click at [397, 140] on input "09509945899" at bounding box center [470, 137] width 234 height 33
paste input "09061787221"
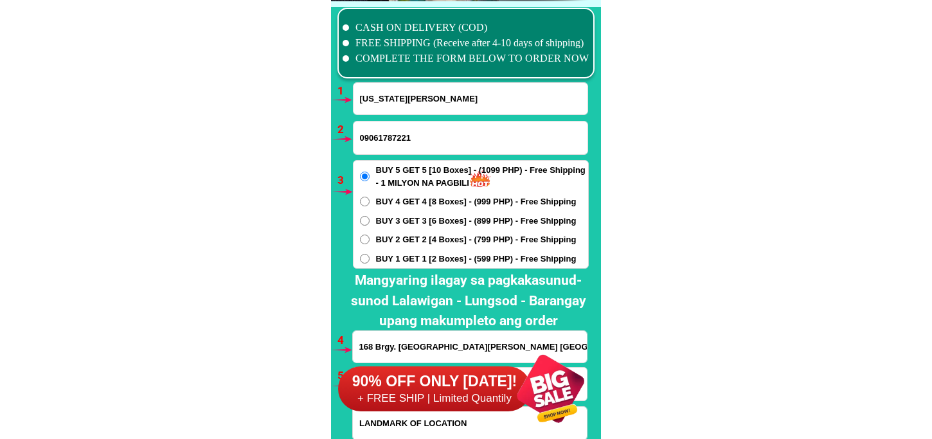
type input "09061787221"
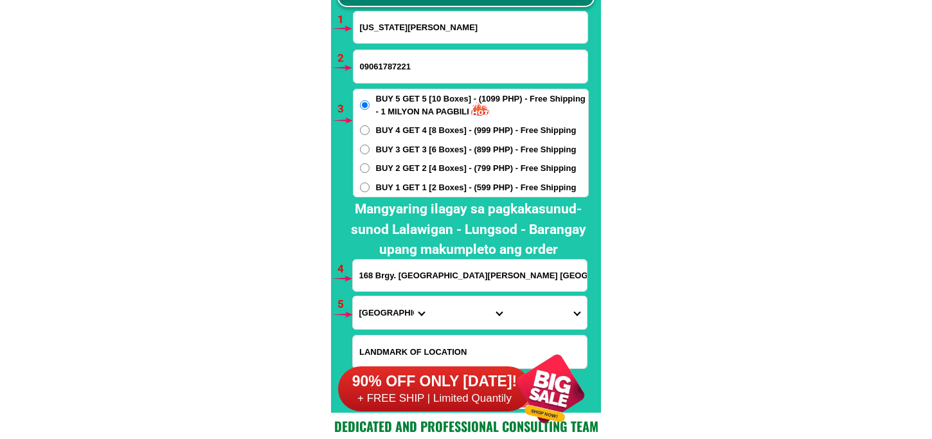
click at [423, 274] on input "168 Brgy. [GEOGRAPHIC_DATA][PERSON_NAME] [GEOGRAPHIC_DATA] Katapat ng [DEMOGRAP…" at bounding box center [470, 275] width 234 height 31
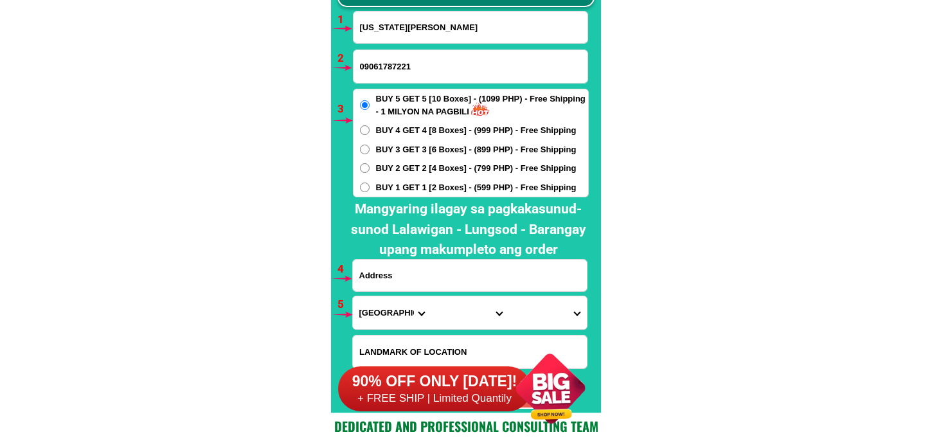
paste input "Brgy. [PERSON_NAME] City Negros Oriental"
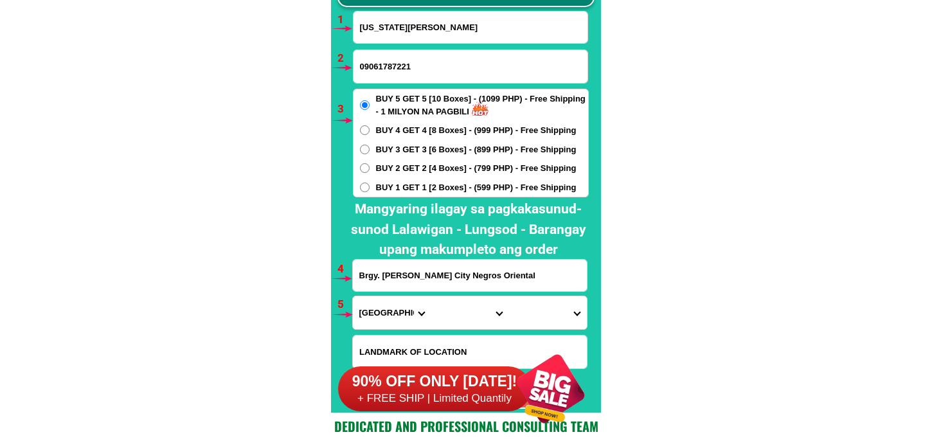
type input "Brgy. [PERSON_NAME] City Negros Oriental"
click at [392, 164] on span "BUY 2 GET 2 [4 Boxes] - (799 PHP) - Free Shipping" at bounding box center [476, 168] width 201 height 13
click at [370, 164] on input "BUY 2 GET 2 [4 Boxes] - (799 PHP) - Free Shipping" at bounding box center [365, 168] width 10 height 10
radio input "true"
click at [383, 315] on select "Province [GEOGRAPHIC_DATA] [GEOGRAPHIC_DATA] [GEOGRAPHIC_DATA] [GEOGRAPHIC_DATA…" at bounding box center [392, 312] width 78 height 33
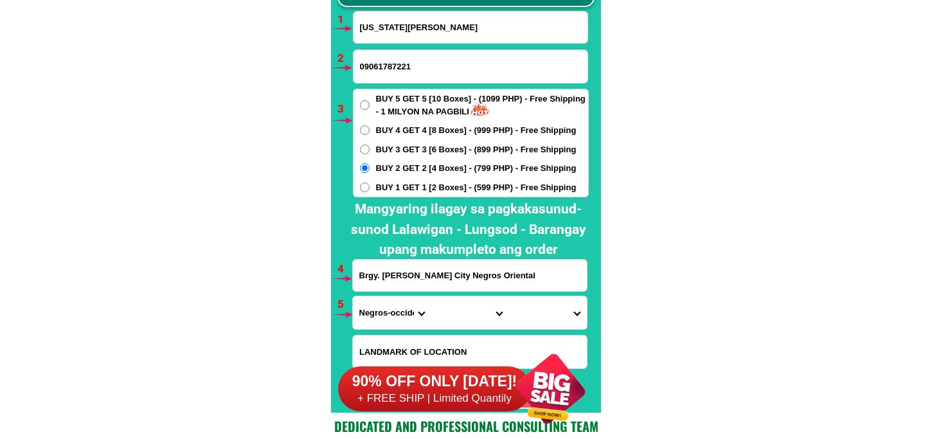
click at [353, 296] on select "Province [GEOGRAPHIC_DATA] [GEOGRAPHIC_DATA] [GEOGRAPHIC_DATA] [GEOGRAPHIC_DATA…" at bounding box center [392, 312] width 78 height 33
click at [407, 303] on select "Province [GEOGRAPHIC_DATA] [GEOGRAPHIC_DATA] [GEOGRAPHIC_DATA] [GEOGRAPHIC_DATA…" at bounding box center [392, 312] width 78 height 33
select select "63_411"
click at [353, 296] on select "Province [GEOGRAPHIC_DATA] [GEOGRAPHIC_DATA] [GEOGRAPHIC_DATA] [GEOGRAPHIC_DATA…" at bounding box center [392, 312] width 78 height 33
click at [447, 317] on select "City [GEOGRAPHIC_DATA]-city [GEOGRAPHIC_DATA]-city [GEOGRAPHIC_DATA] [GEOGRAPHI…" at bounding box center [470, 312] width 78 height 33
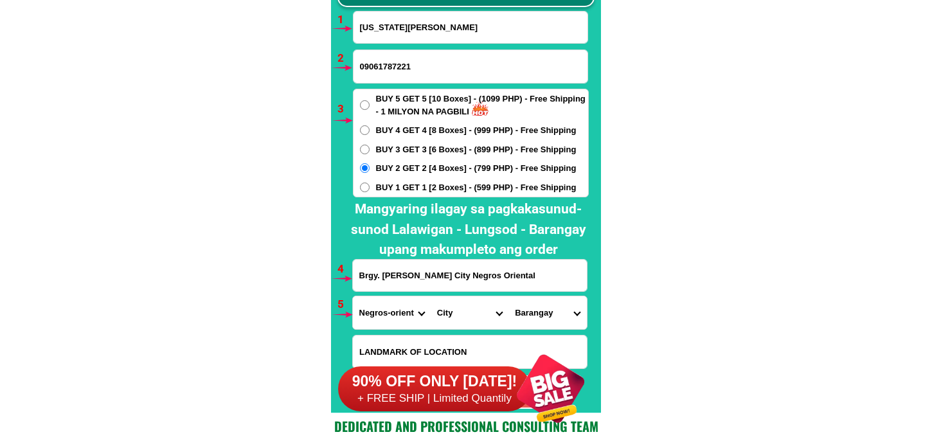
select select "63_4113690"
click at [431, 296] on select "City [GEOGRAPHIC_DATA]-city [GEOGRAPHIC_DATA]-city [GEOGRAPHIC_DATA] [GEOGRAPHI…" at bounding box center [470, 312] width 78 height 33
click at [536, 303] on select "[GEOGRAPHIC_DATA] Manipis [GEOGRAPHIC_DATA][PERSON_NAME] i (barangay 1) [GEOGRA…" at bounding box center [547, 312] width 78 height 33
select select "63_41136904154"
click at [508, 296] on select "[GEOGRAPHIC_DATA] Manipis [GEOGRAPHIC_DATA][PERSON_NAME] i (barangay 1) [GEOGRA…" at bounding box center [547, 312] width 78 height 33
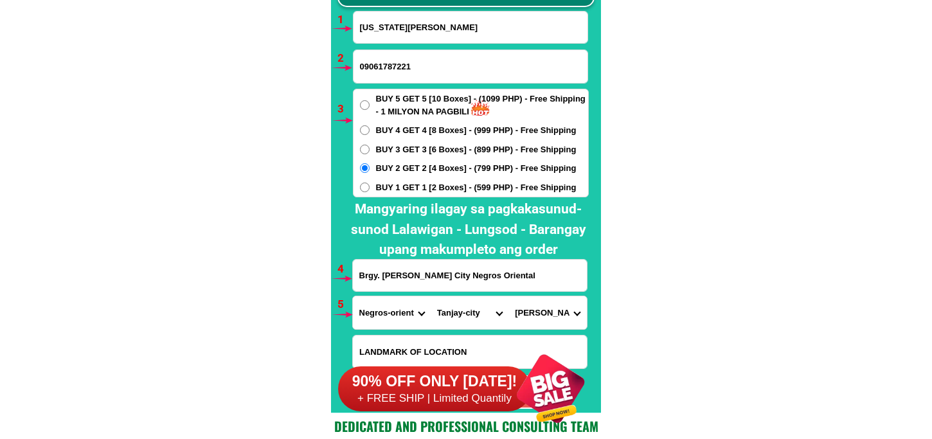
scroll to position [9593, 0]
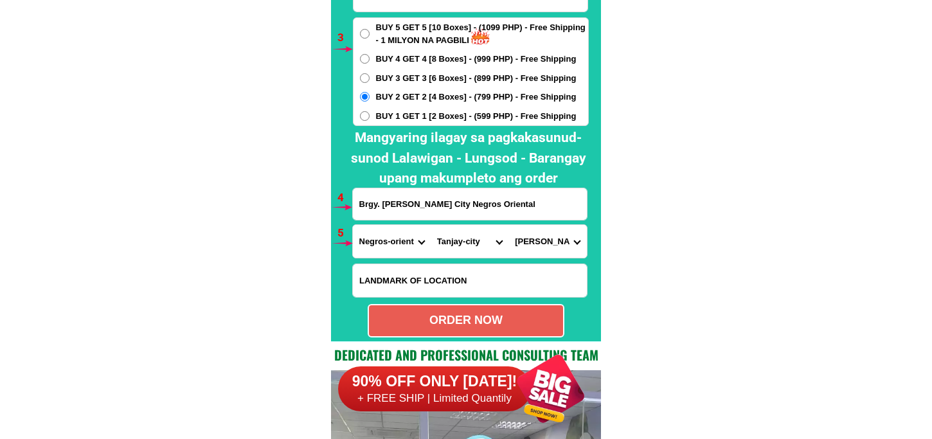
click at [418, 332] on div "ORDER NOW" at bounding box center [466, 320] width 197 height 33
type input "09061787221"
radio input "true"
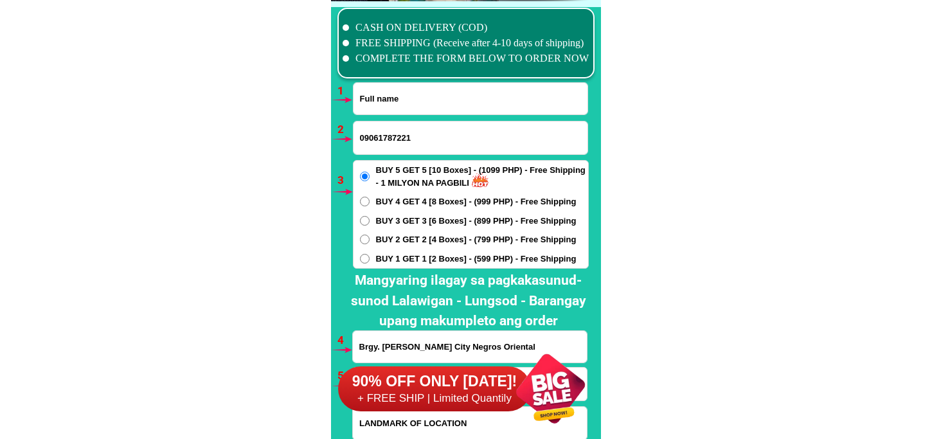
click at [452, 98] on input "Input full_name" at bounding box center [470, 98] width 234 height 31
paste input "[PERSON_NAME]"
type input "[PERSON_NAME]"
click at [387, 135] on input "Input phone_number" at bounding box center [470, 137] width 234 height 33
paste input "09979150421"
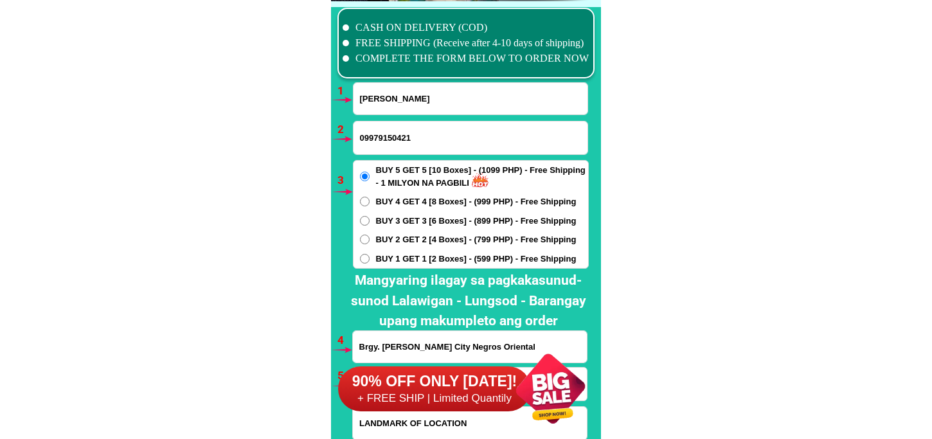
type input "09979150421"
click at [384, 262] on span "BUY 1 GET 1 [2 Boxes] - (599 PHP) - Free Shipping" at bounding box center [476, 259] width 201 height 13
click at [370, 262] on input "BUY 1 GET 1 [2 Boxes] - (599 PHP) - Free Shipping" at bounding box center [365, 259] width 10 height 10
radio input "true"
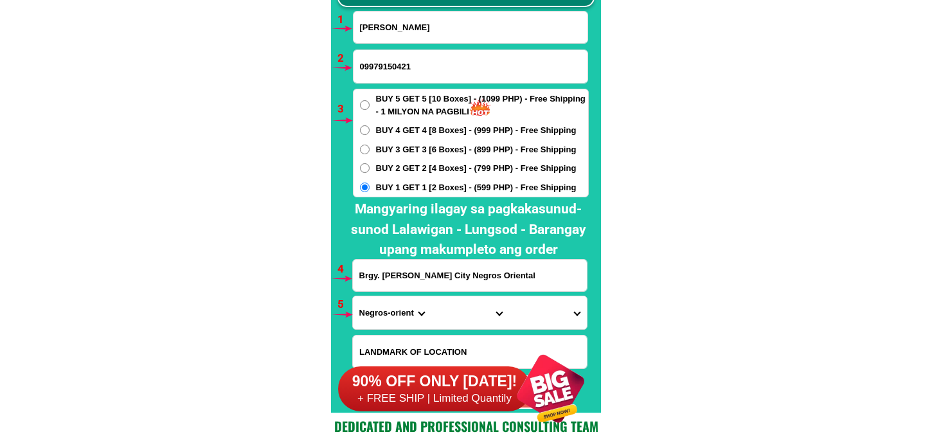
click at [416, 288] on input "Brgy. [PERSON_NAME] City Negros Oriental" at bounding box center [470, 275] width 234 height 31
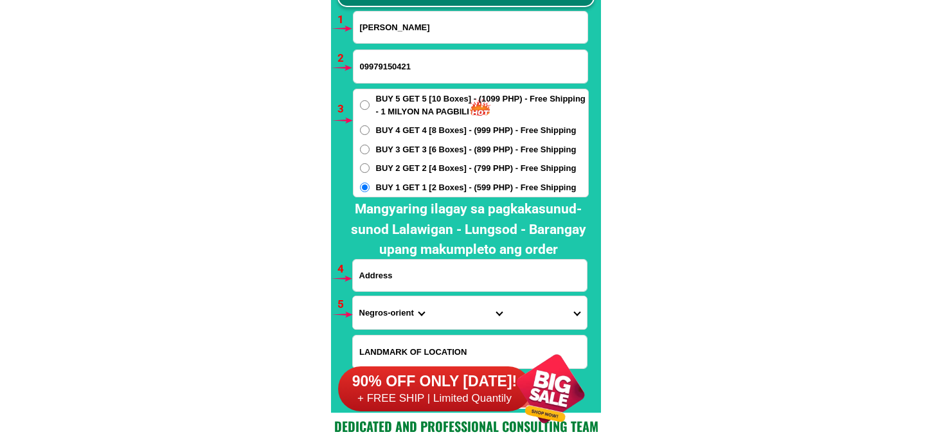
paste input "579 sitio tramo lagundi [GEOGRAPHIC_DATA]"
type input "579 sitio tramo lagundi [GEOGRAPHIC_DATA]"
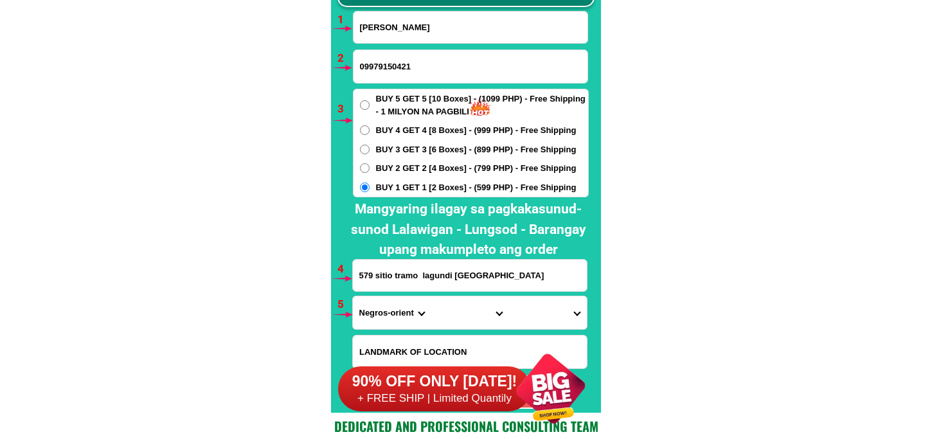
click at [388, 318] on select "Province [GEOGRAPHIC_DATA] [GEOGRAPHIC_DATA] [GEOGRAPHIC_DATA] [GEOGRAPHIC_DATA…" at bounding box center [392, 312] width 78 height 33
select select "63_779"
click at [353, 296] on select "Province [GEOGRAPHIC_DATA] [GEOGRAPHIC_DATA] [GEOGRAPHIC_DATA] [GEOGRAPHIC_DATA…" at bounding box center [392, 312] width 78 height 33
click at [446, 318] on select "City [GEOGRAPHIC_DATA]-city [GEOGRAPHIC_DATA] Arayat Bacolor [GEOGRAPHIC_DATA] …" at bounding box center [470, 312] width 78 height 33
select select "63_7798533"
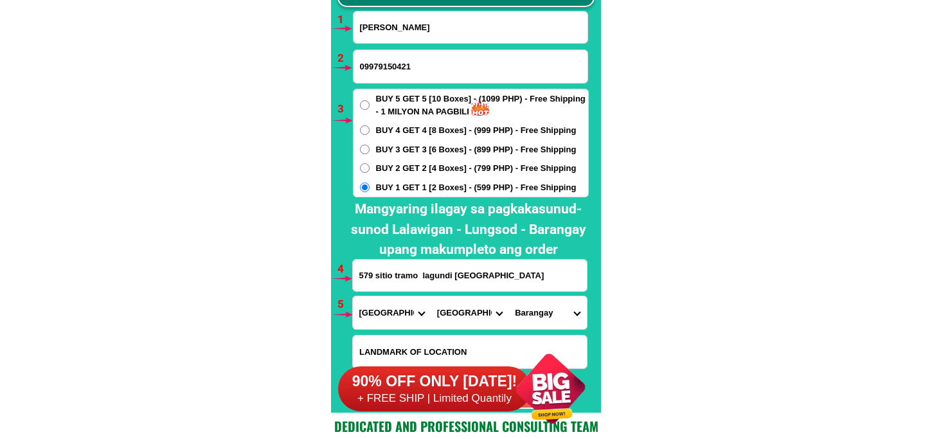
click at [431, 296] on select "City [GEOGRAPHIC_DATA]-city [GEOGRAPHIC_DATA] Arayat Bacolor [GEOGRAPHIC_DATA] …" at bounding box center [470, 312] width 78 height 33
drag, startPoint x: 541, startPoint y: 311, endPoint x: 540, endPoint y: 296, distance: 15.5
click at [540, 311] on select "Barangay Acli Anao [PERSON_NAME] Buenavista Camuning [PERSON_NAME] Culubasa Div…" at bounding box center [547, 312] width 78 height 33
select select "63_77985332310"
click at [508, 296] on select "Barangay Acli Anao [PERSON_NAME] Buenavista Camuning [PERSON_NAME] Culubasa Div…" at bounding box center [547, 312] width 78 height 33
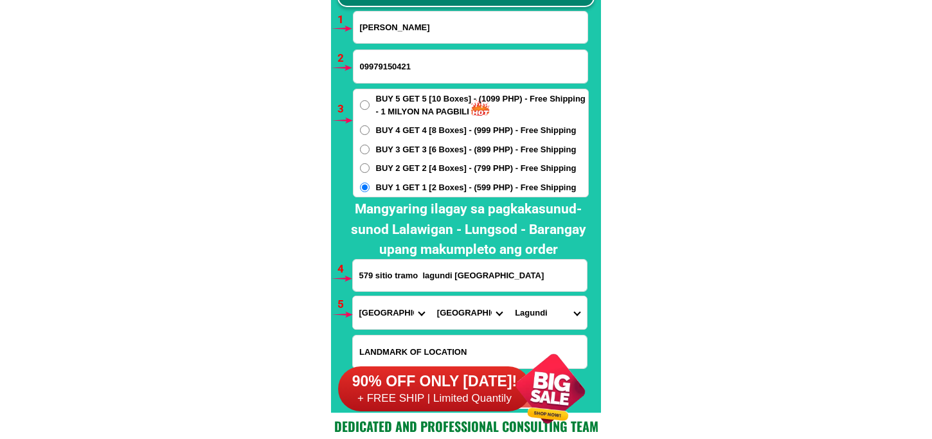
scroll to position [9593, 0]
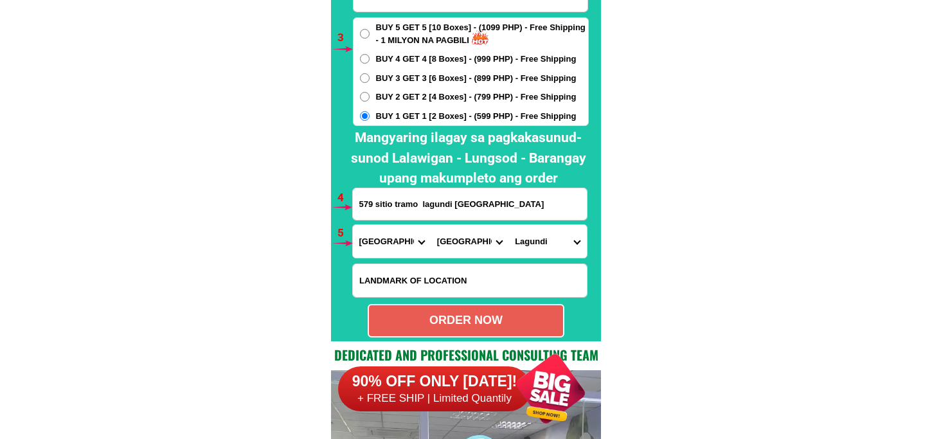
click at [506, 325] on div "ORDER NOW" at bounding box center [466, 320] width 194 height 17
radio input "true"
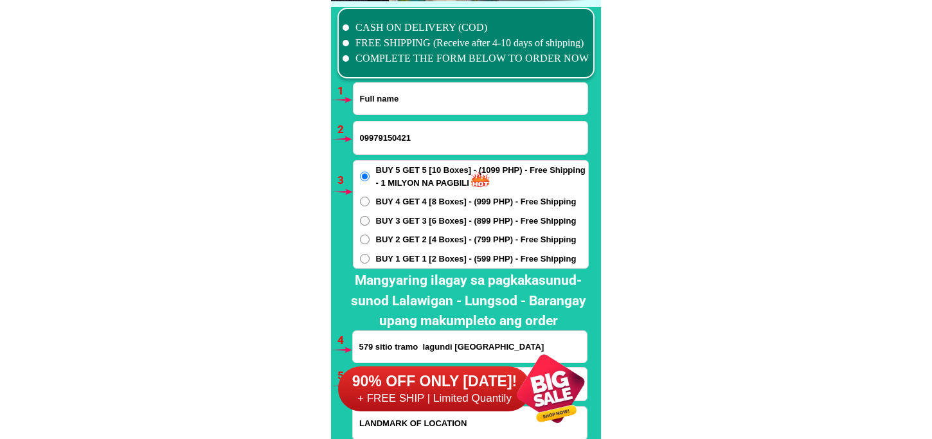
click at [413, 111] on input "Input full_name" at bounding box center [470, 98] width 234 height 31
paste input "[PERSON_NAME]"
type input "[PERSON_NAME]"
click at [397, 137] on input "09979150421" at bounding box center [470, 137] width 234 height 33
paste input "09099416158"
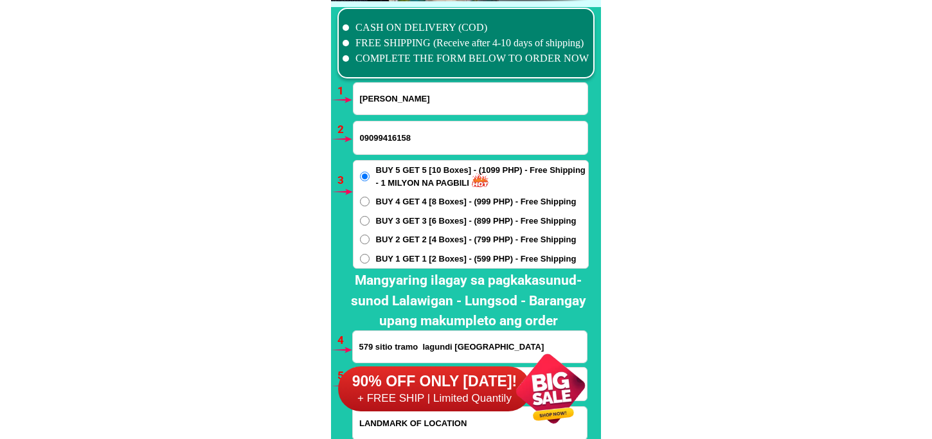
type input "09099416158"
click at [407, 238] on span "BUY 2 GET 2 [4 Boxes] - (799 PHP) - Free Shipping" at bounding box center [476, 239] width 201 height 13
click at [370, 238] on input "BUY 2 GET 2 [4 Boxes] - (799 PHP) - Free Shipping" at bounding box center [365, 240] width 10 height 10
radio input "true"
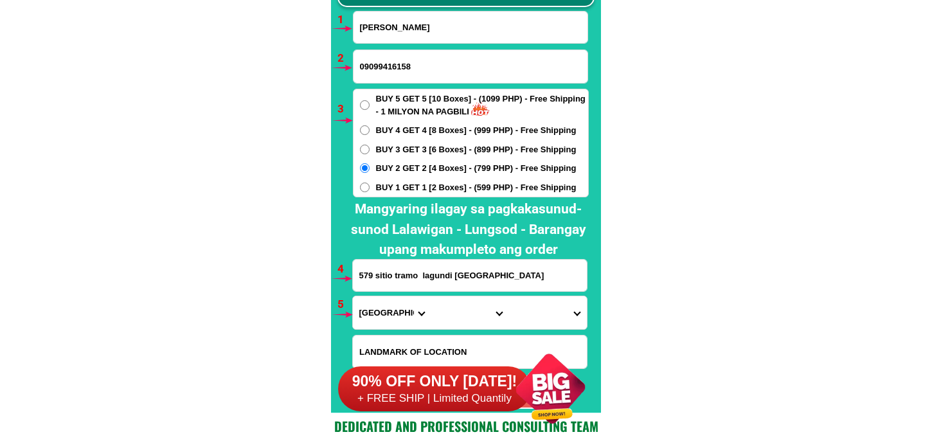
drag, startPoint x: 423, startPoint y: 267, endPoint x: 444, endPoint y: 287, distance: 29.1
click at [423, 267] on input "579 sitio tramo lagundi [GEOGRAPHIC_DATA]" at bounding box center [470, 275] width 234 height 31
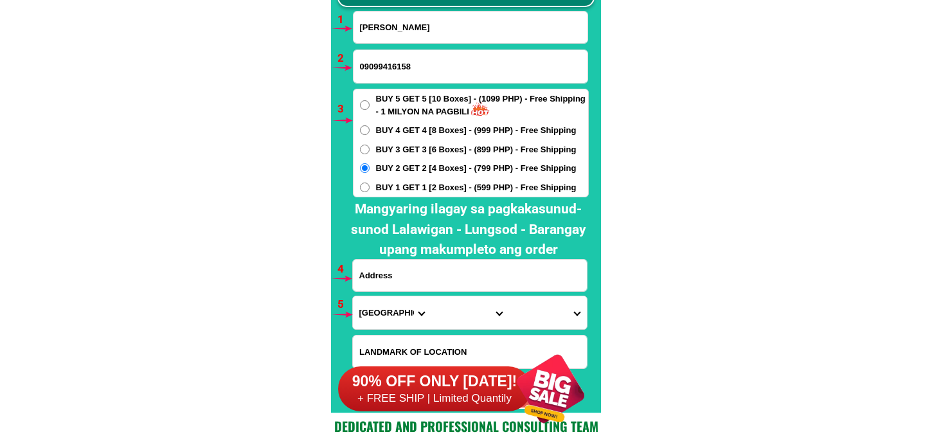
paste input "Barangay Ramada purok 3 [PERSON_NAME], [PERSON_NAME] Ng simbahan Ng bab test bu…"
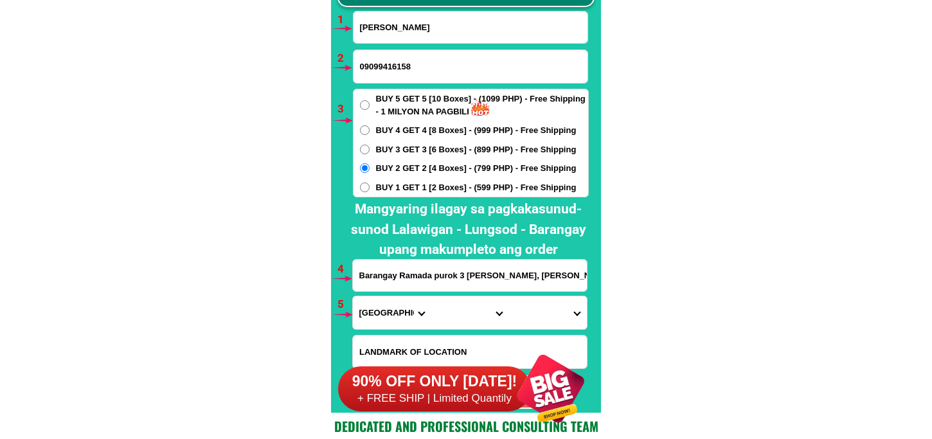
scroll to position [0, 131]
type input "Barangay Ramada purok 3 [PERSON_NAME], [PERSON_NAME] Ng simbahan Ng bab test bu…"
click at [384, 312] on select "Province [GEOGRAPHIC_DATA] [GEOGRAPHIC_DATA] [GEOGRAPHIC_DATA] [GEOGRAPHIC_DATA…" at bounding box center [392, 312] width 78 height 33
select select "63_22"
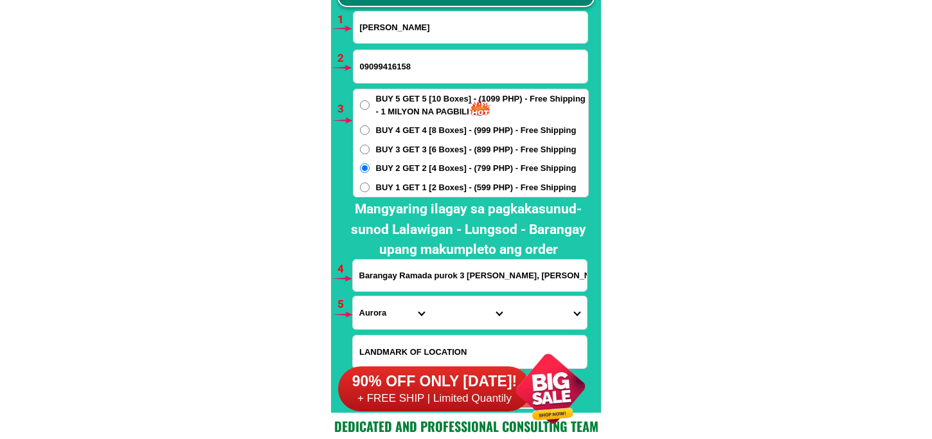
click at [353, 296] on select "Province [GEOGRAPHIC_DATA] [GEOGRAPHIC_DATA] [GEOGRAPHIC_DATA] [GEOGRAPHIC_DATA…" at bounding box center [392, 312] width 78 height 33
click at [455, 314] on select "City [GEOGRAPHIC_DATA]-casiguran Aurora-san-[PERSON_NAME] Dilasag Dinalungan Di…" at bounding box center [470, 312] width 78 height 33
select select "63_22385"
click at [431, 296] on select "City [GEOGRAPHIC_DATA]-casiguran Aurora-san-[PERSON_NAME] Dilasag Dinalungan Di…" at bounding box center [470, 312] width 78 height 33
click at [544, 304] on select "Barangay [PERSON_NAME] Bagtu Bangco Bannawag Barangay i (pob.) [GEOGRAPHIC_DATA…" at bounding box center [547, 312] width 78 height 33
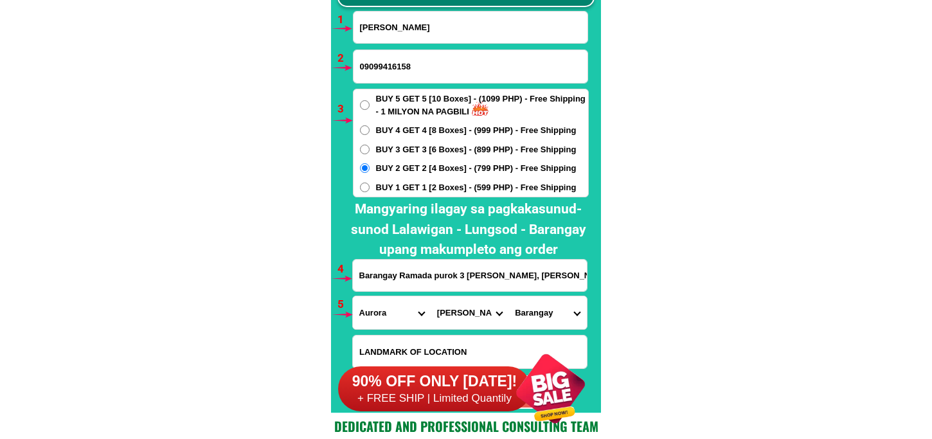
select select "63_223858461"
click at [508, 296] on select "Barangay [PERSON_NAME] Bagtu Bangco Bannawag Barangay i (pob.) [GEOGRAPHIC_DATA…" at bounding box center [547, 312] width 78 height 33
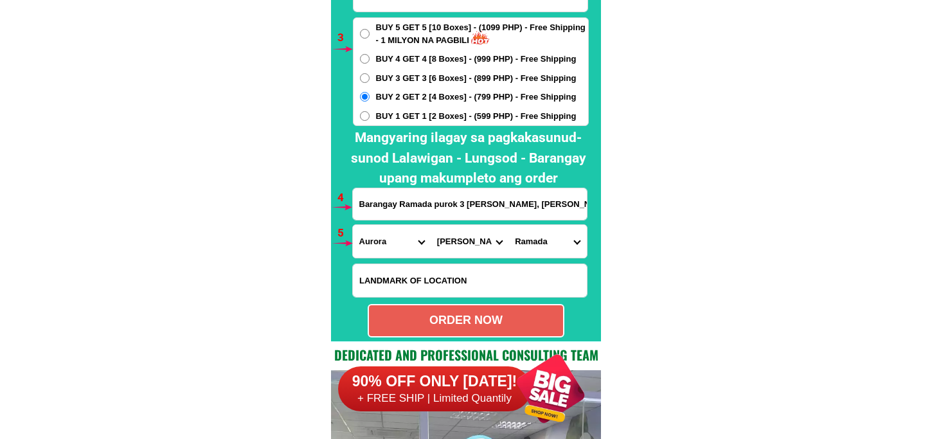
drag, startPoint x: 459, startPoint y: 325, endPoint x: 364, endPoint y: 235, distance: 131.4
click at [459, 324] on div "ORDER NOW" at bounding box center [466, 320] width 194 height 17
type input "09099416158"
radio input "true"
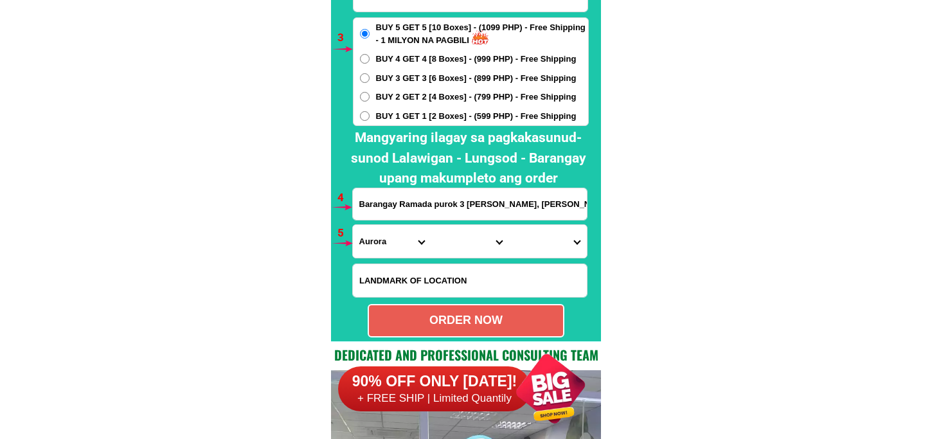
scroll to position [9522, 0]
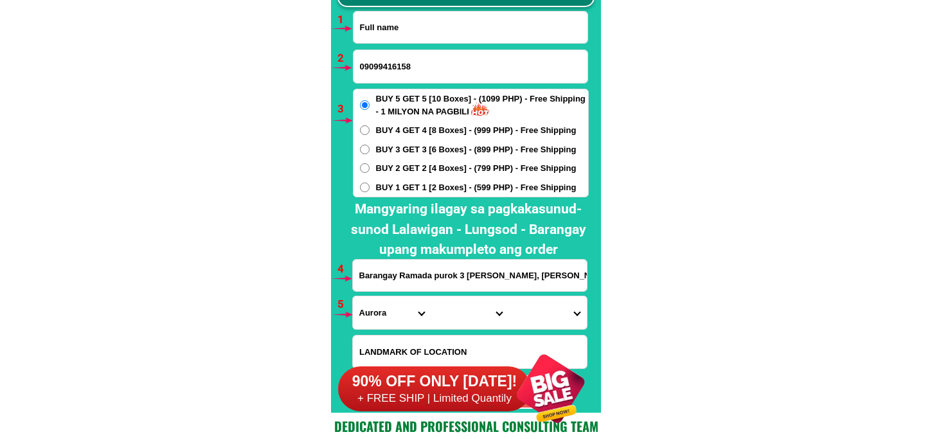
click at [404, 36] on input "Input full_name" at bounding box center [470, 27] width 234 height 31
paste input "[PERSON_NAME]"
type input "[PERSON_NAME]"
click at [395, 66] on input "Input phone_number" at bounding box center [470, 66] width 234 height 33
paste input "09057872279"
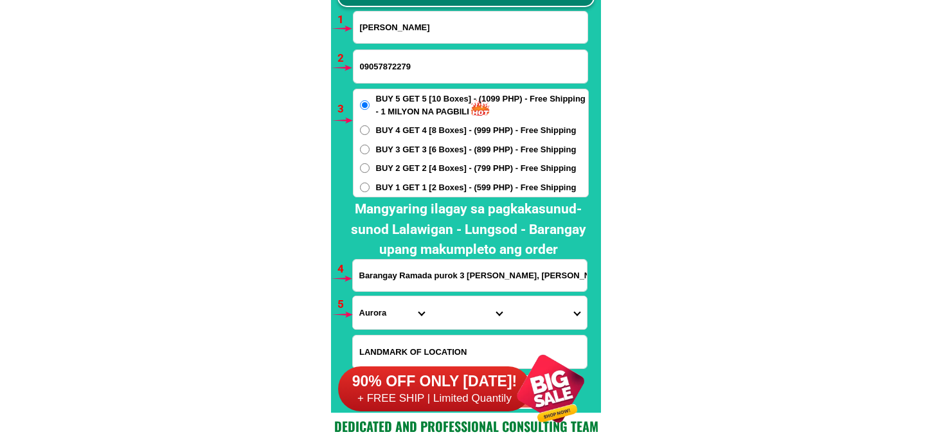
type input "09057872279"
click at [395, 165] on span "BUY 2 GET 2 [4 Boxes] - (799 PHP) - Free Shipping" at bounding box center [476, 168] width 201 height 13
click at [370, 165] on input "BUY 2 GET 2 [4 Boxes] - (799 PHP) - Free Shipping" at bounding box center [365, 168] width 10 height 10
radio input "true"
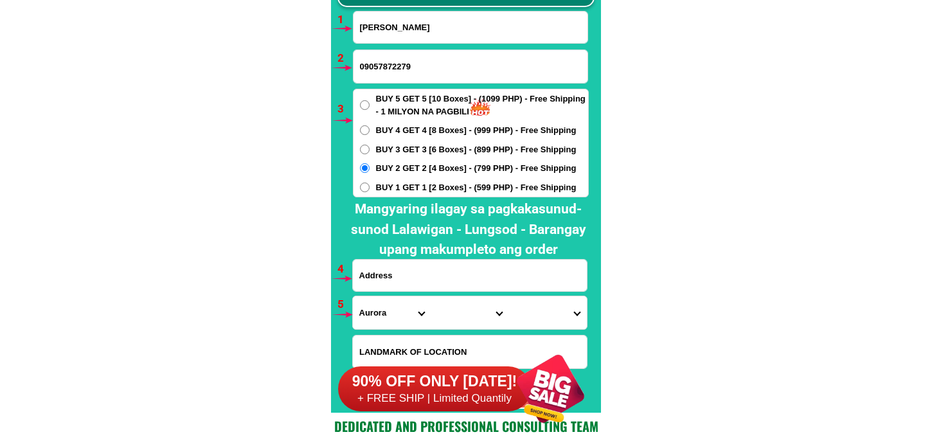
click at [429, 272] on input "Input address" at bounding box center [470, 275] width 234 height 31
paste input "[STREET_ADDRESS][PERSON_NAME][PERSON_NAME]"
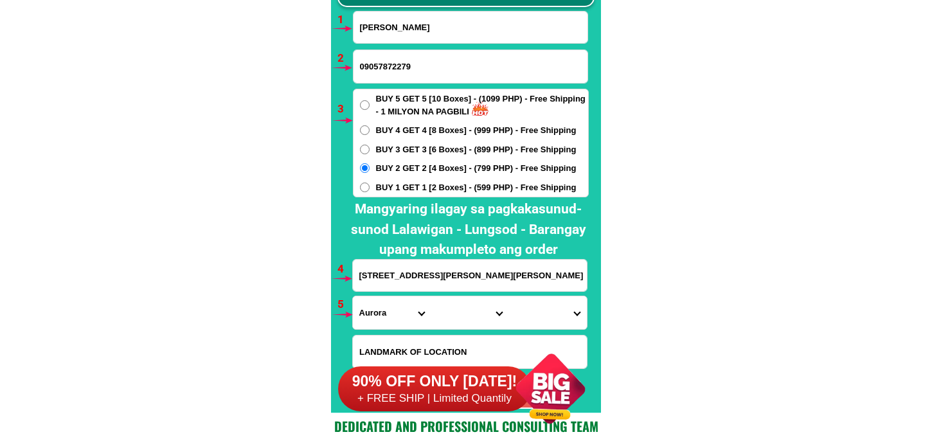
type input "[STREET_ADDRESS][PERSON_NAME][PERSON_NAME]"
click at [370, 316] on select "Province [GEOGRAPHIC_DATA] [GEOGRAPHIC_DATA] [GEOGRAPHIC_DATA] [GEOGRAPHIC_DATA…" at bounding box center [392, 312] width 78 height 33
select select "63_826"
click at [353, 296] on select "Province [GEOGRAPHIC_DATA] [GEOGRAPHIC_DATA] [GEOGRAPHIC_DATA] [GEOGRAPHIC_DATA…" at bounding box center [392, 312] width 78 height 33
click at [432, 308] on select "City [PERSON_NAME] [PERSON_NAME] [GEOGRAPHIC_DATA]-city [GEOGRAPHIC_DATA]-[GEOG…" at bounding box center [470, 312] width 78 height 33
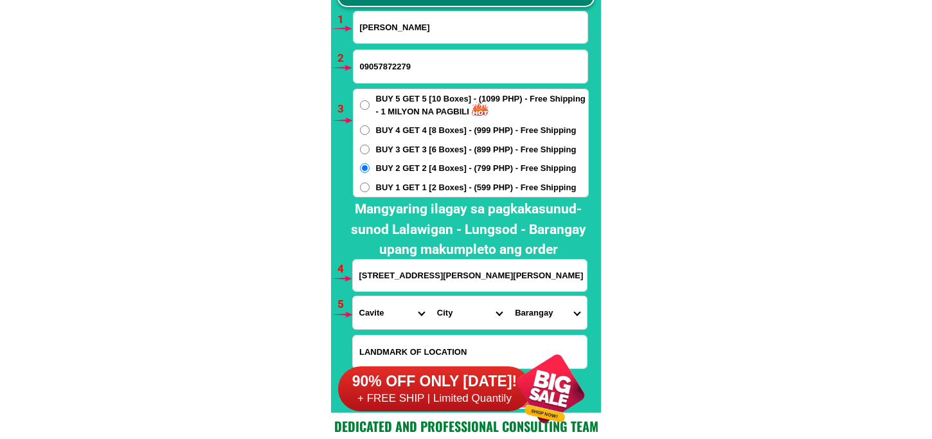
select select "63_8266882"
click at [431, 296] on select "City [PERSON_NAME] [PERSON_NAME] [GEOGRAPHIC_DATA]-city [GEOGRAPHIC_DATA]-[GEOG…" at bounding box center [470, 312] width 78 height 33
click at [556, 317] on select "Barangay Agus-us Alulod Banaba cerca [GEOGRAPHIC_DATA] lejos Bancod Barangay 1 …" at bounding box center [547, 312] width 78 height 33
select select "63_82668825147"
click at [508, 296] on select "Barangay Agus-us Alulod Banaba cerca [GEOGRAPHIC_DATA] lejos Bancod Barangay 1 …" at bounding box center [547, 312] width 78 height 33
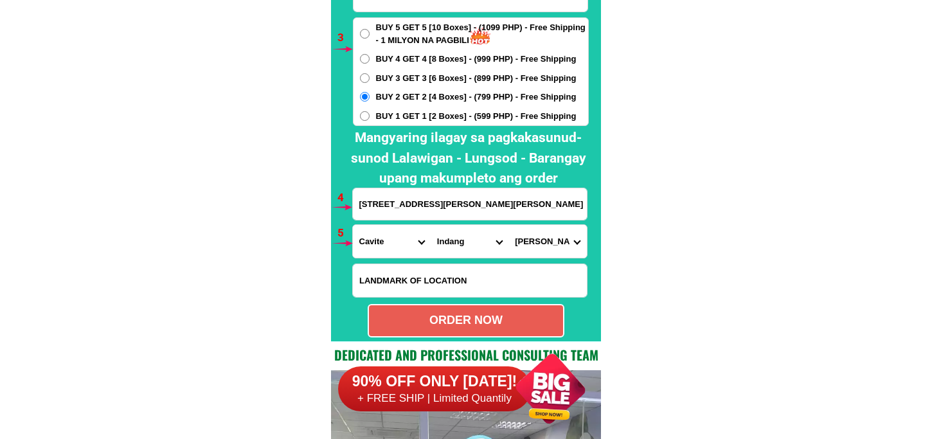
scroll to position [9665, 0]
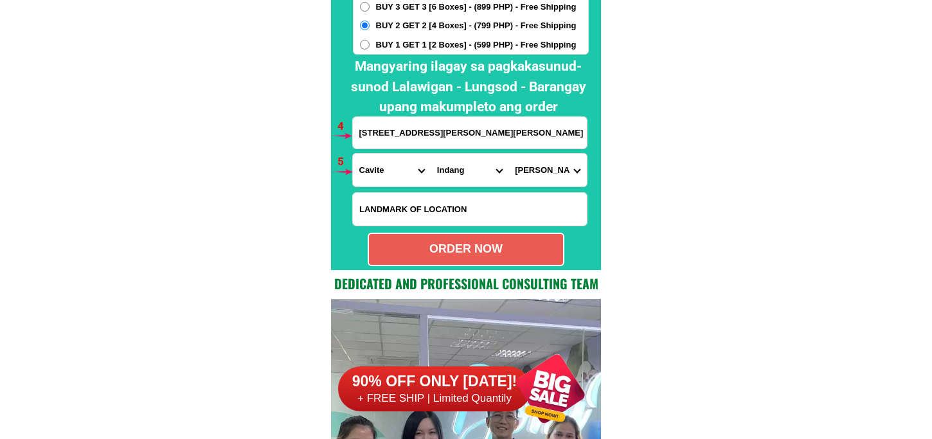
click at [485, 244] on div "ORDER NOW" at bounding box center [466, 248] width 194 height 17
radio input "true"
